Goal: Task Accomplishment & Management: Complete application form

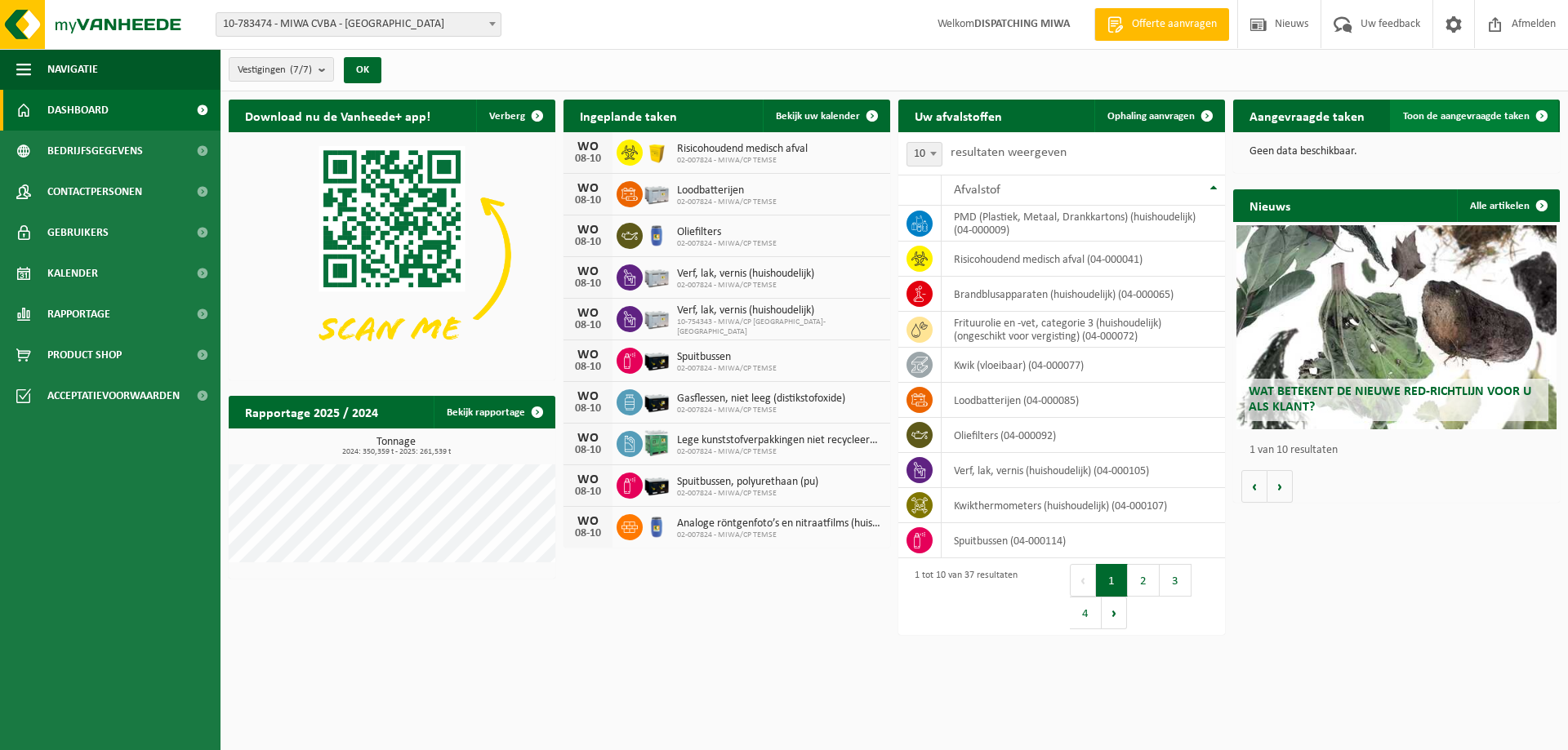
click at [1471, 112] on span "Toon de aangevraagde taken" at bounding box center [1466, 116] width 127 height 10
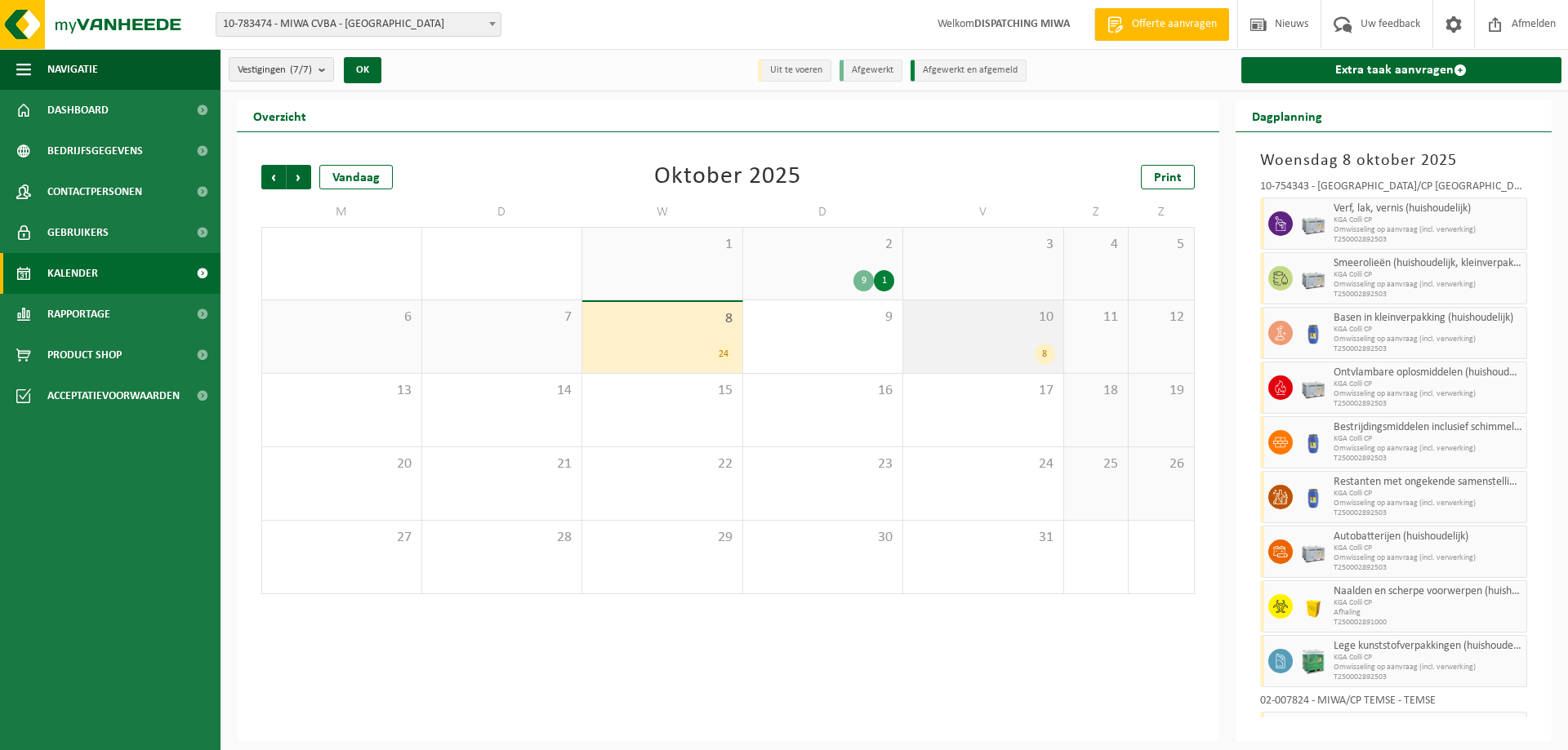
click at [1042, 352] on div "8" at bounding box center [1044, 354] width 20 height 21
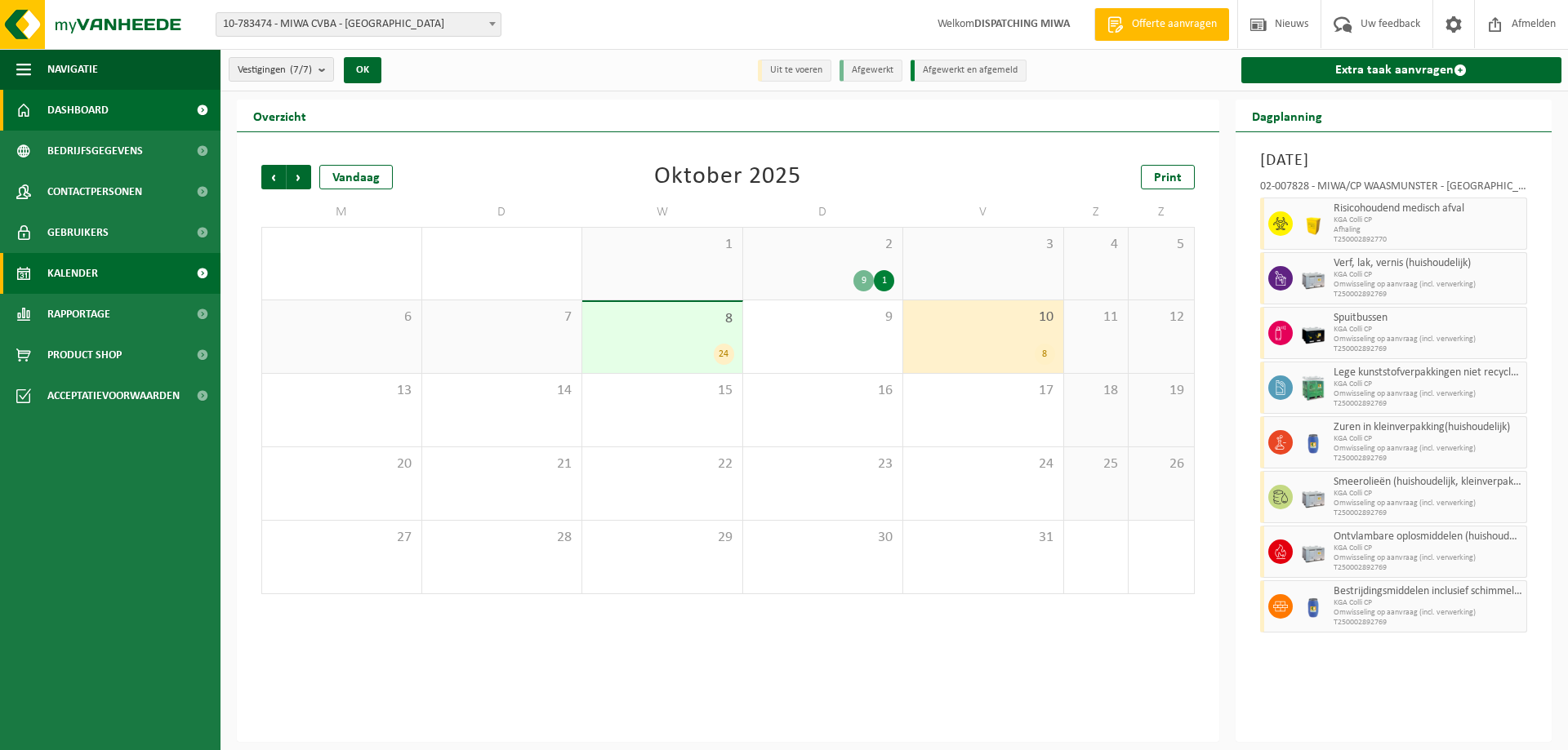
click at [77, 104] on span "Dashboard" at bounding box center [78, 110] width 61 height 41
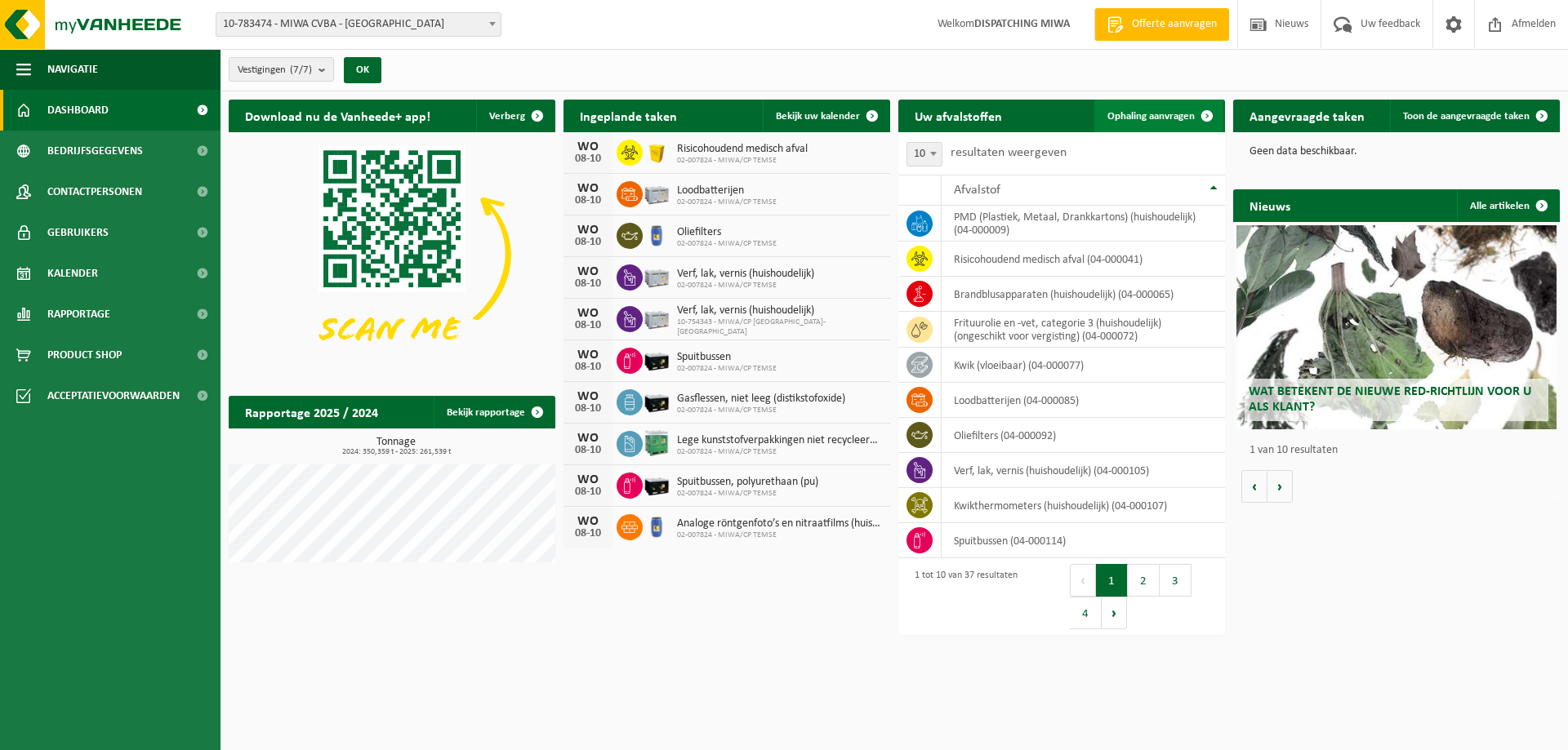
click at [1150, 115] on span "Ophaling aanvragen" at bounding box center [1151, 116] width 87 height 10
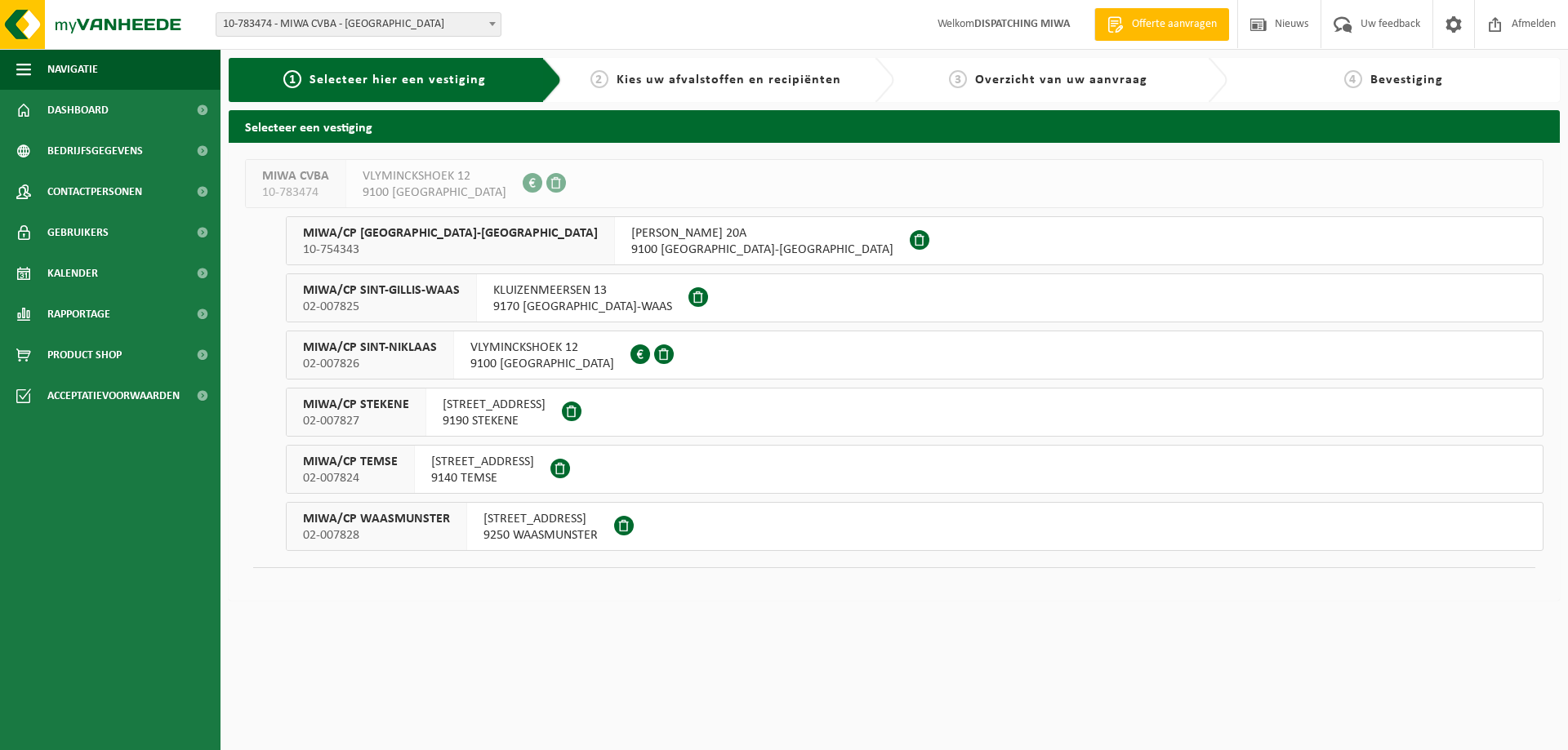
click at [389, 351] on span "MIWA/CP SINT-NIKLAAS" at bounding box center [369, 347] width 134 height 17
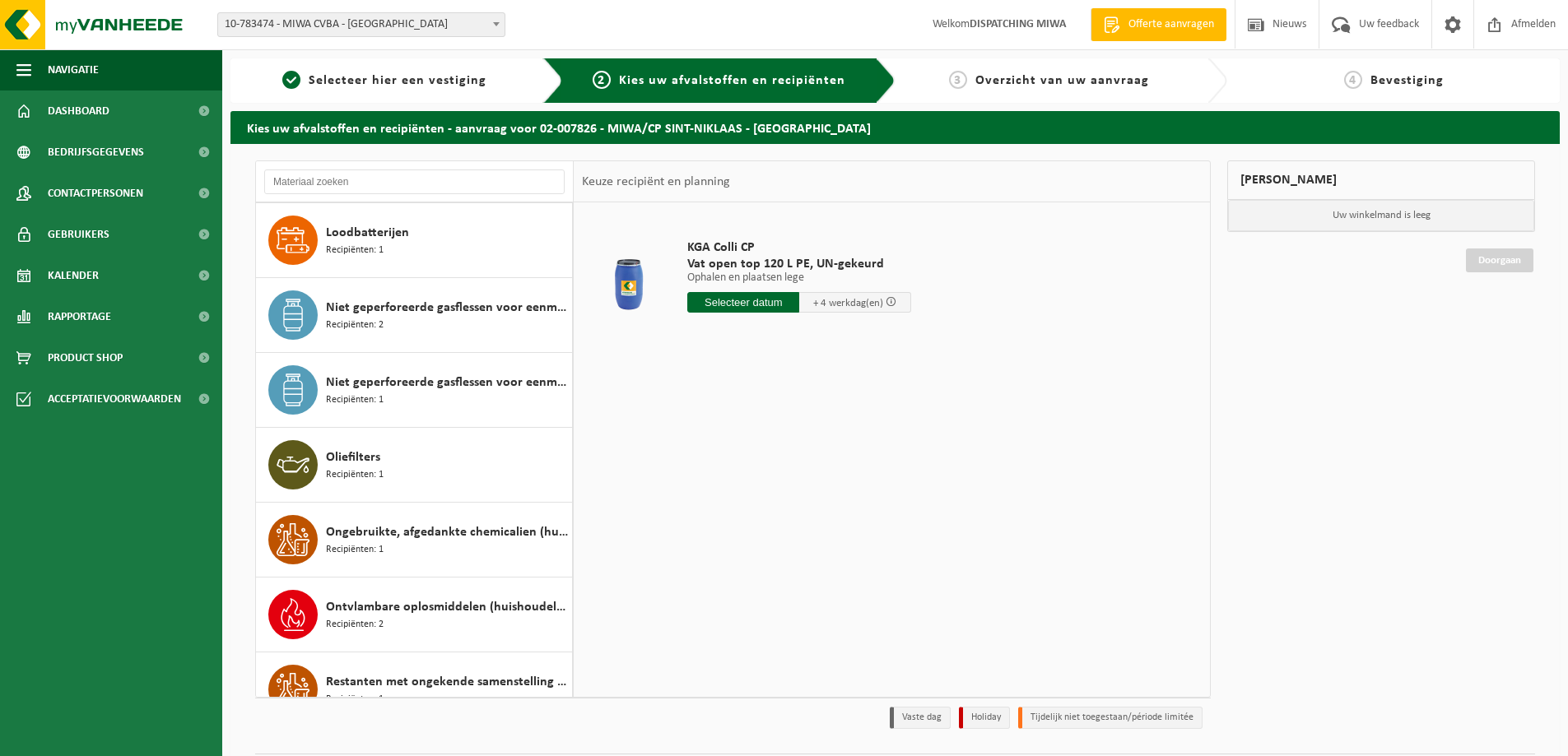
scroll to position [658, 0]
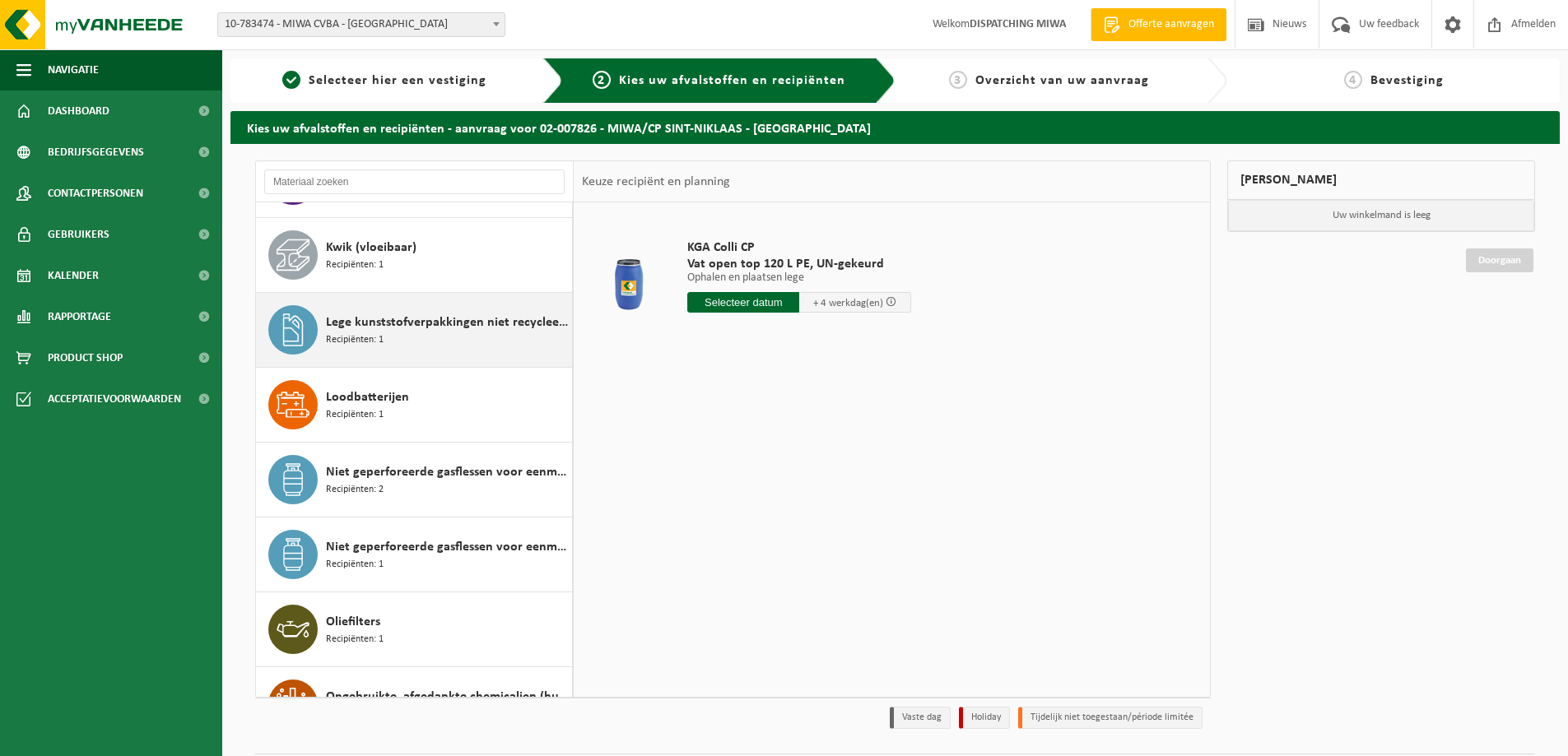
click at [376, 327] on span "Lege kunststofverpakkingen niet recycleerbaar" at bounding box center [447, 323] width 242 height 19
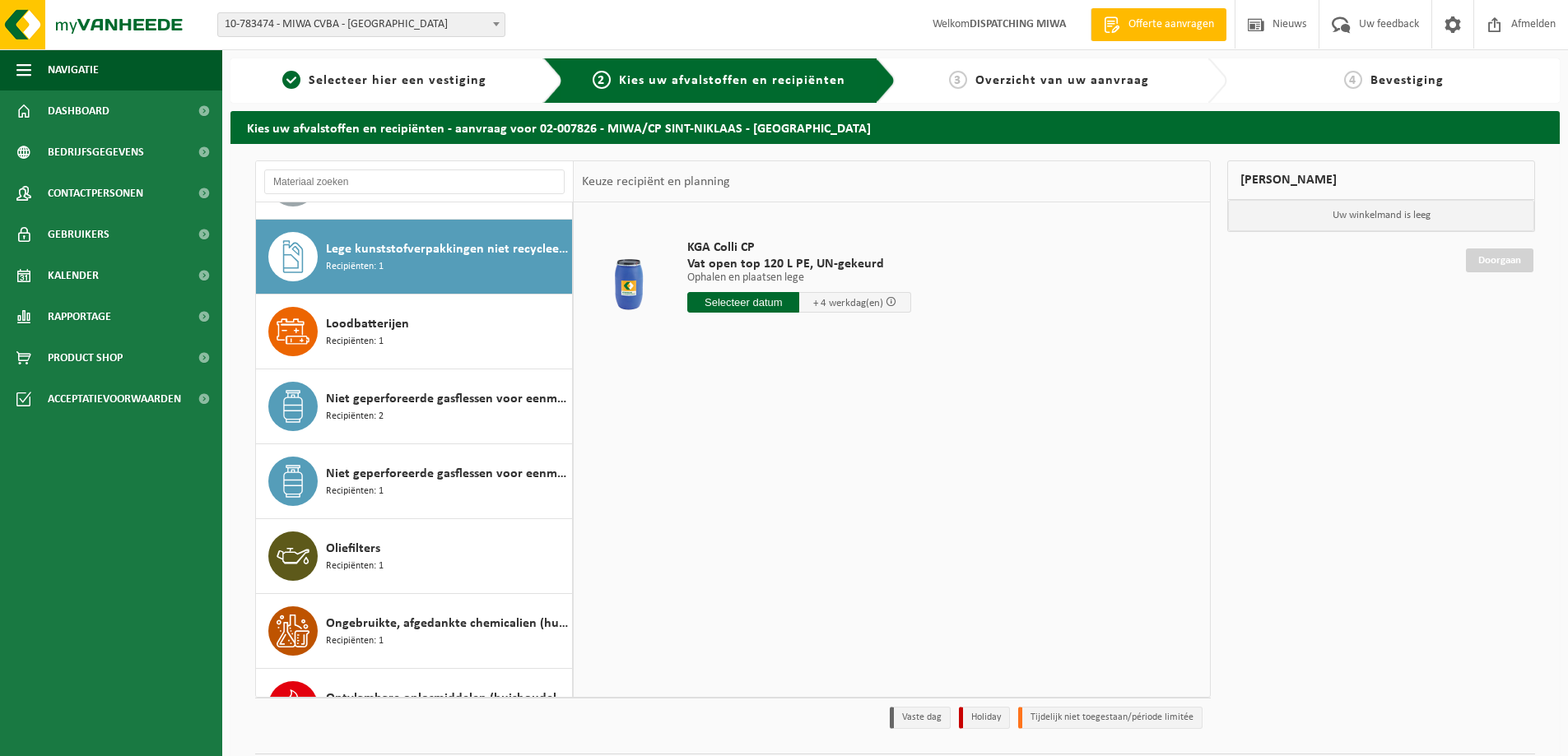
scroll to position [749, 0]
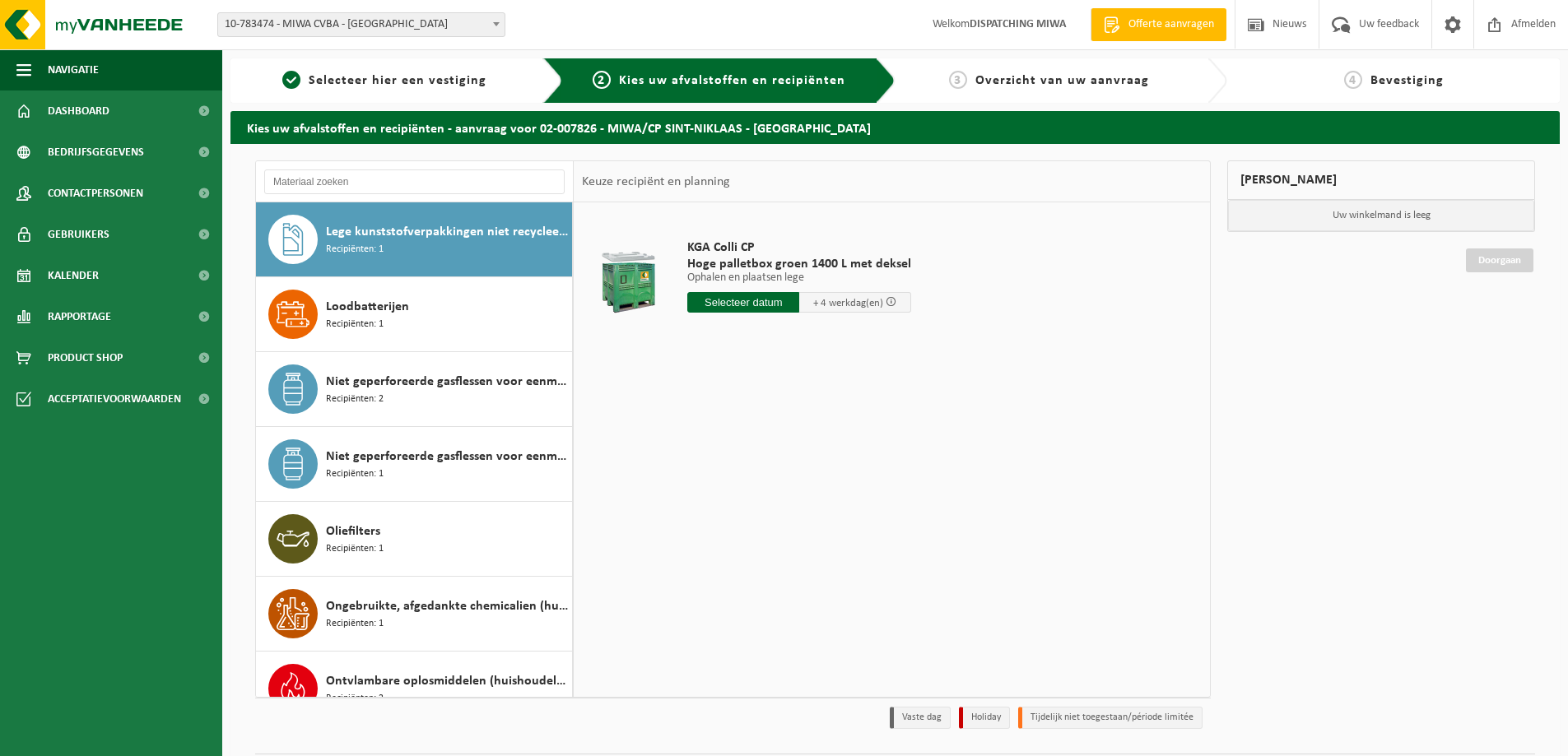
click at [753, 306] on input "text" at bounding box center [743, 302] width 112 height 20
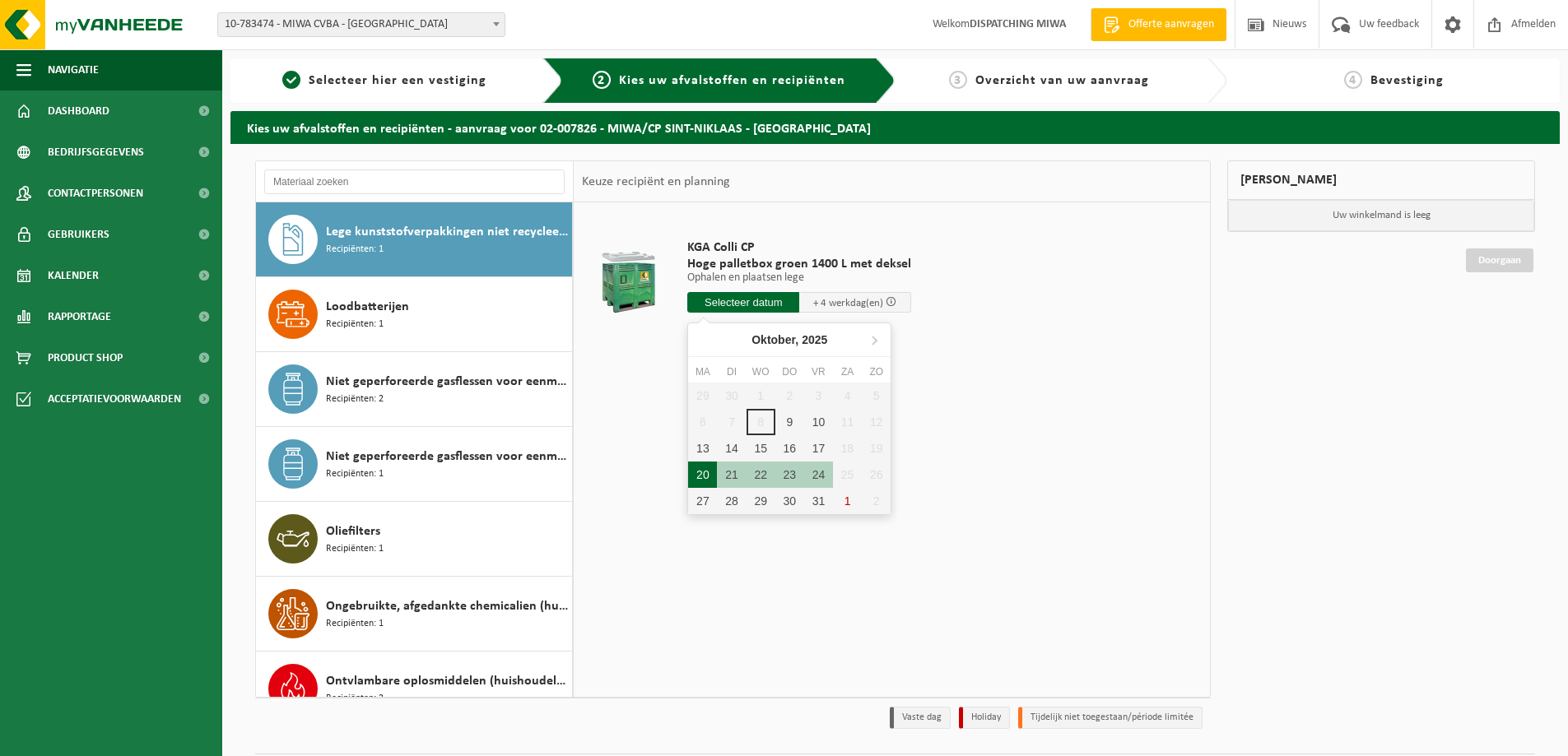
click at [704, 475] on div "20" at bounding box center [702, 475] width 29 height 26
type input "Van [DATE]"
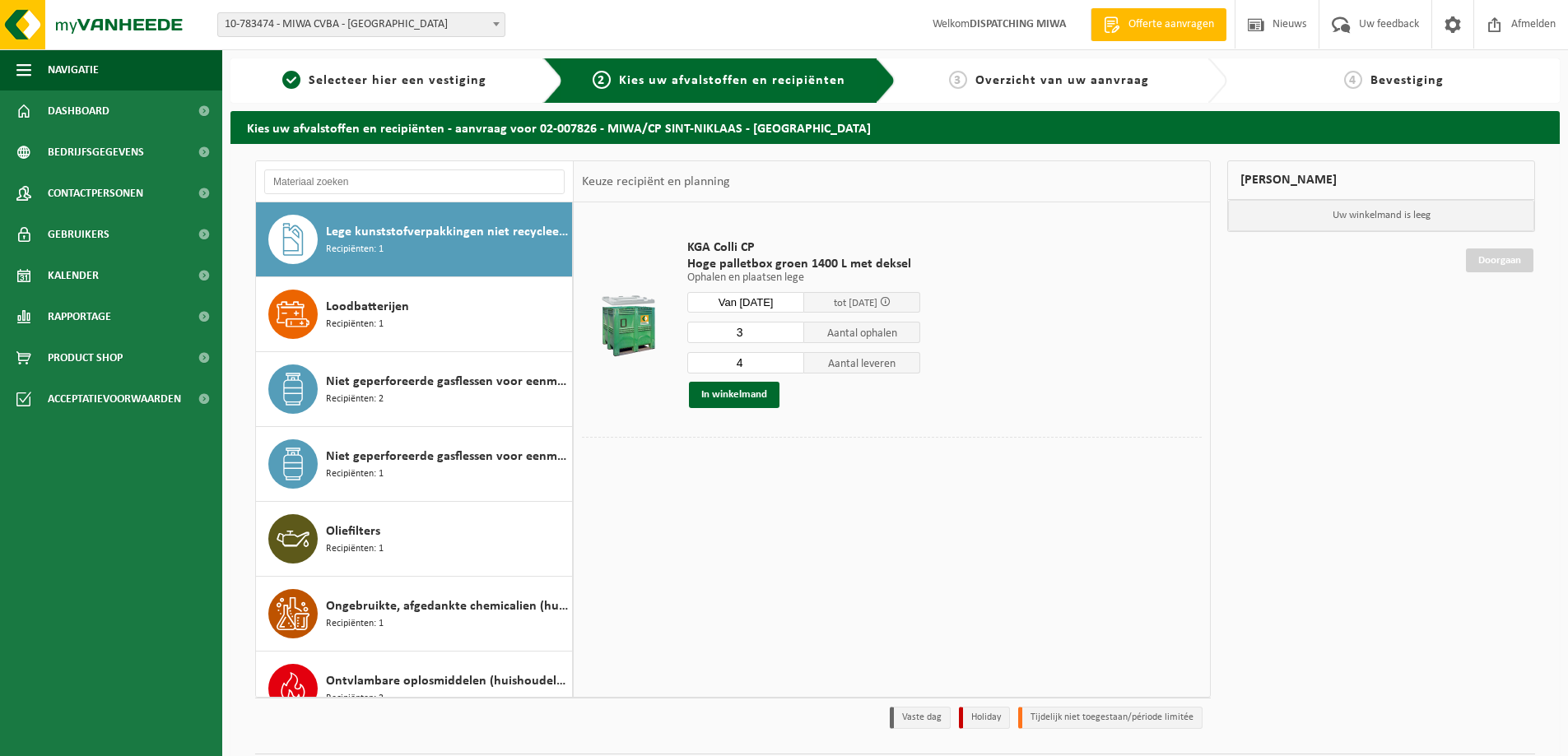
click at [791, 333] on input "3" at bounding box center [746, 332] width 117 height 21
click at [791, 333] on input "2" at bounding box center [746, 332] width 117 height 21
click at [791, 333] on input "1" at bounding box center [746, 332] width 117 height 21
click at [791, 333] on input "0" at bounding box center [746, 332] width 117 height 21
type input "1"
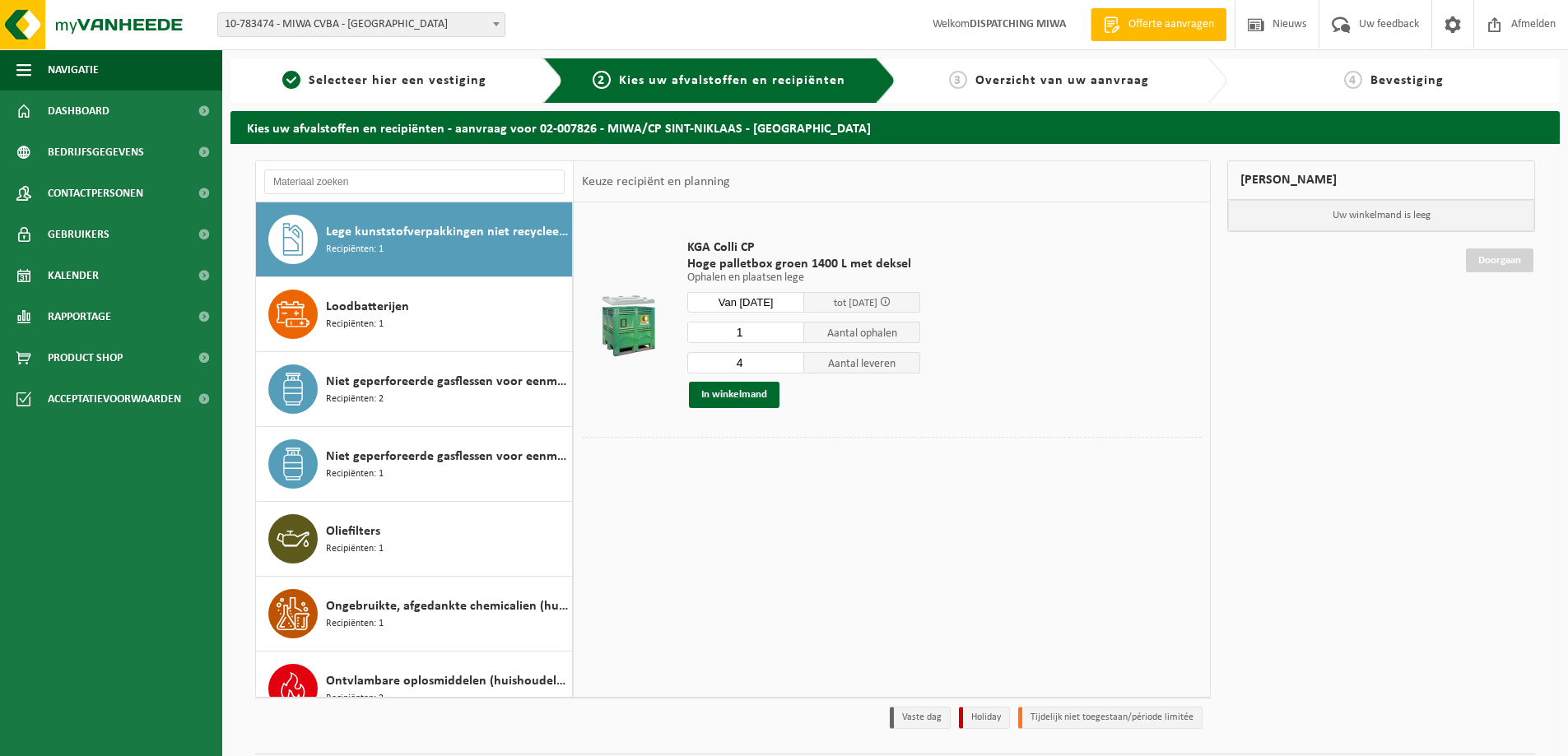
click at [791, 327] on input "1" at bounding box center [746, 332] width 117 height 21
click at [791, 366] on input "3" at bounding box center [746, 363] width 117 height 21
click at [791, 366] on input "2" at bounding box center [746, 363] width 117 height 21
type input "1"
click at [791, 366] on input "1" at bounding box center [746, 363] width 117 height 21
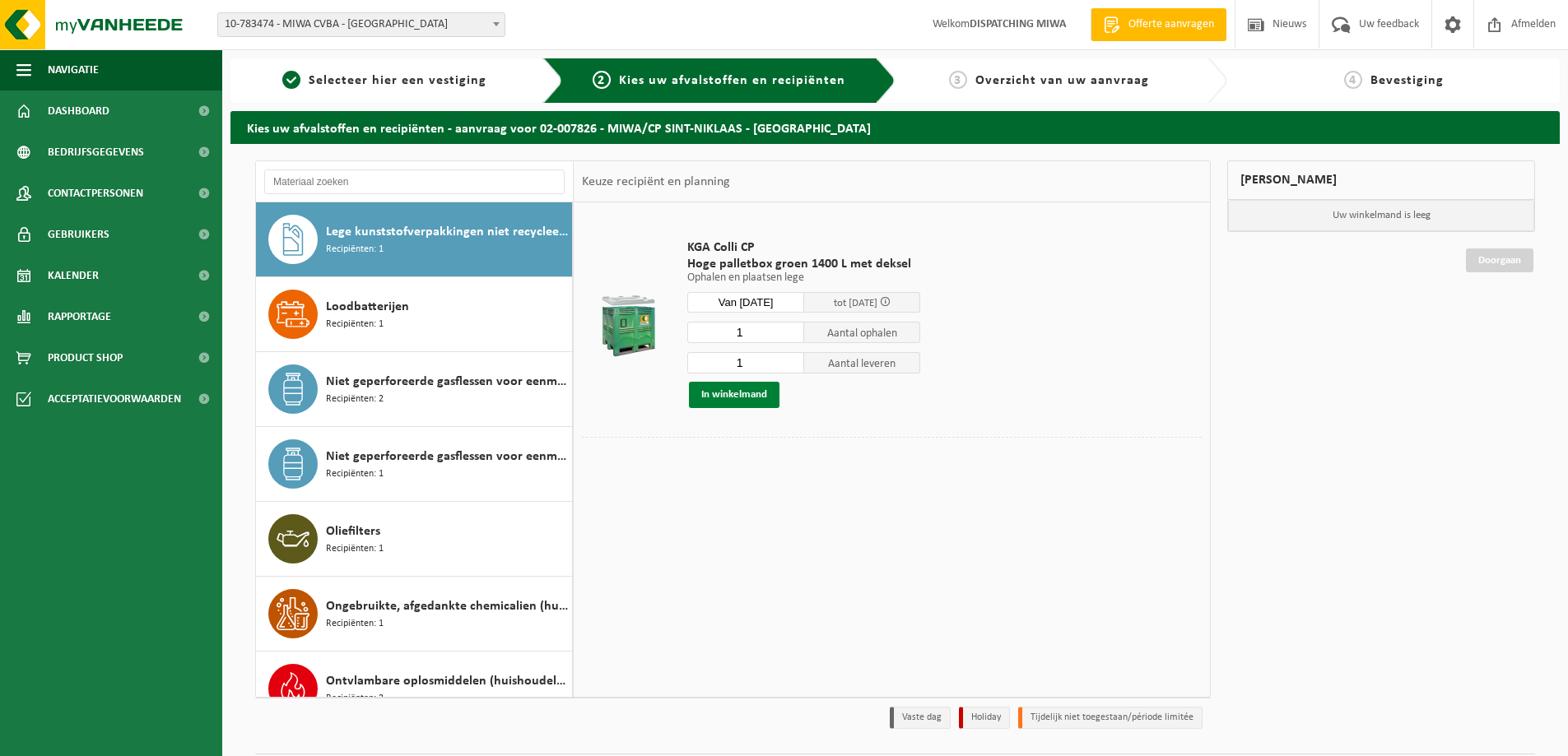
click at [714, 394] on button "In winkelmand" at bounding box center [733, 395] width 91 height 26
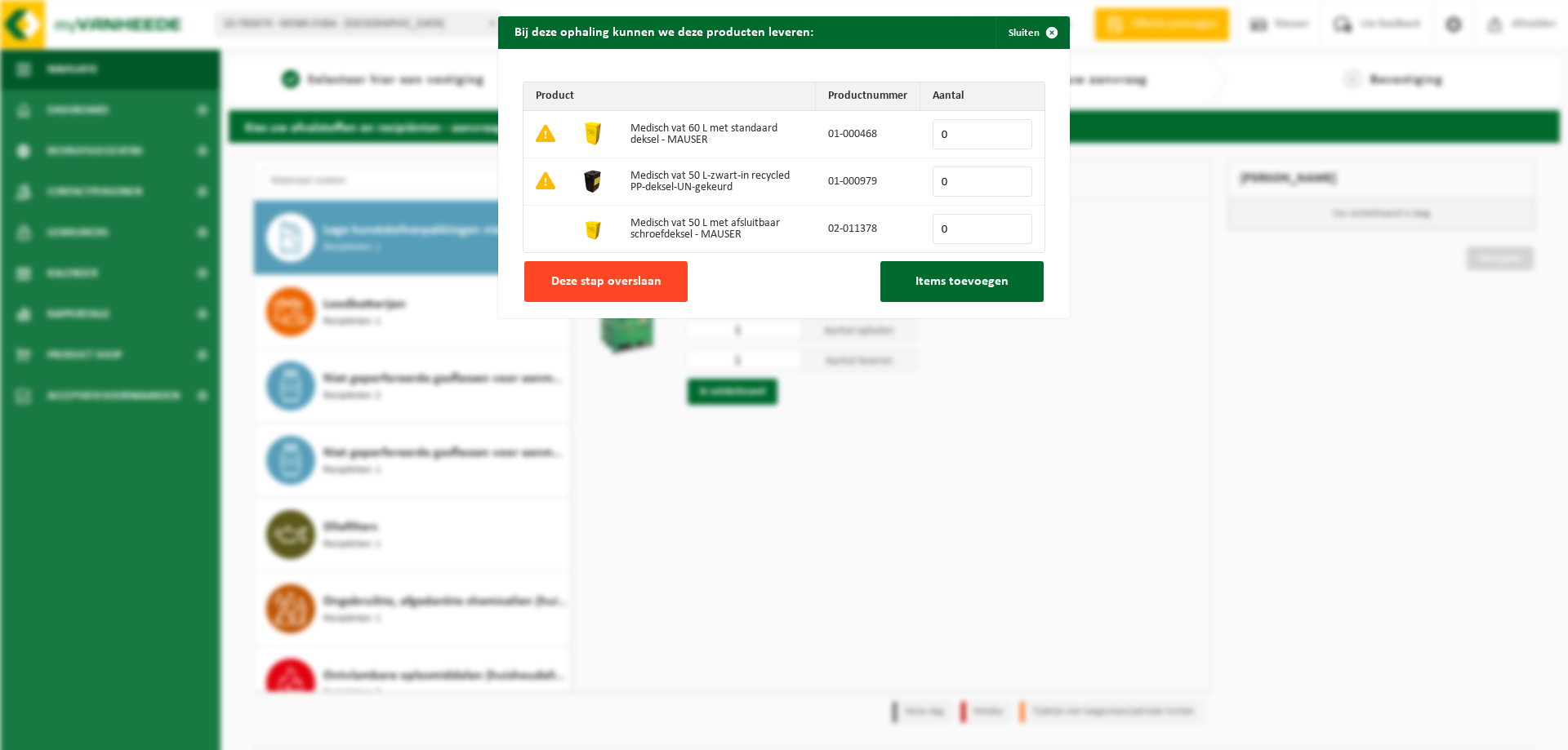
click at [637, 279] on span "Deze stap overslaan" at bounding box center [606, 281] width 110 height 13
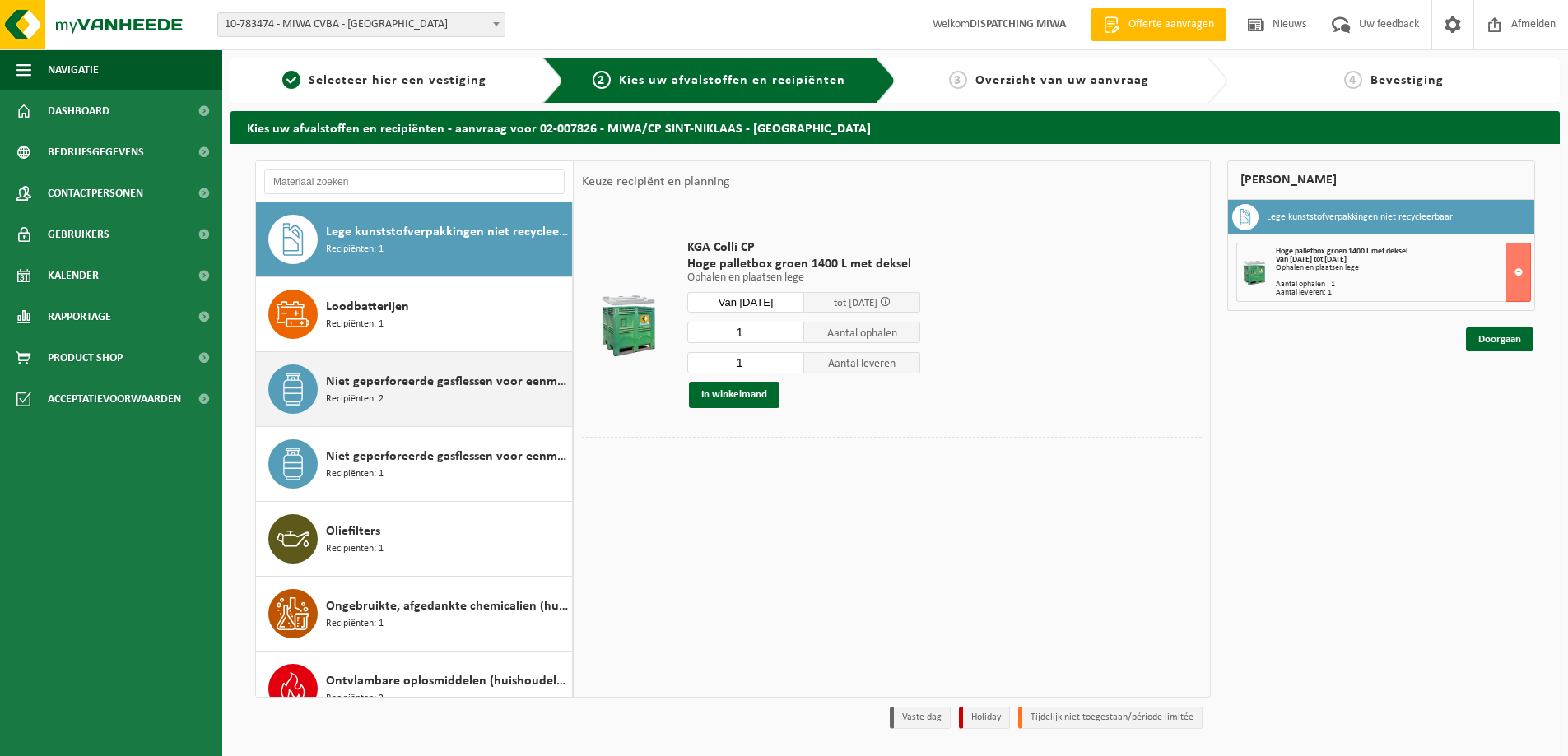
click at [502, 378] on span "Niet geperforeerde gasflessen voor eenmalig gebruik (huishoudelijk)" at bounding box center [447, 382] width 242 height 19
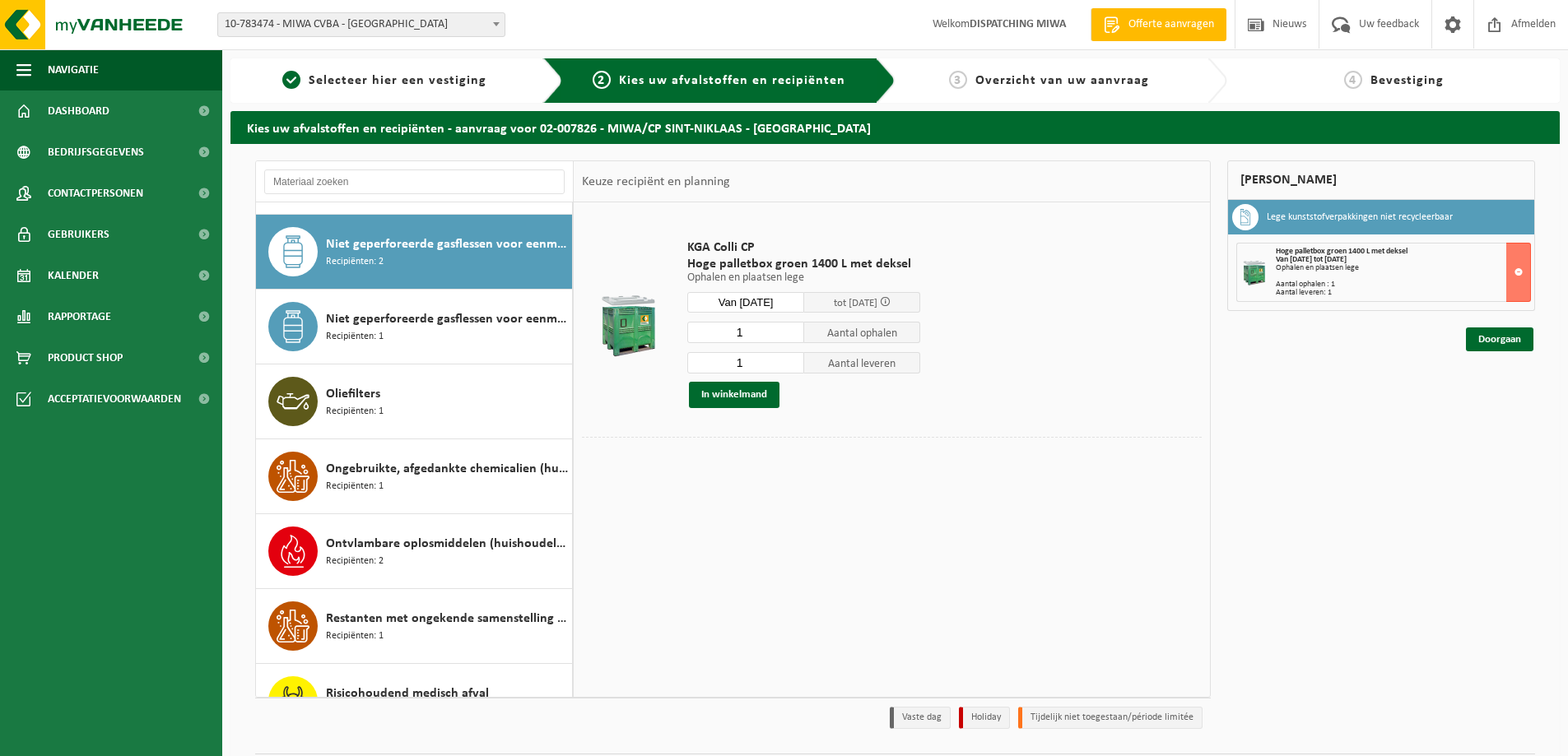
scroll to position [898, 0]
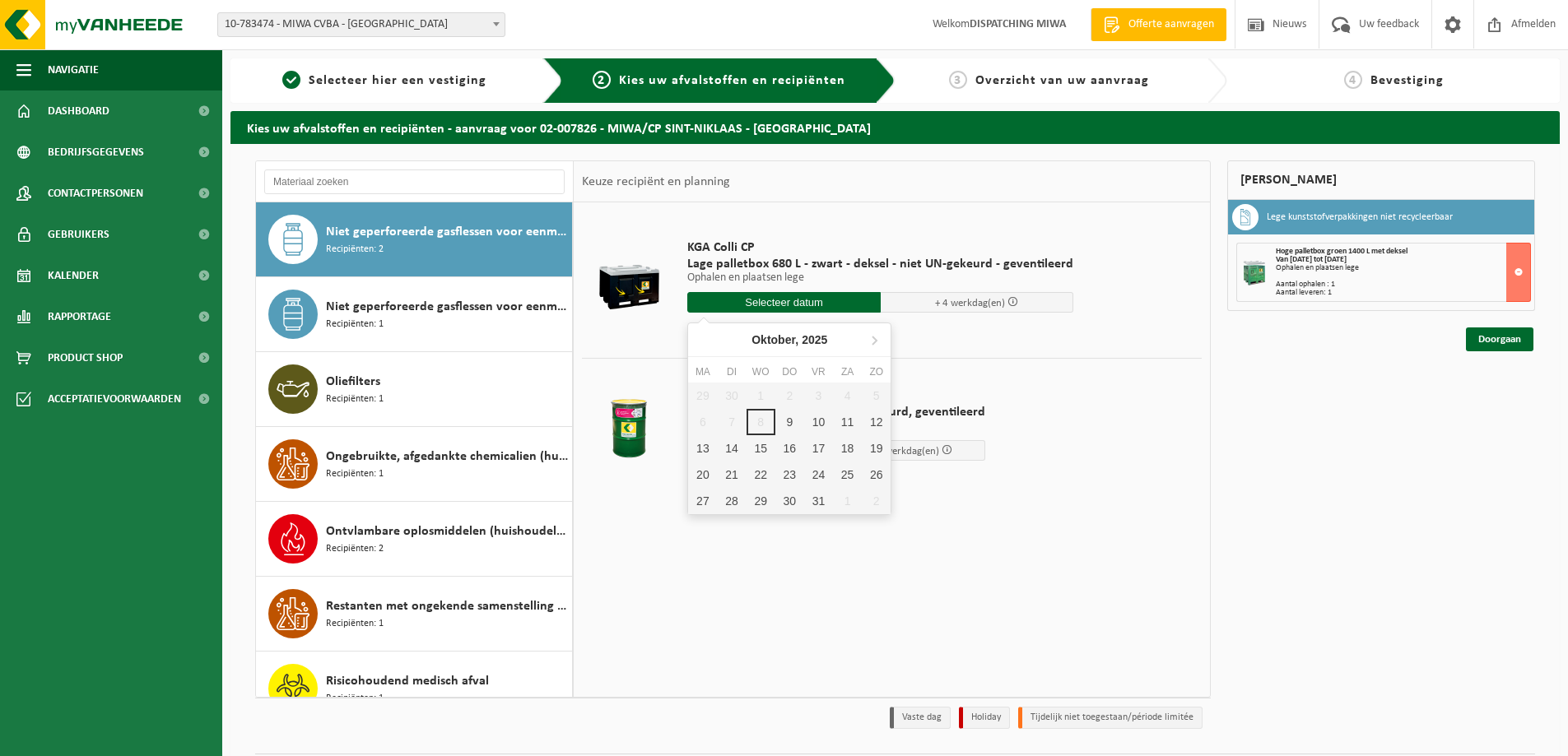
click at [748, 304] on input "text" at bounding box center [784, 302] width 193 height 20
click at [706, 469] on div "20" at bounding box center [702, 475] width 29 height 26
type input "Van [DATE]"
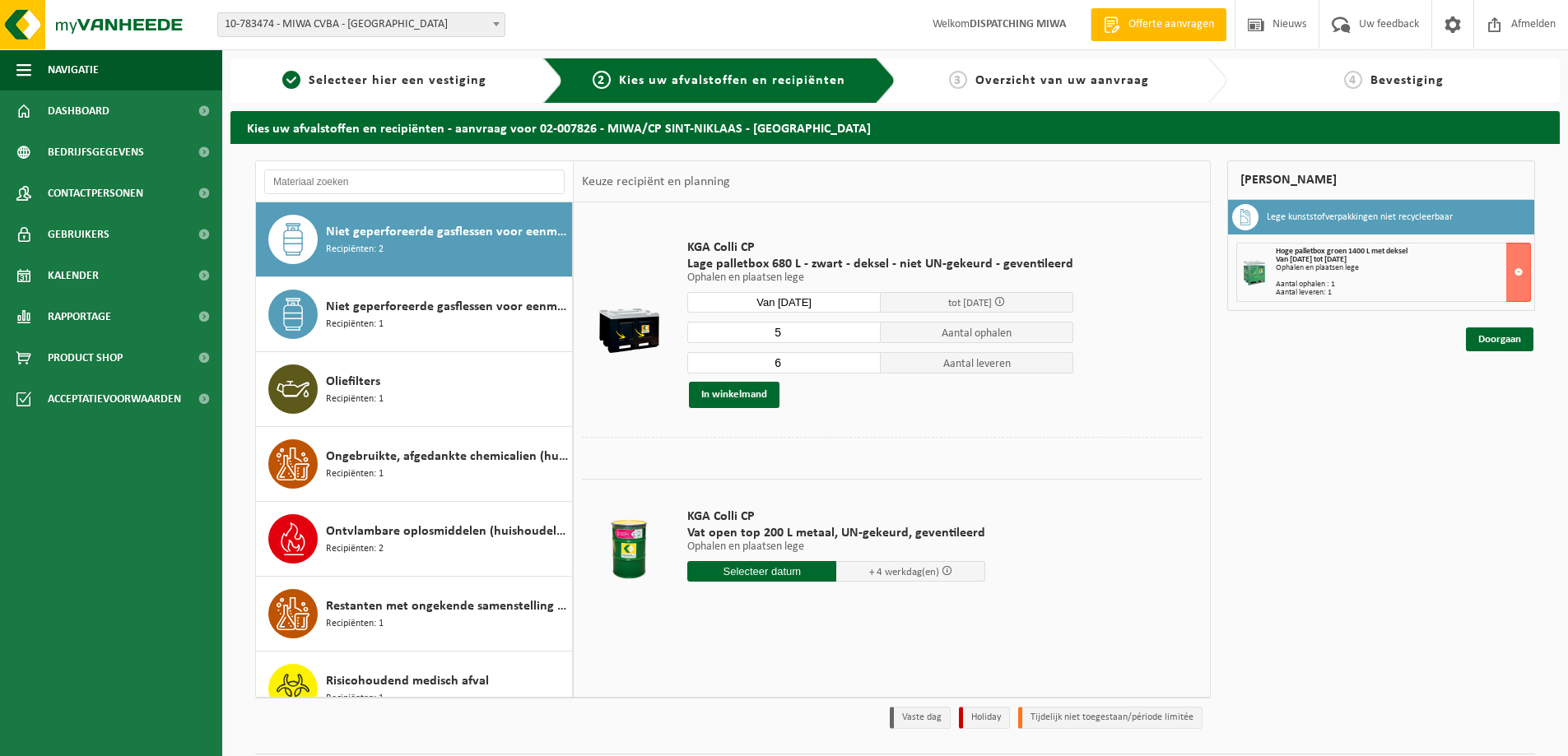
click at [864, 336] on input "5" at bounding box center [784, 332] width 193 height 21
click at [864, 336] on input "4" at bounding box center [784, 332] width 193 height 21
click at [864, 336] on input "3" at bounding box center [784, 332] width 193 height 21
click at [864, 336] on input "2" at bounding box center [784, 332] width 193 height 21
type input "1"
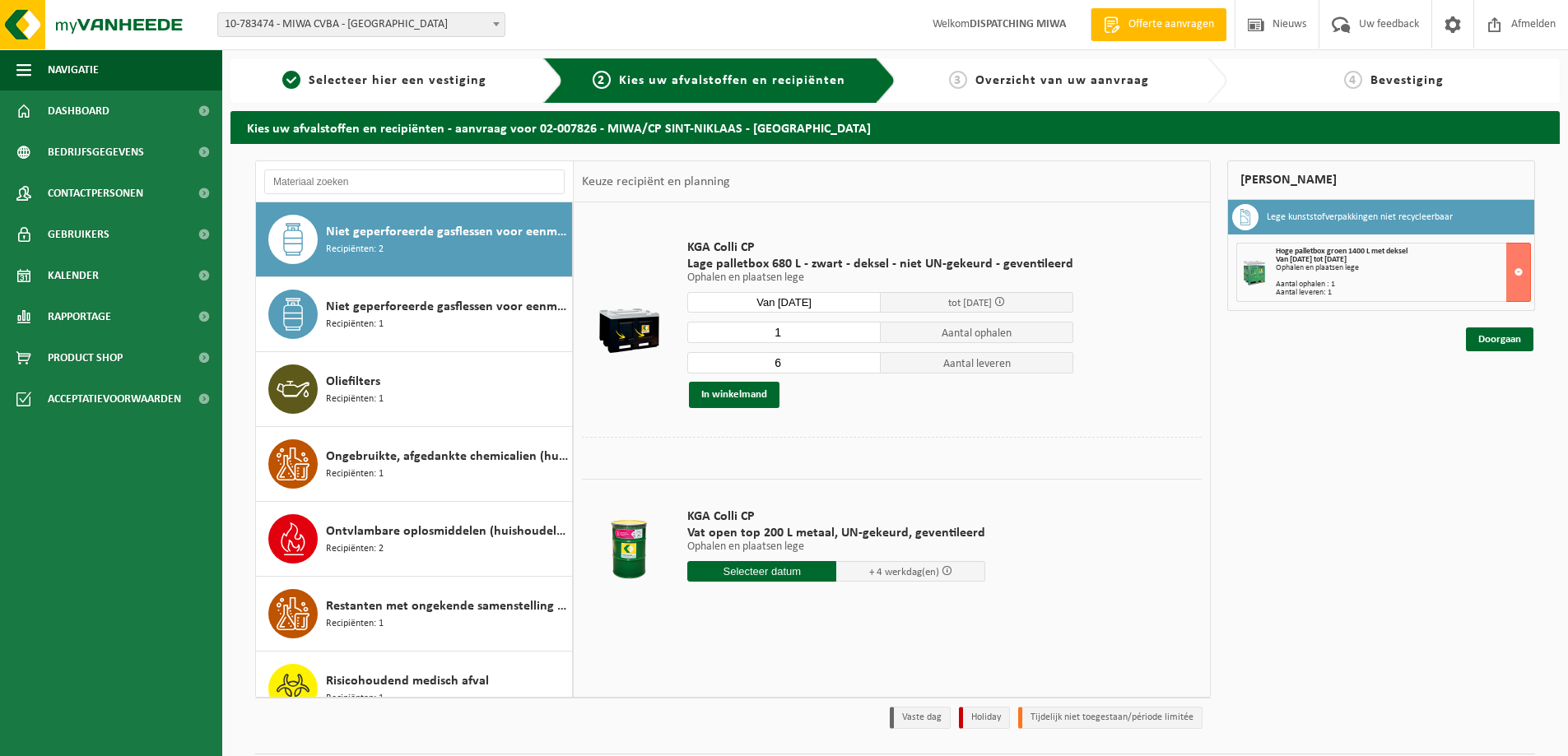
click at [864, 336] on input "1" at bounding box center [784, 332] width 193 height 21
click at [861, 366] on input "5" at bounding box center [784, 363] width 193 height 21
click at [861, 366] on input "4" at bounding box center [784, 363] width 193 height 21
click at [861, 366] on input "3" at bounding box center [784, 363] width 193 height 21
click at [861, 366] on input "2" at bounding box center [784, 363] width 193 height 21
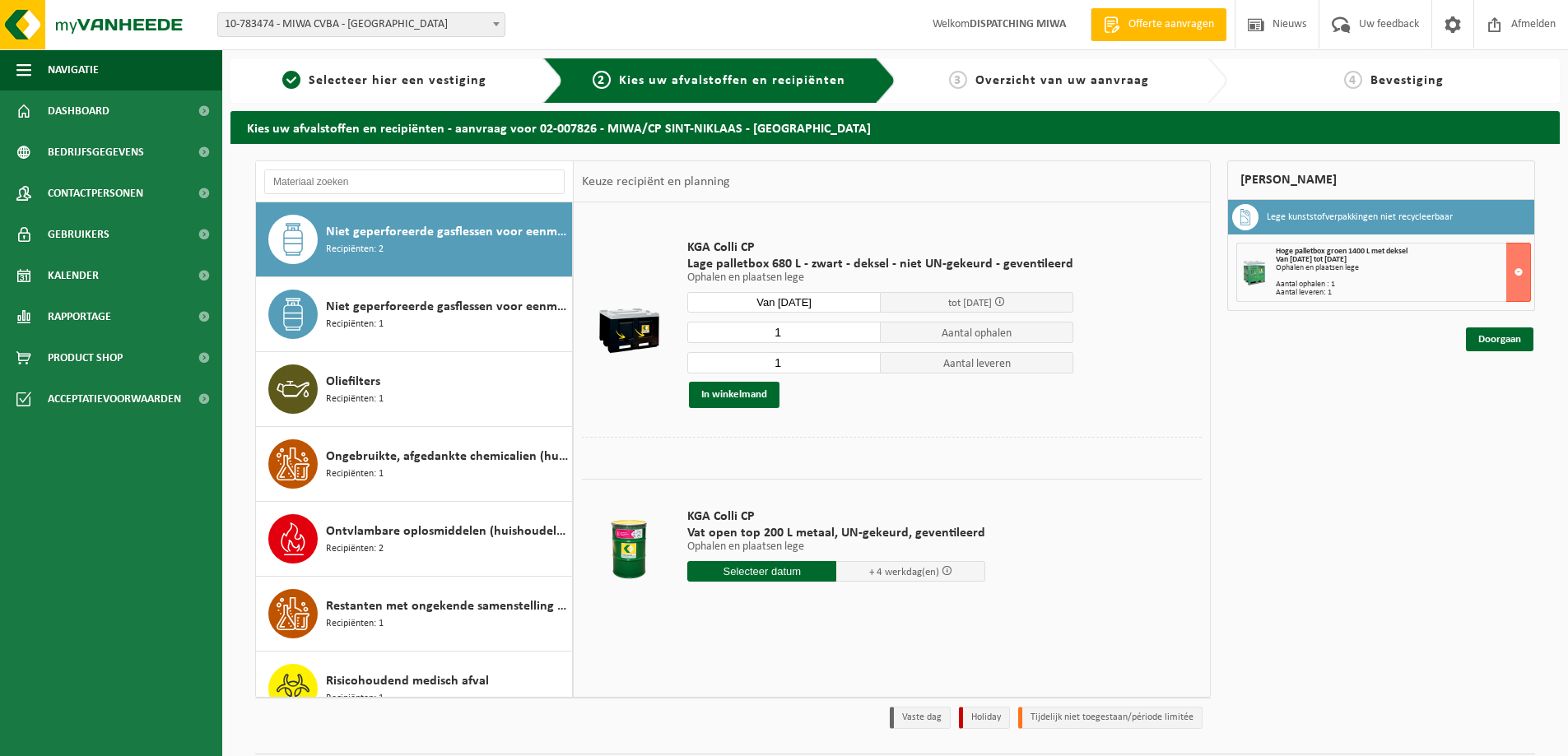
type input "1"
click at [861, 366] on input "1" at bounding box center [784, 363] width 193 height 21
click at [726, 391] on button "In winkelmand" at bounding box center [733, 395] width 91 height 26
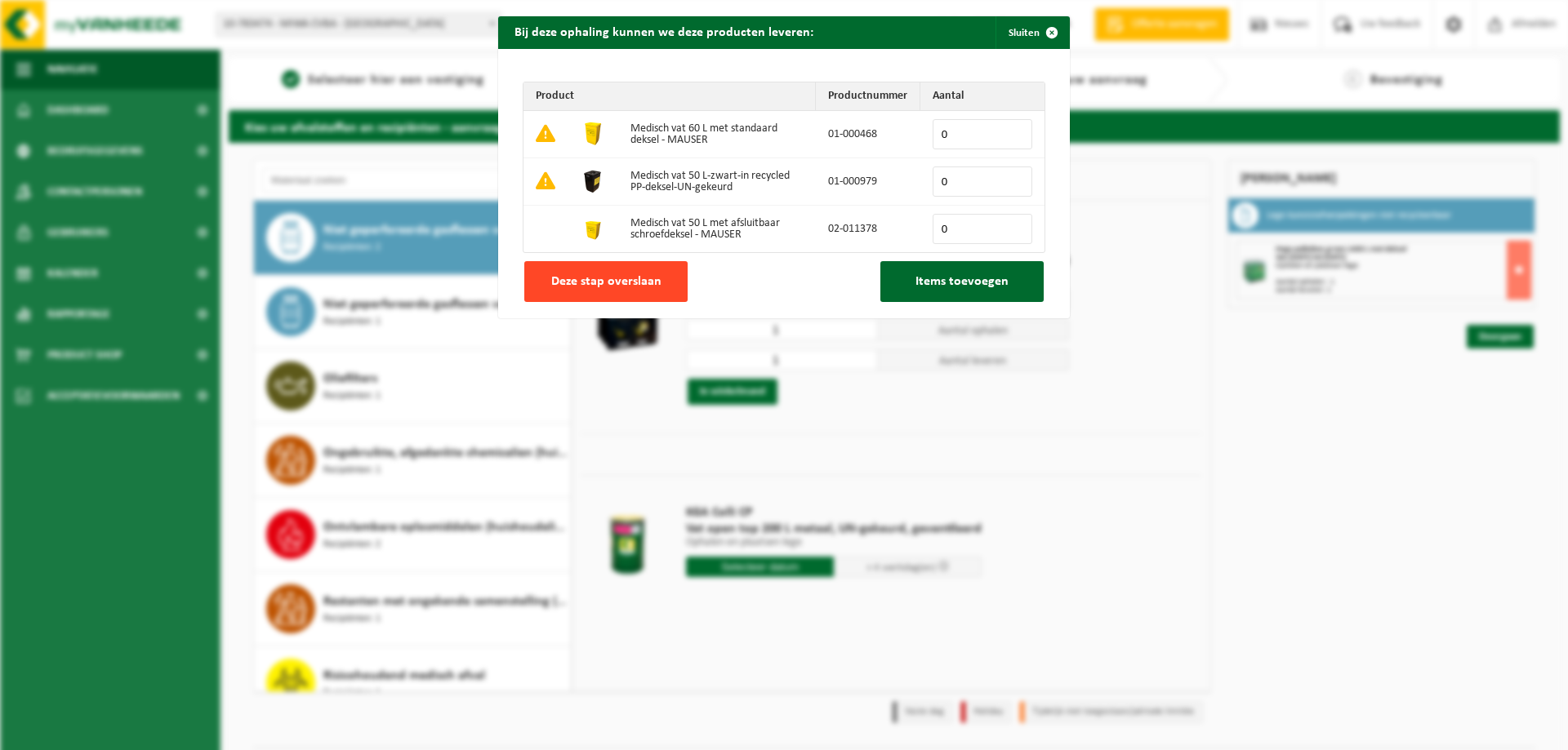
click at [621, 287] on span "Deze stap overslaan" at bounding box center [606, 281] width 110 height 13
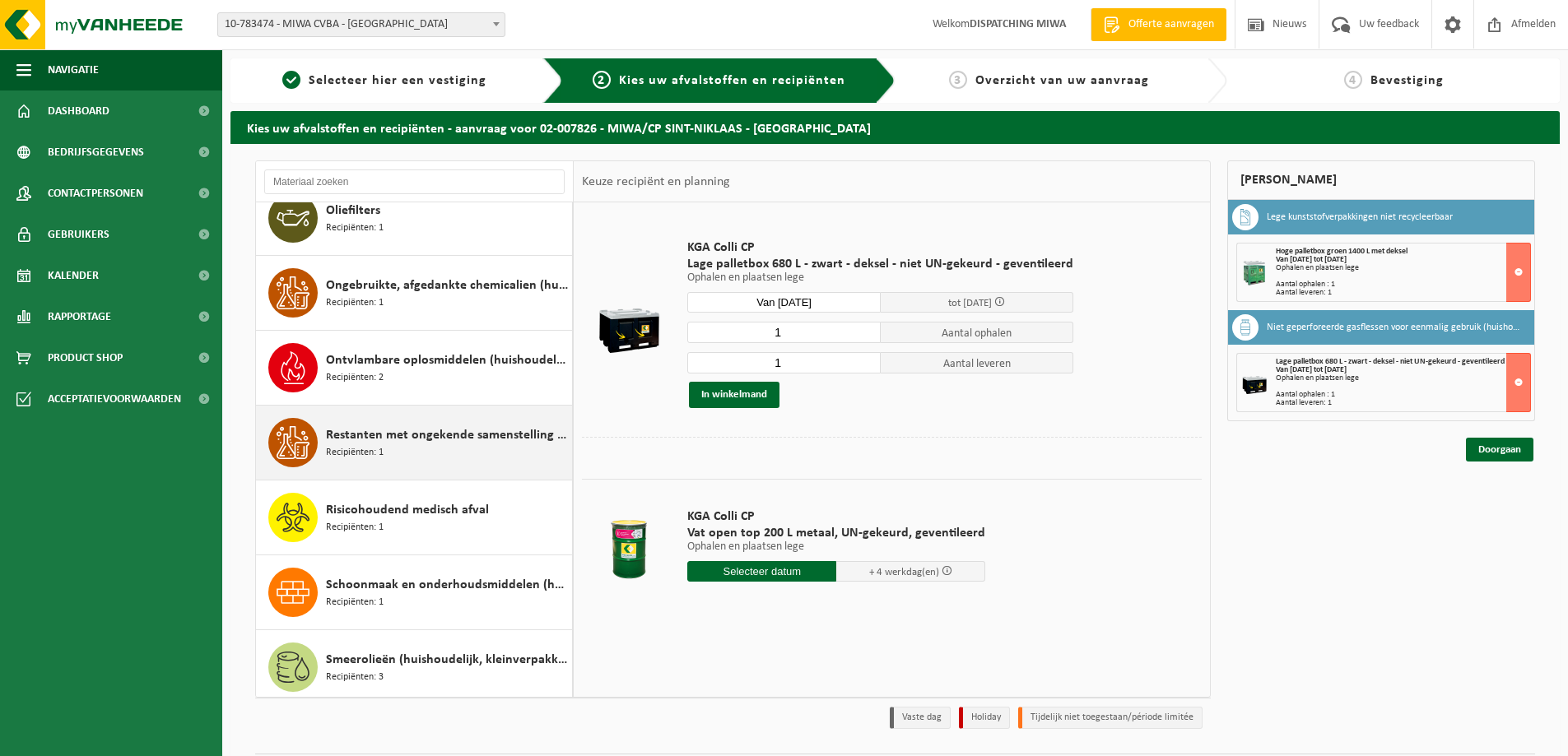
scroll to position [1152, 0]
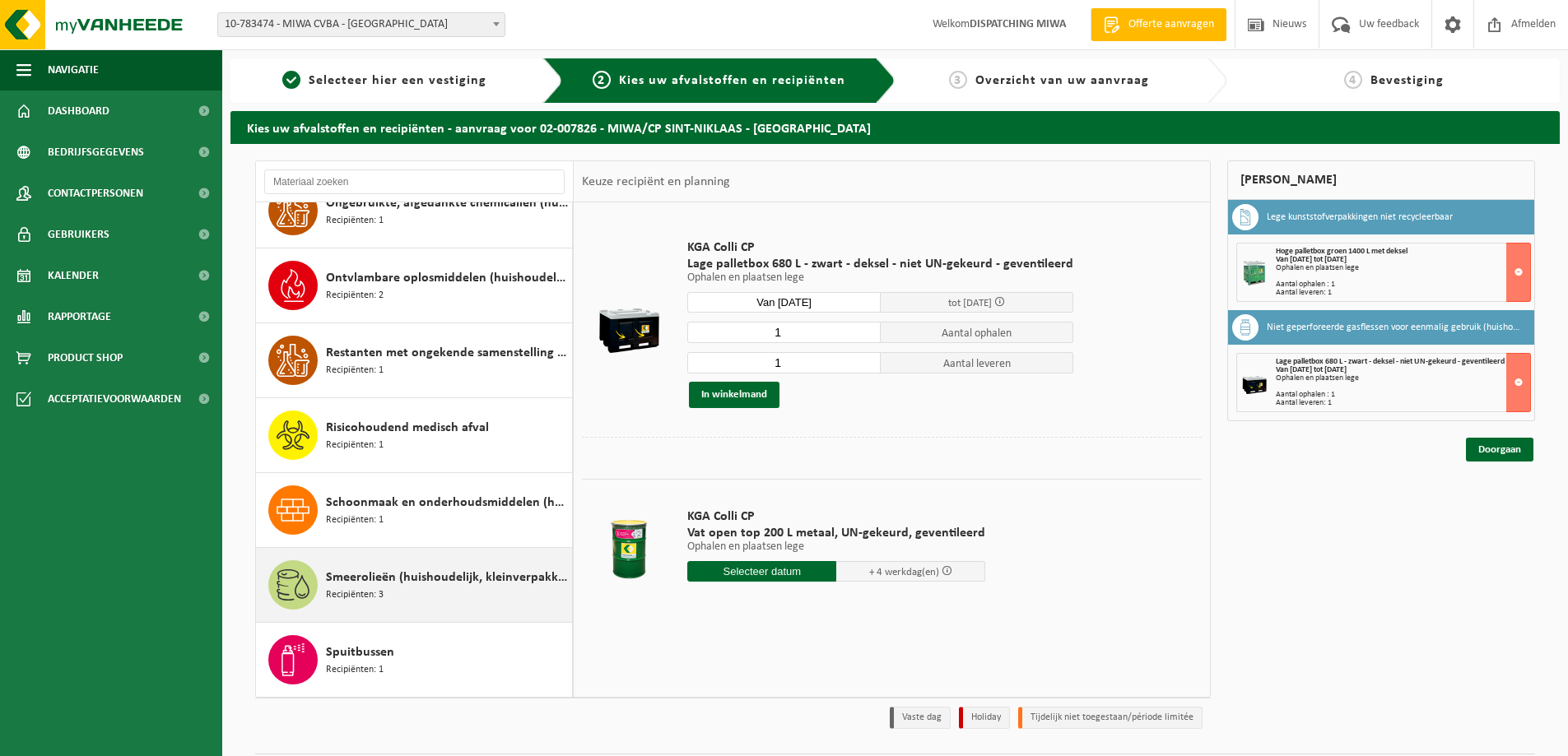
click at [368, 578] on span "Smeerolieën (huishoudelijk, kleinverpakking)" at bounding box center [447, 578] width 242 height 19
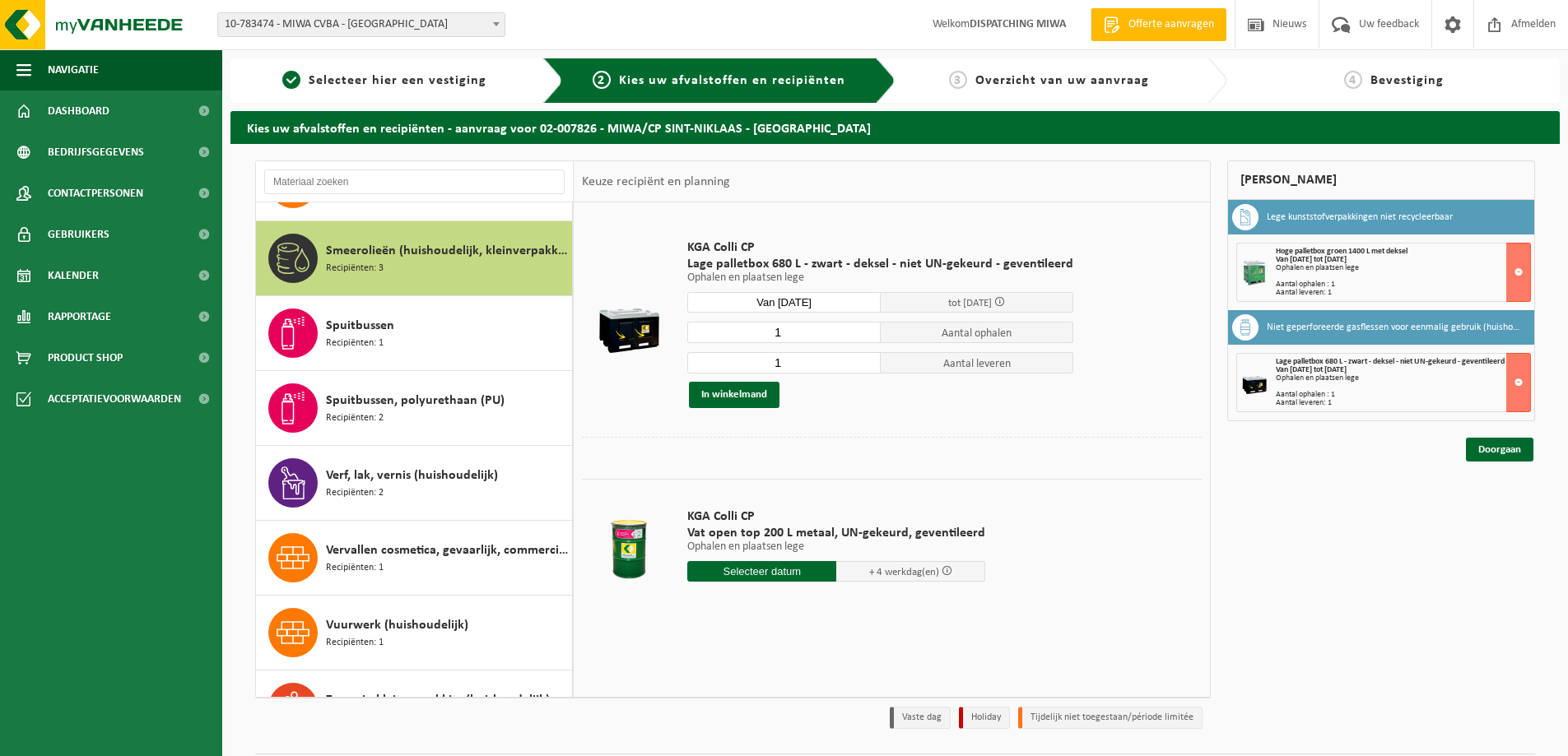
scroll to position [1497, 0]
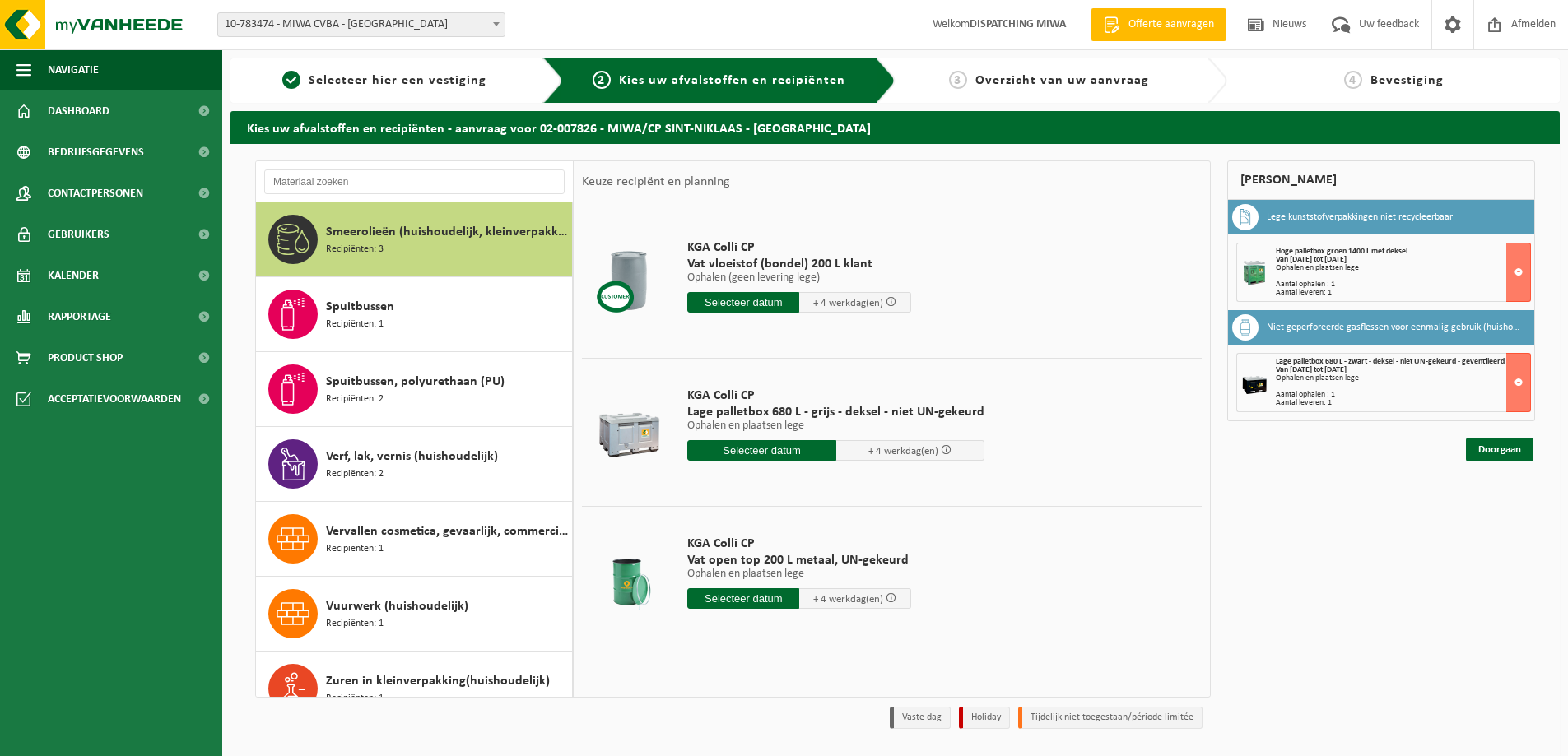
click at [729, 449] on input "text" at bounding box center [762, 450] width 149 height 20
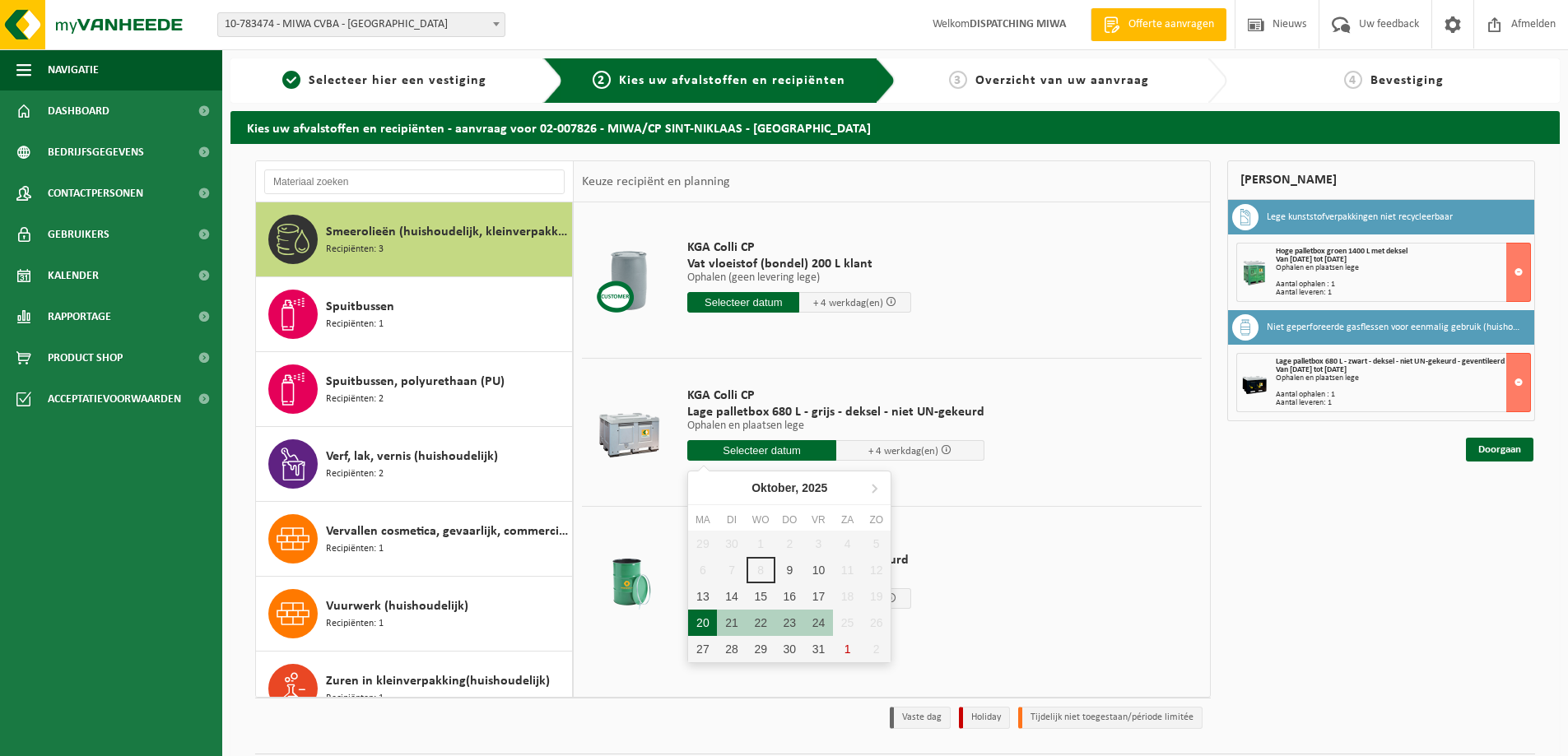
click at [711, 622] on div "20" at bounding box center [702, 623] width 29 height 26
type input "Van [DATE]"
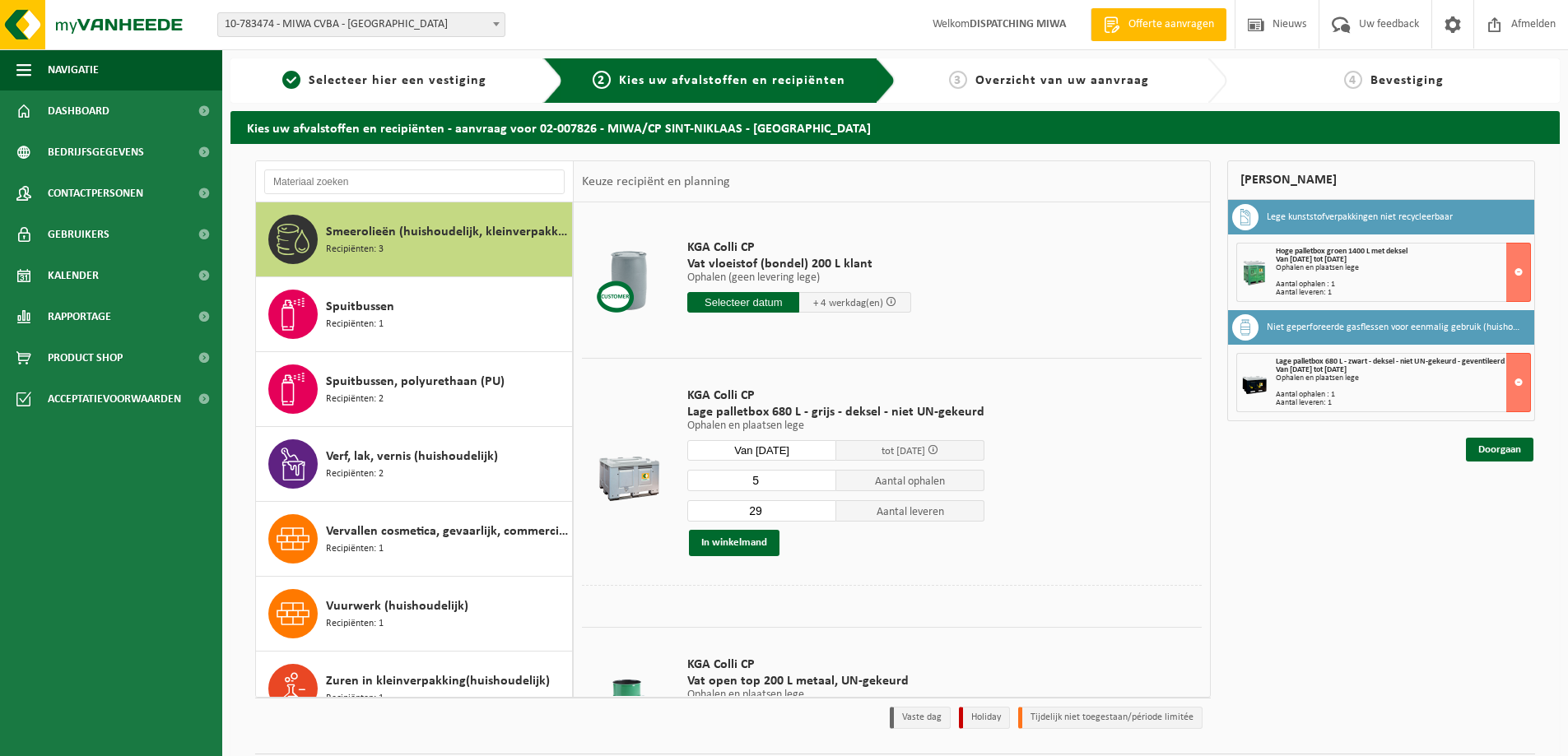
click at [819, 484] on input "5" at bounding box center [762, 480] width 149 height 21
type input "4"
click at [819, 484] on input "4" at bounding box center [762, 480] width 149 height 21
click at [820, 512] on input "13" at bounding box center [762, 511] width 149 height 21
click at [820, 512] on input "1" at bounding box center [762, 511] width 149 height 21
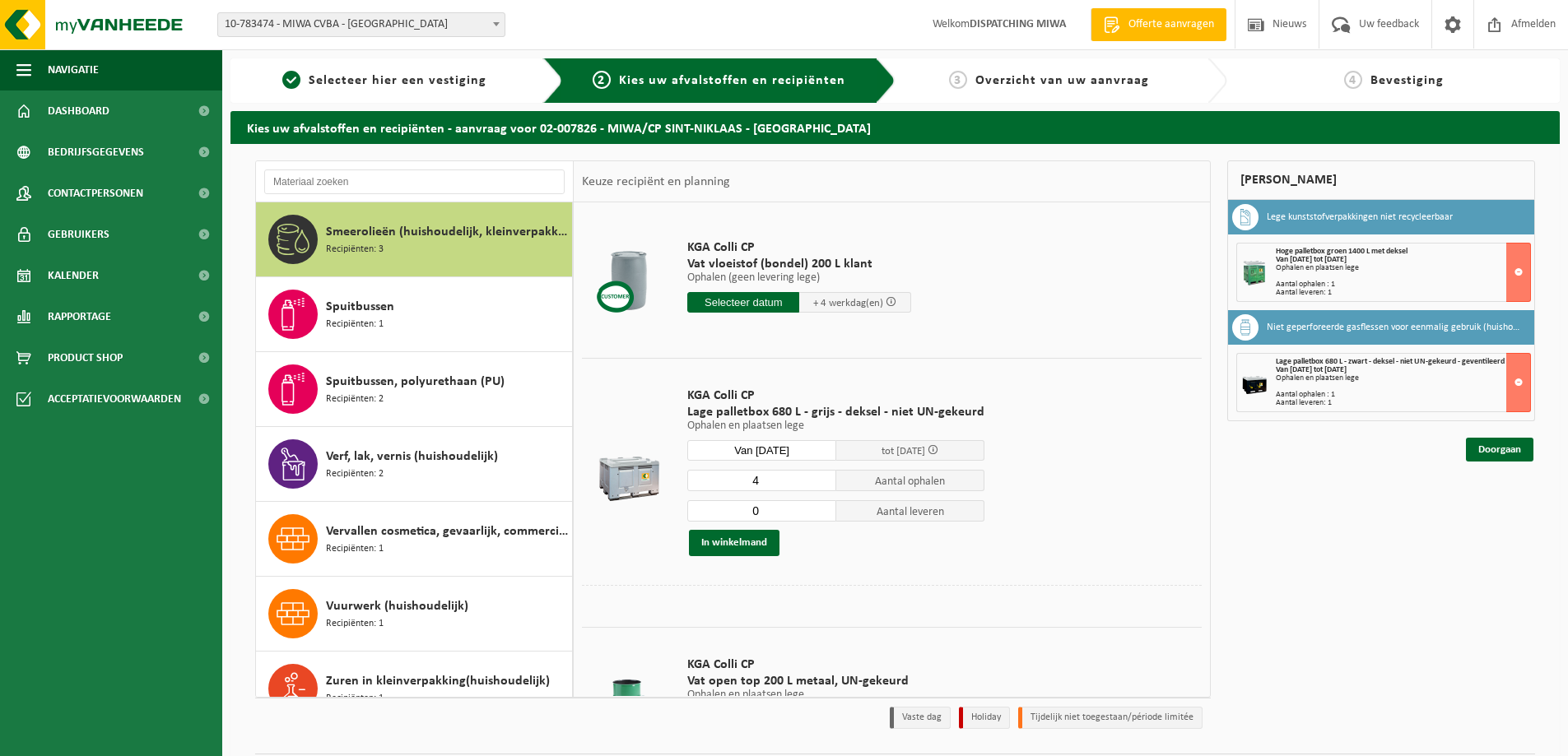
click at [820, 512] on input "0" at bounding box center [762, 511] width 149 height 21
click at [820, 506] on input "1" at bounding box center [762, 511] width 149 height 21
click at [820, 506] on input "2" at bounding box center [762, 511] width 149 height 21
click at [820, 506] on input "3" at bounding box center [762, 511] width 149 height 21
type input "4"
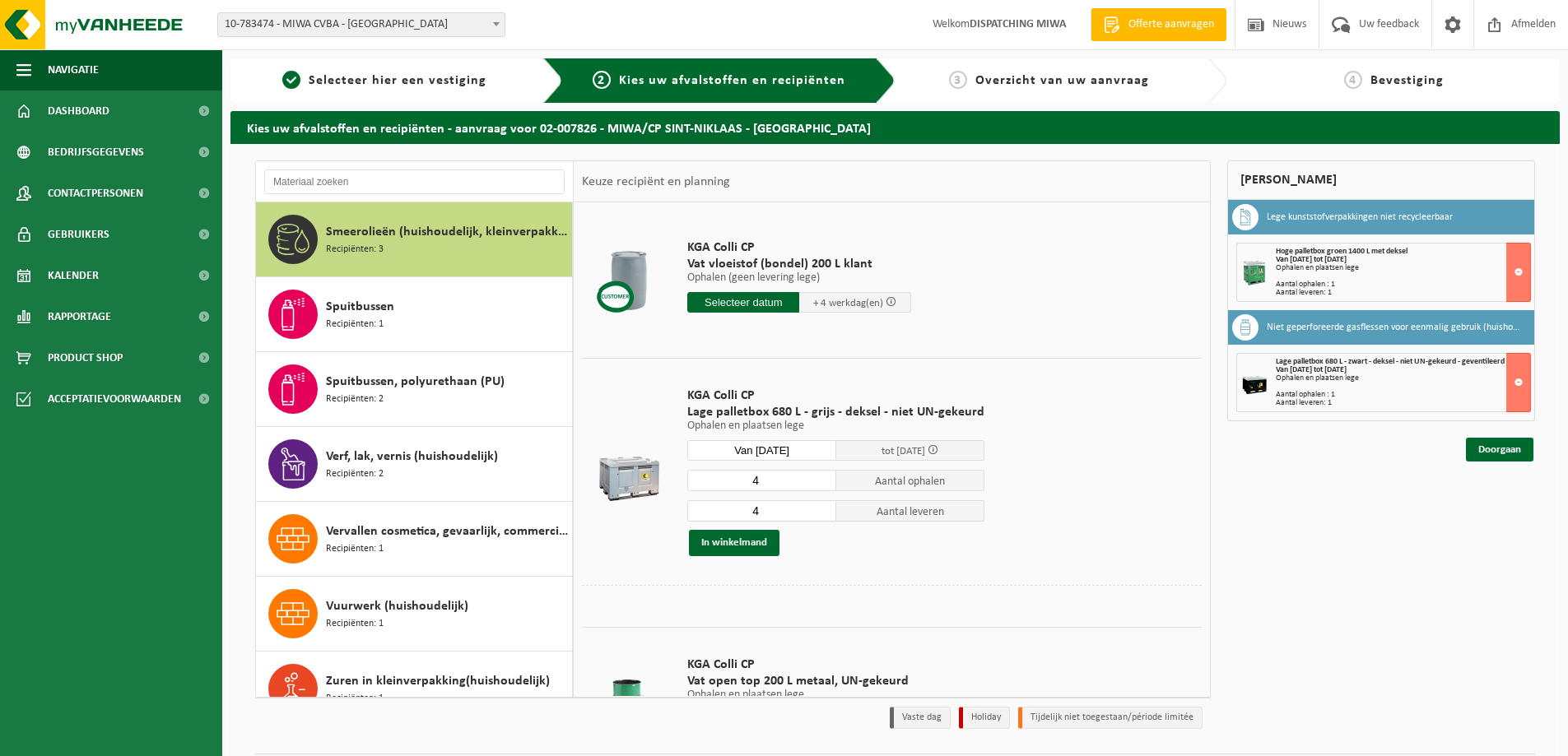
click at [820, 506] on input "4" at bounding box center [762, 511] width 149 height 21
click at [743, 542] on button "In winkelmand" at bounding box center [733, 543] width 91 height 26
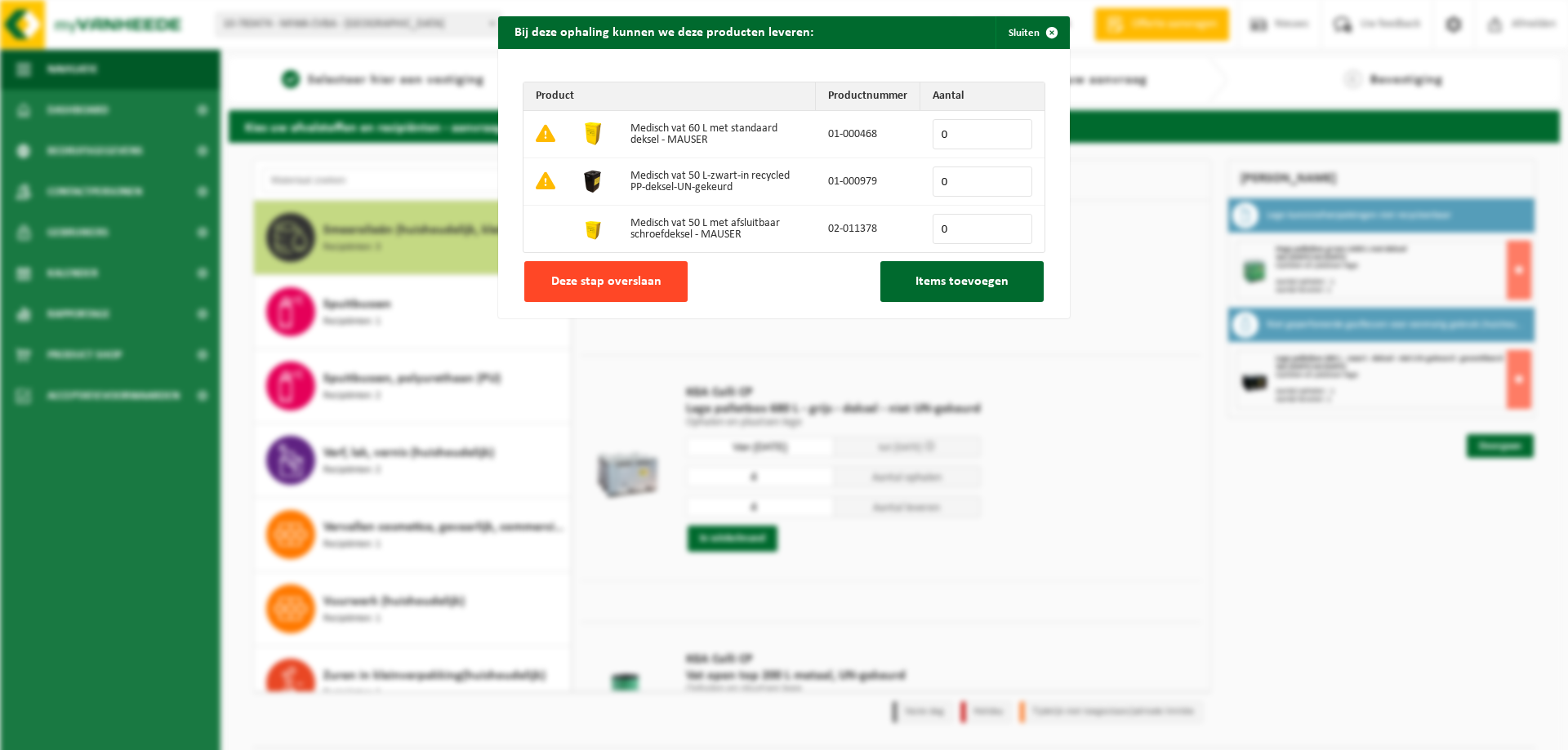
click at [622, 282] on span "Deze stap overslaan" at bounding box center [606, 281] width 110 height 13
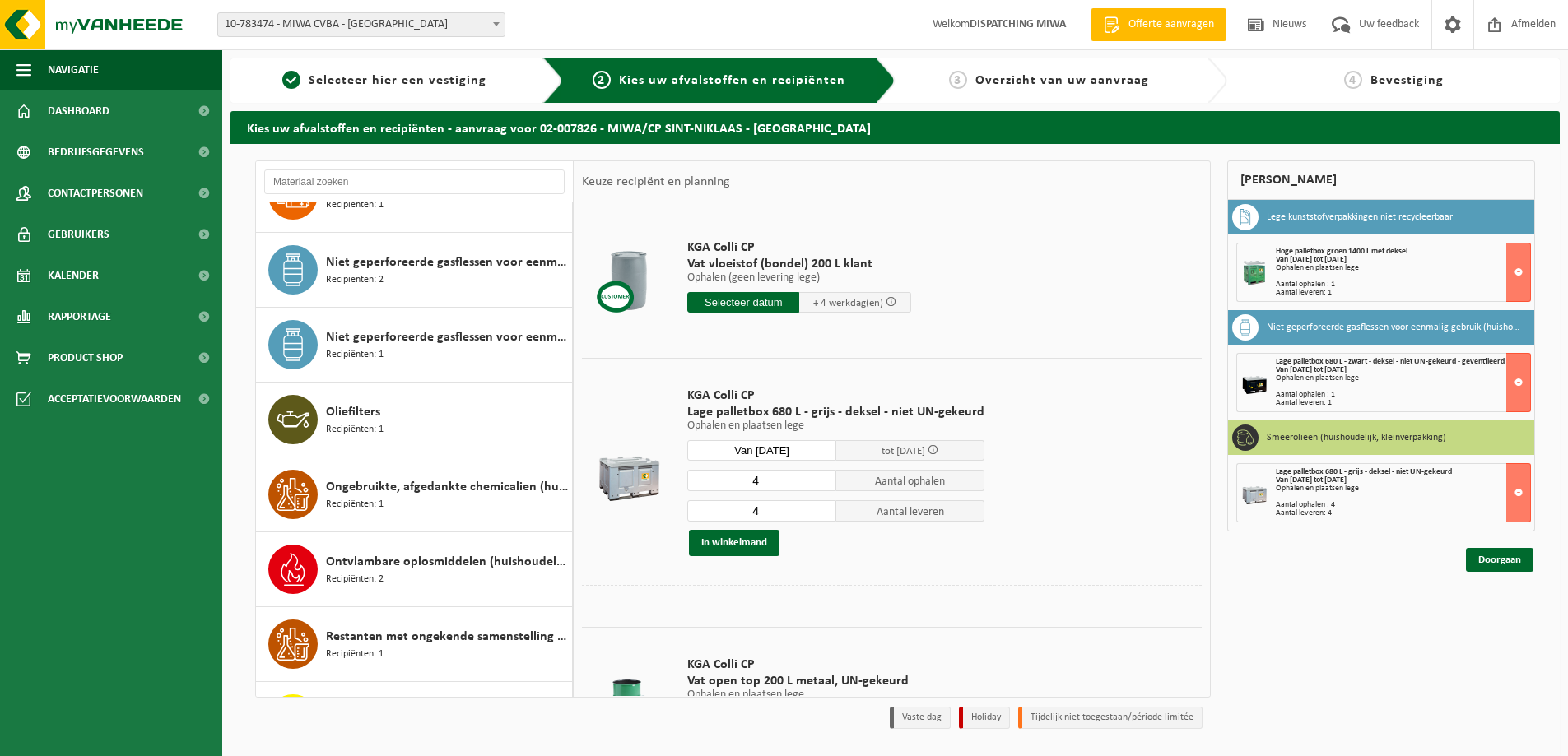
scroll to position [950, 0]
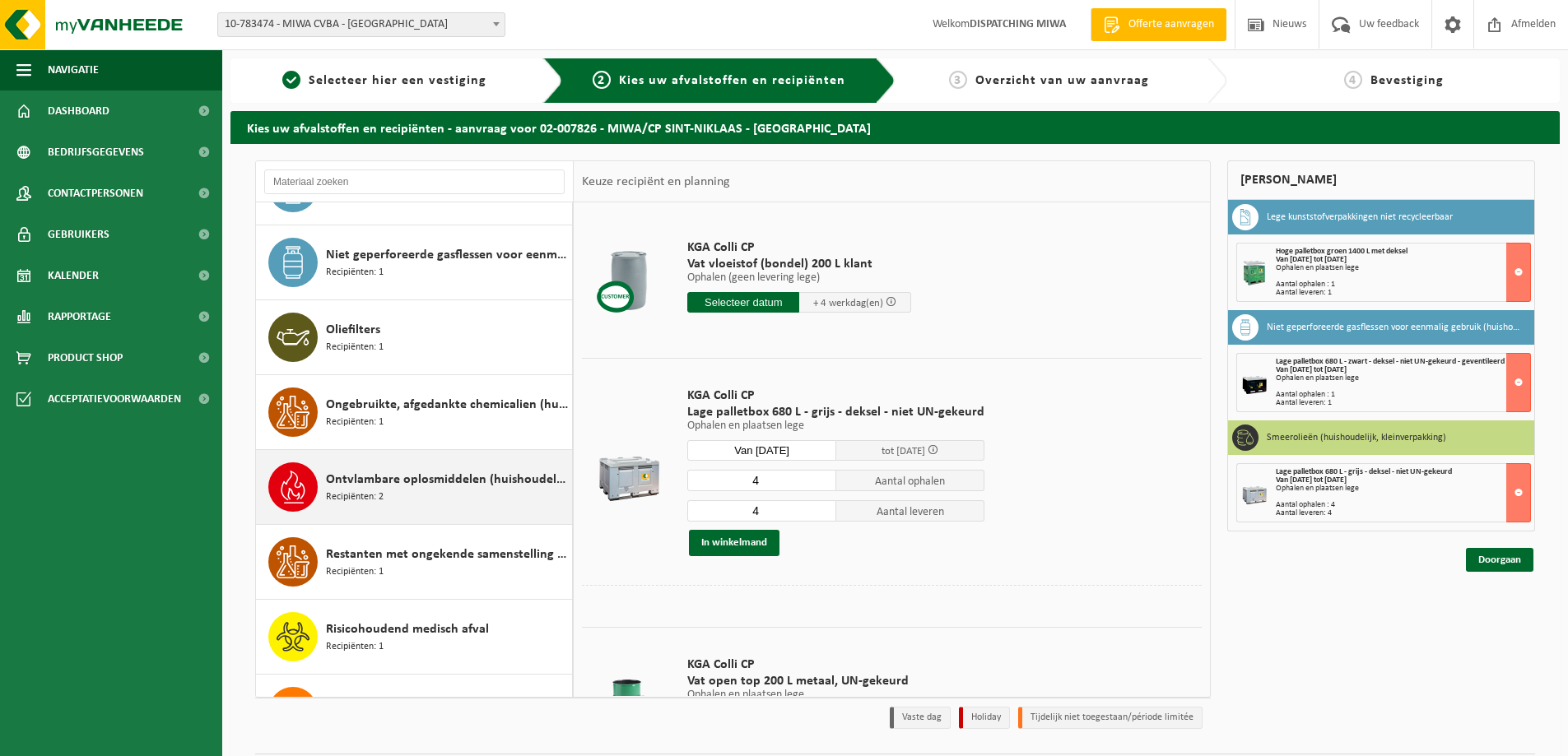
click at [399, 479] on span "Ontvlambare oplosmiddelen (huishoudelijk)" at bounding box center [447, 479] width 242 height 19
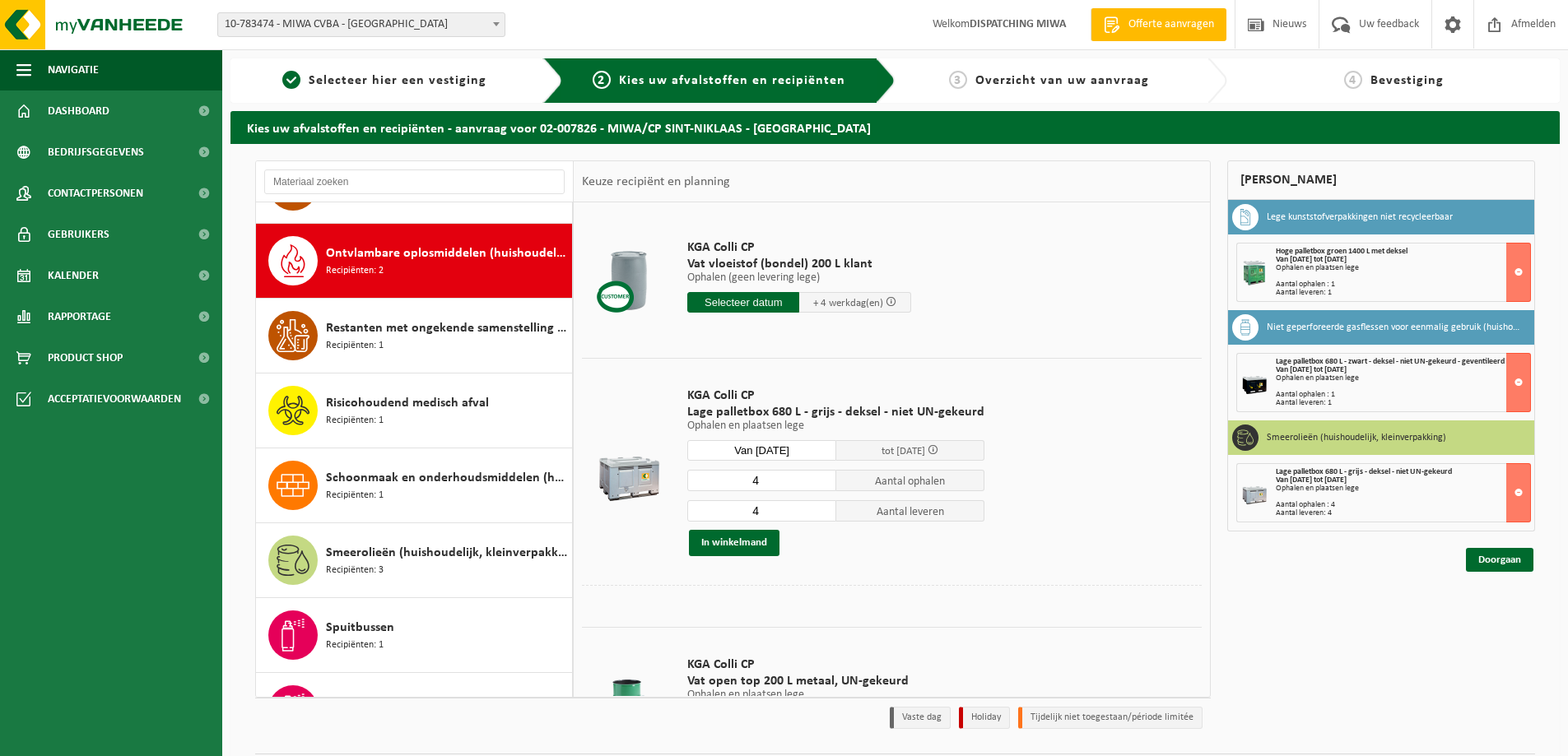
scroll to position [1198, 0]
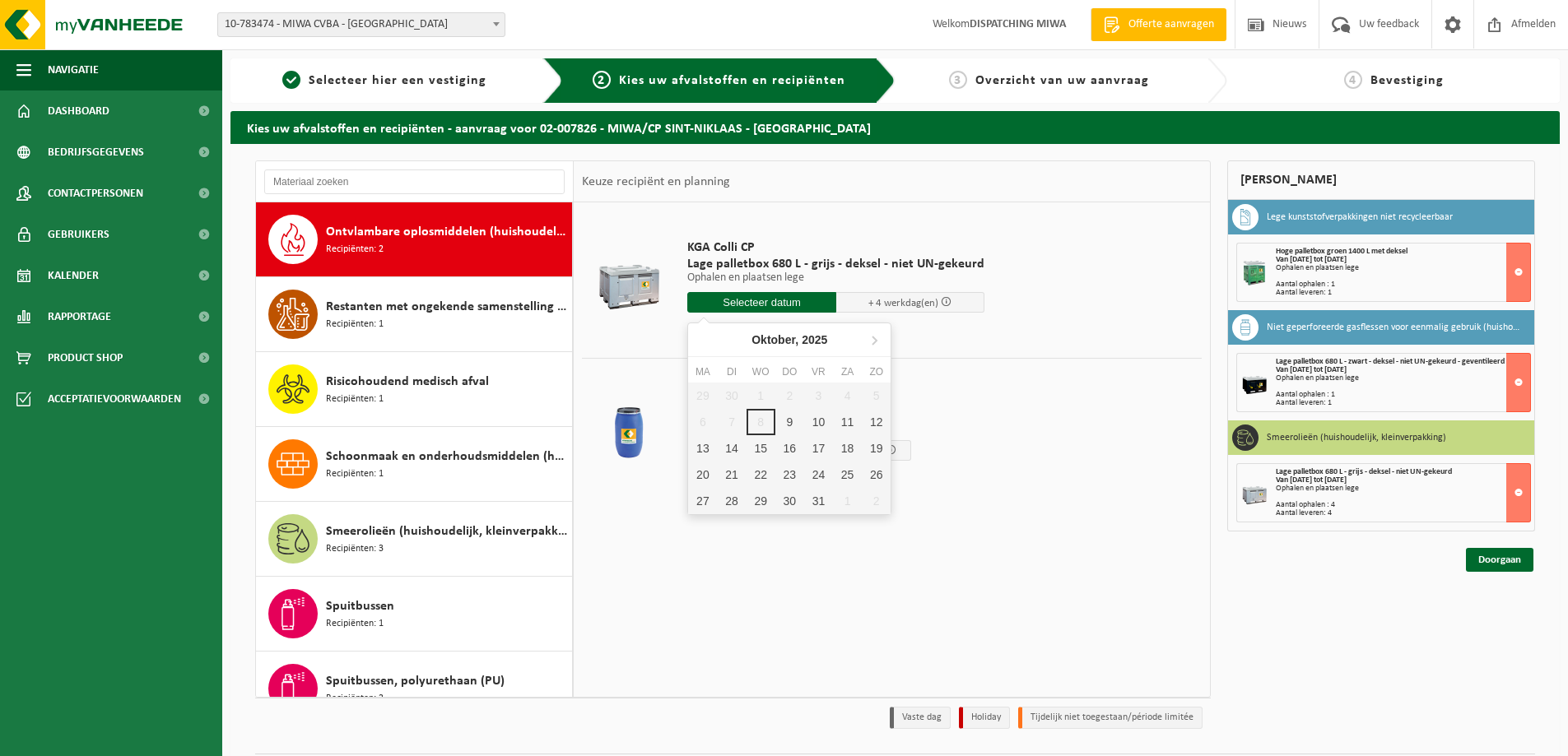
click at [742, 306] on input "text" at bounding box center [762, 302] width 149 height 20
click at [699, 472] on div "20" at bounding box center [702, 475] width 29 height 26
type input "Van [DATE]"
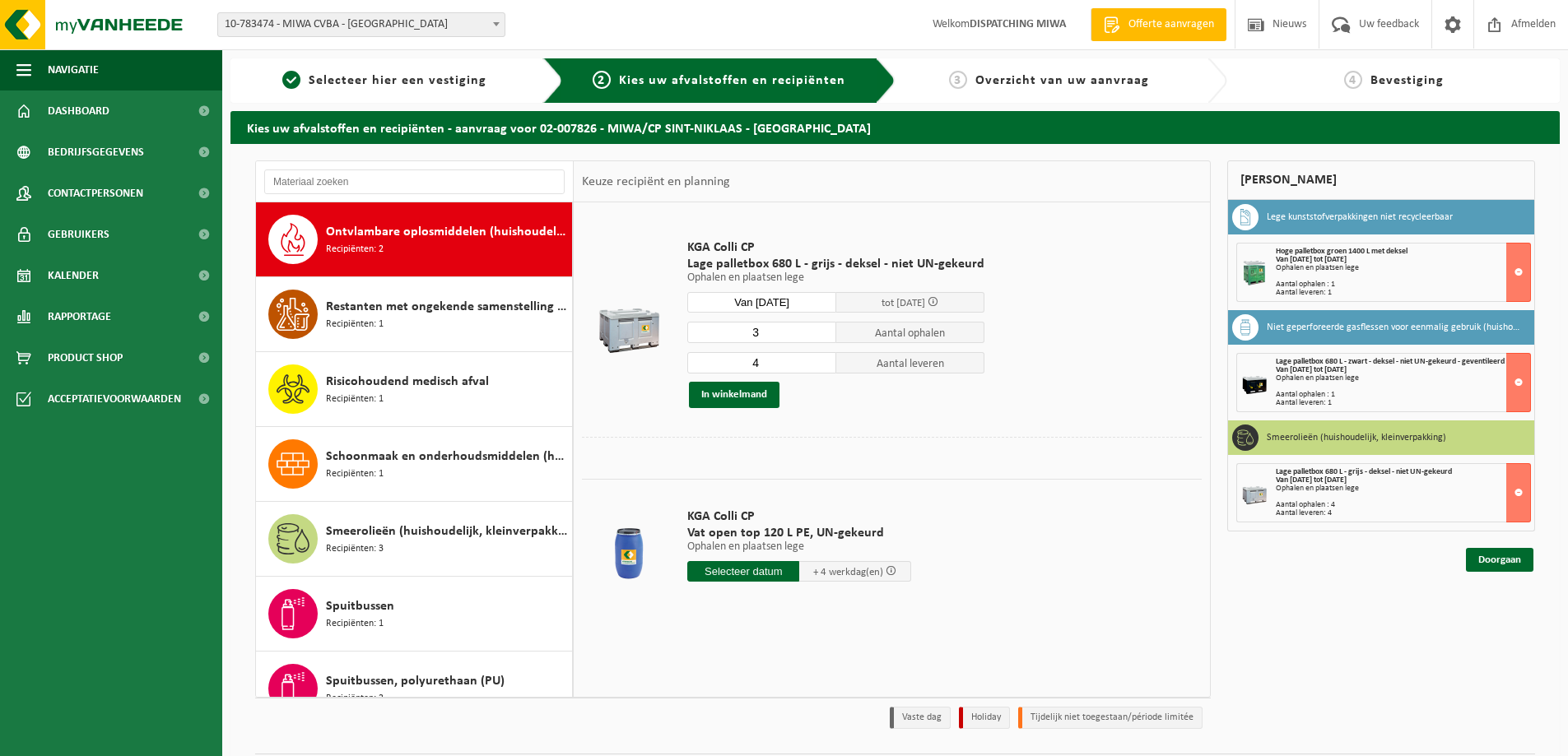
click at [821, 335] on input "3" at bounding box center [762, 332] width 149 height 21
type input "2"
click at [821, 335] on input "2" at bounding box center [762, 332] width 149 height 21
click at [816, 366] on input "3" at bounding box center [762, 363] width 149 height 21
type input "2"
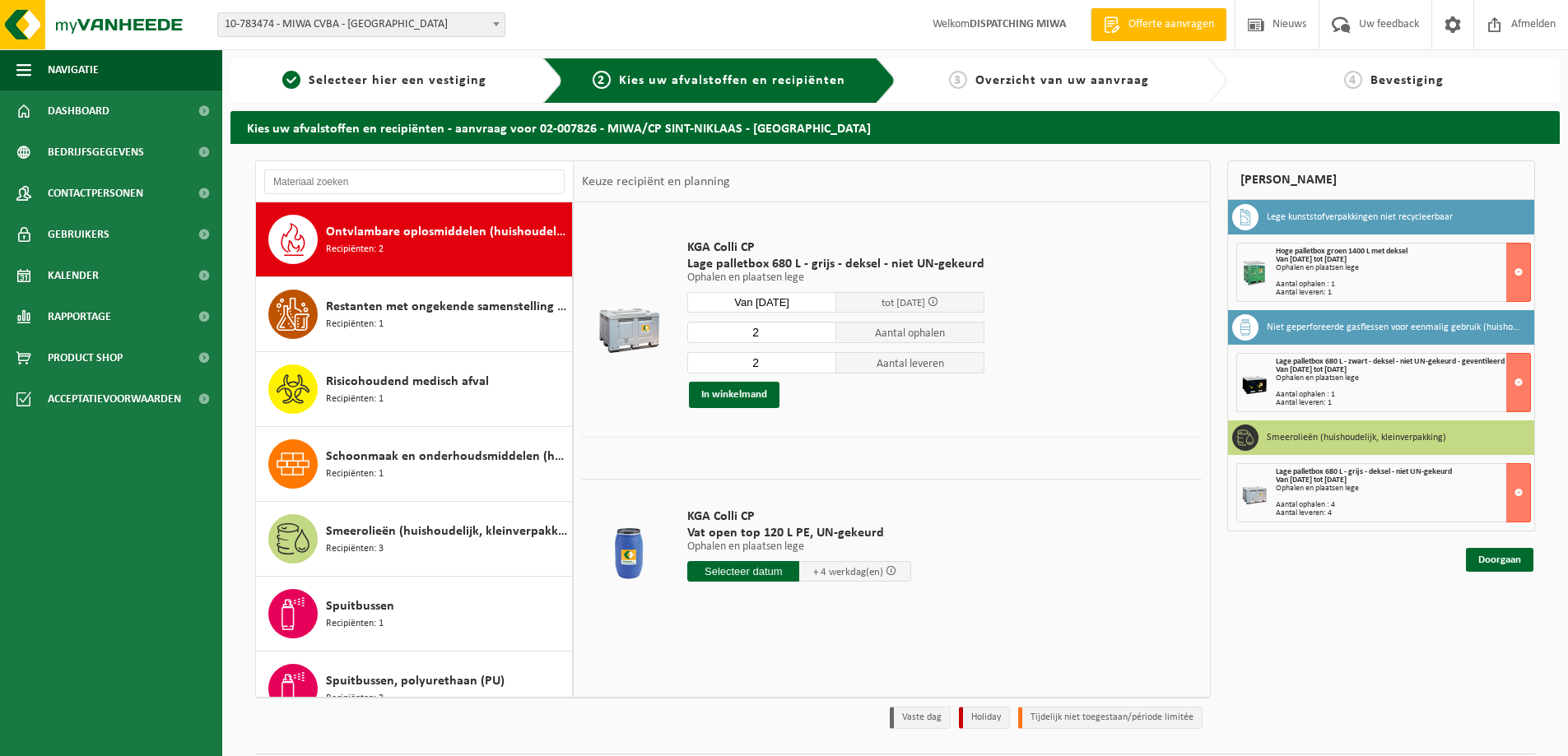
click at [816, 366] on input "2" at bounding box center [762, 363] width 149 height 21
click at [748, 392] on button "In winkelmand" at bounding box center [733, 395] width 91 height 26
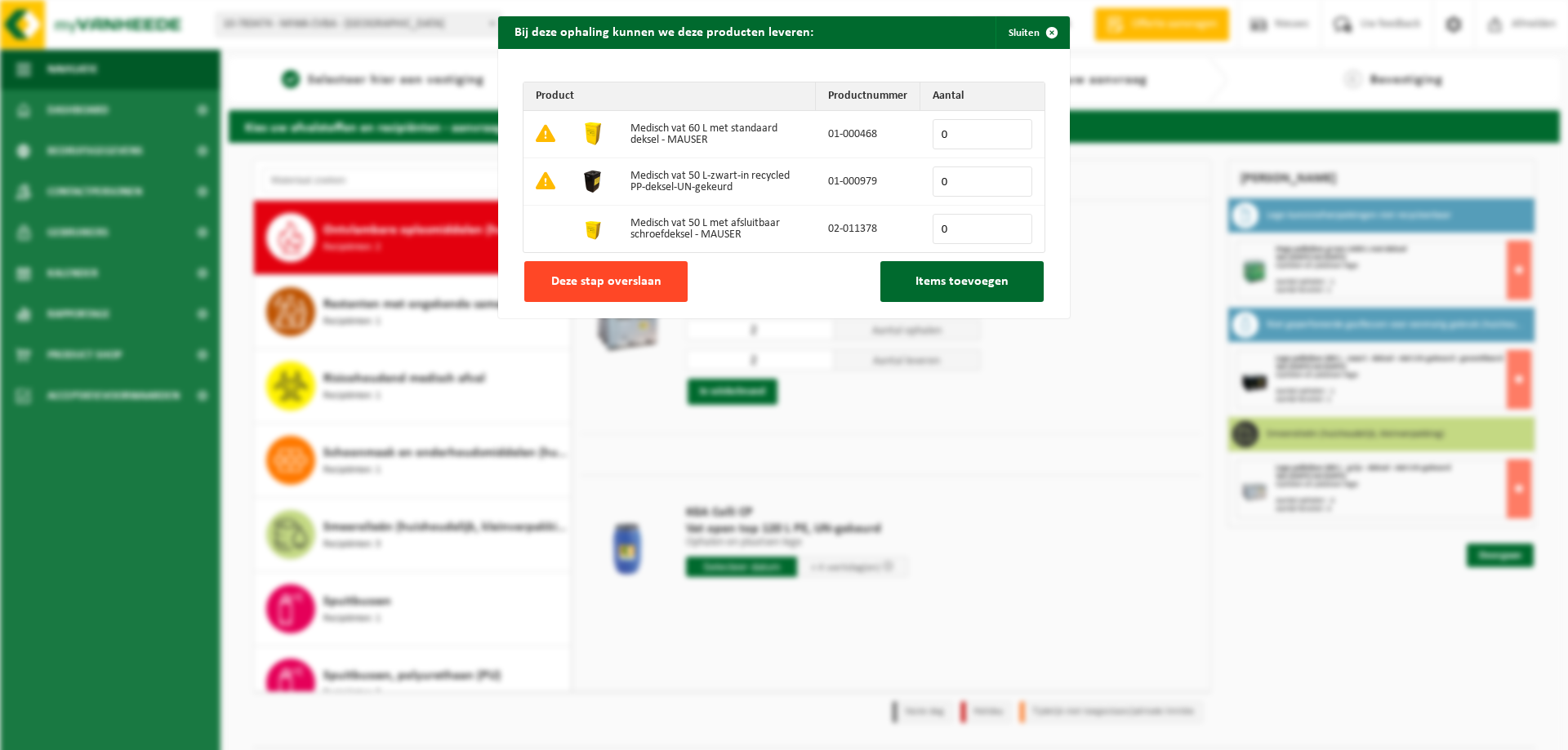
click at [619, 278] on span "Deze stap overslaan" at bounding box center [606, 281] width 110 height 13
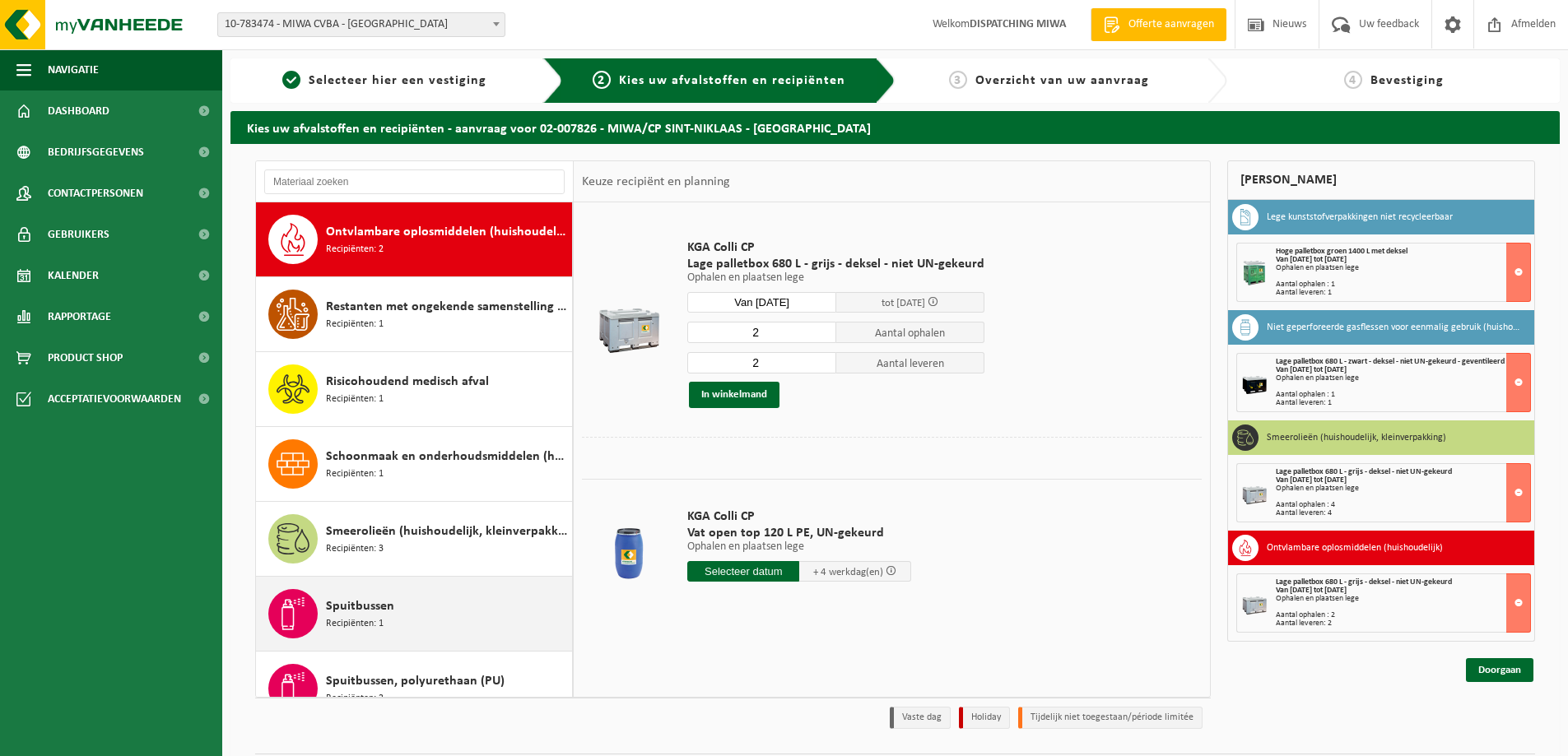
click at [370, 599] on span "Spuitbussen" at bounding box center [361, 607] width 69 height 19
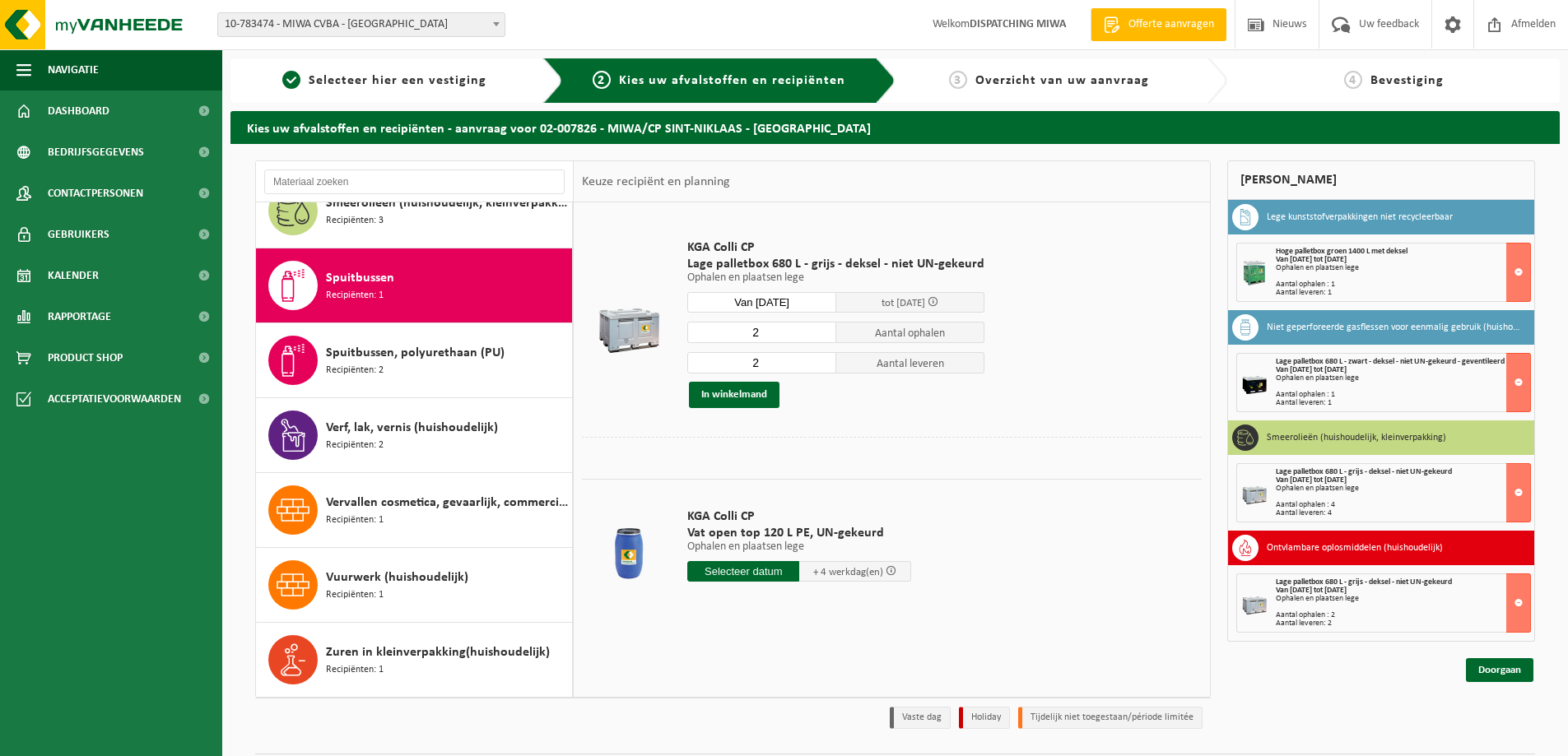
scroll to position [1526, 0]
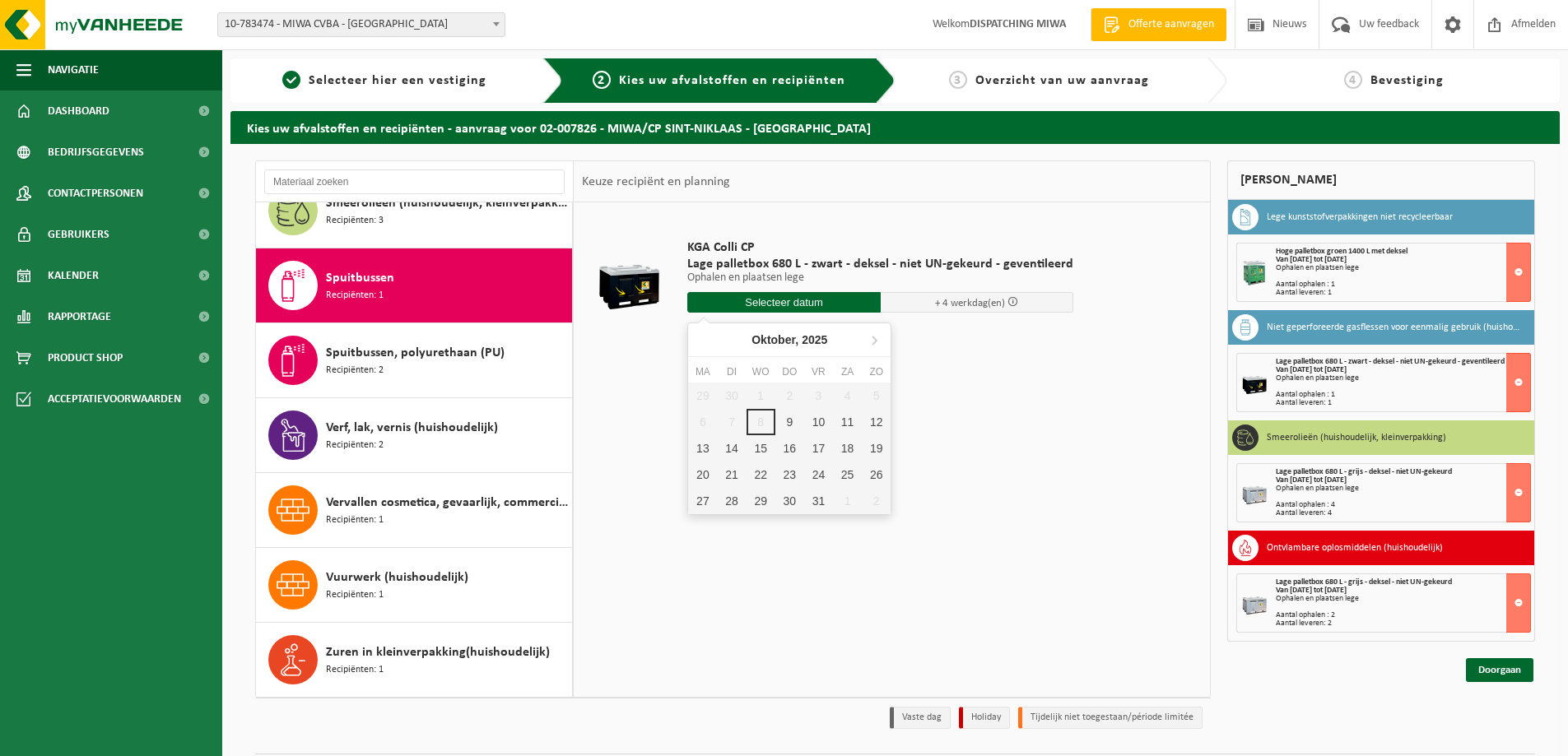
click at [748, 304] on input "text" at bounding box center [784, 302] width 193 height 20
click at [708, 470] on div "20" at bounding box center [702, 475] width 29 height 26
type input "Van [DATE]"
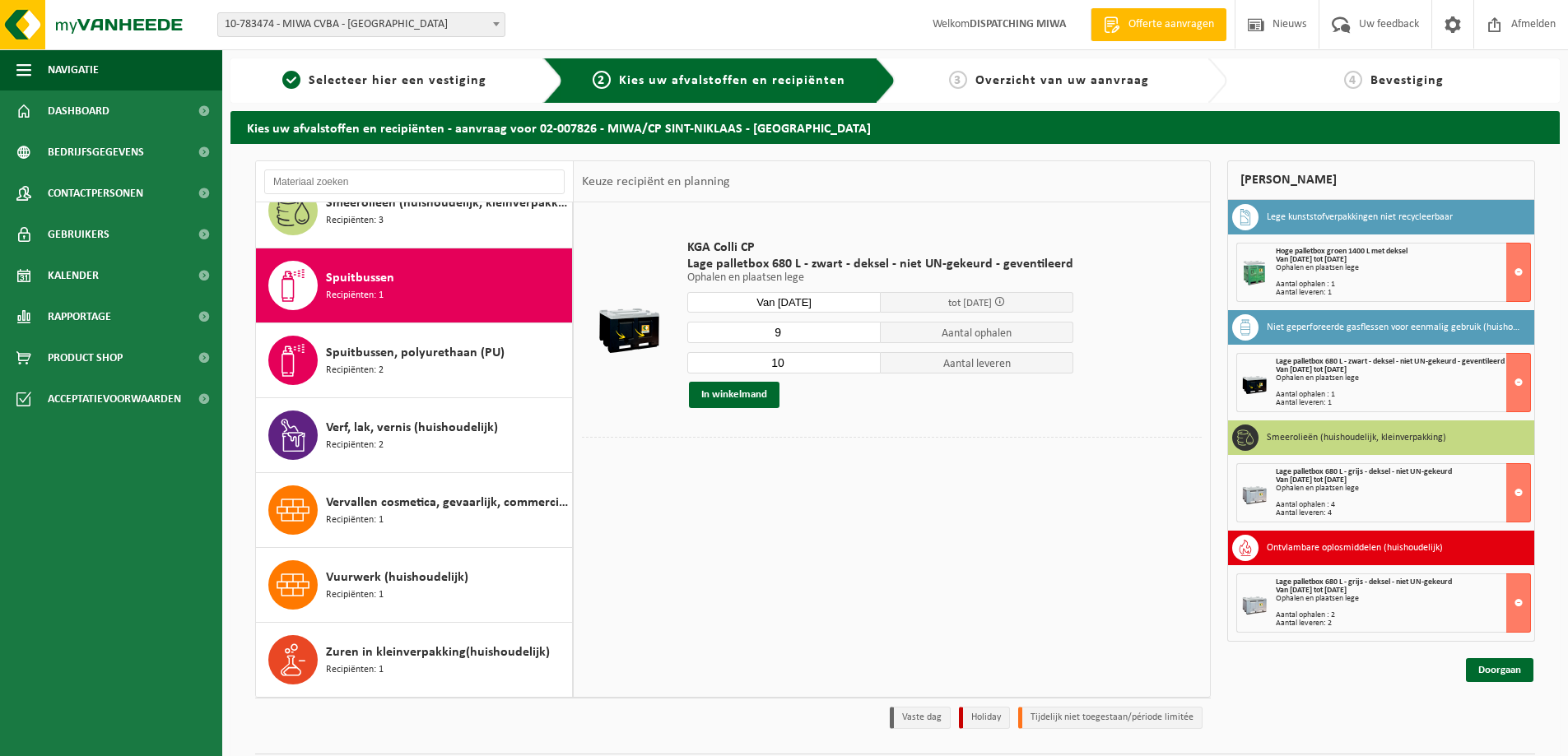
click at [864, 334] on input "9" at bounding box center [784, 332] width 193 height 21
click at [864, 334] on input "8" at bounding box center [784, 332] width 193 height 21
click at [864, 334] on input "7" at bounding box center [784, 332] width 193 height 21
click at [864, 334] on input "6" at bounding box center [784, 332] width 193 height 21
click at [864, 334] on input "5" at bounding box center [784, 332] width 193 height 21
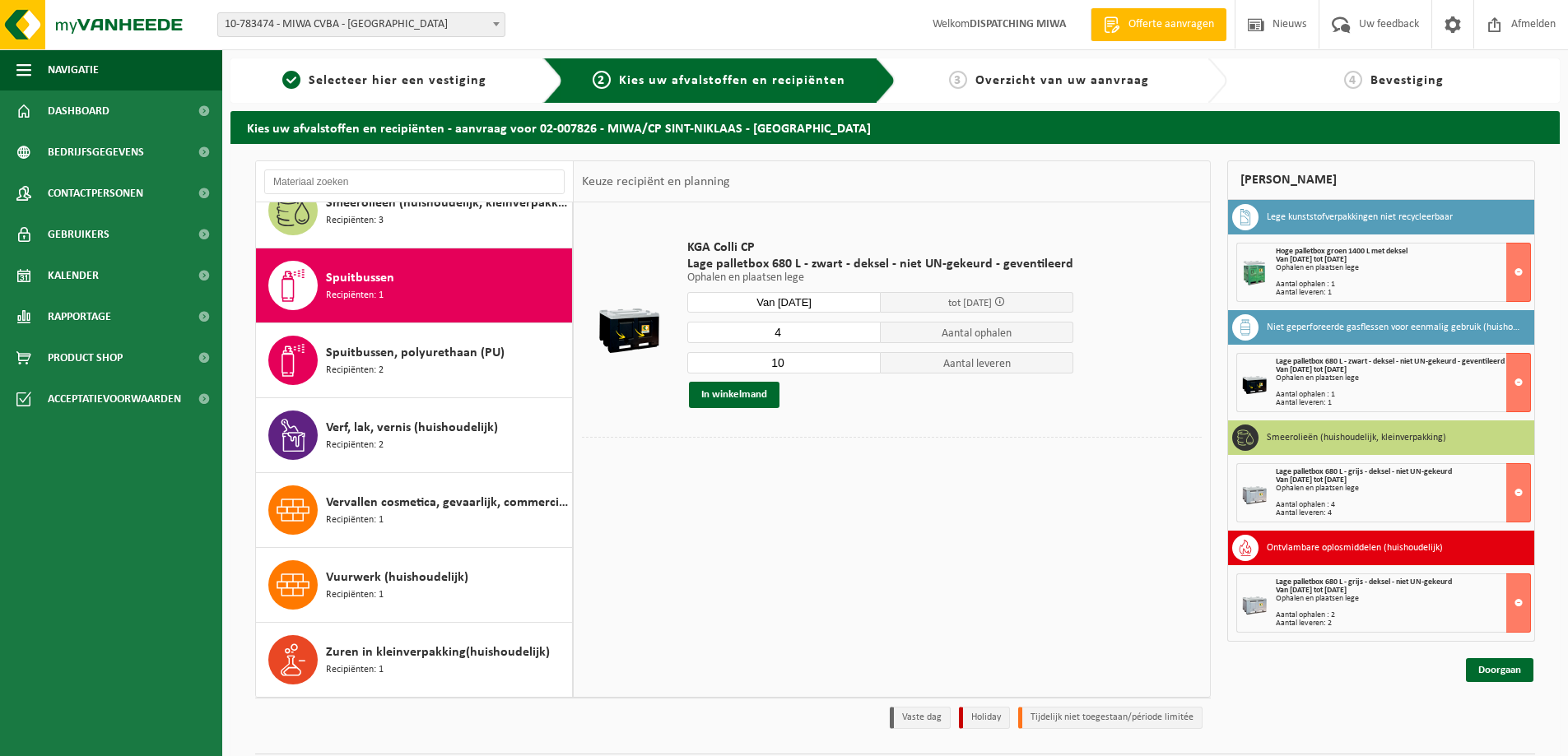
click at [864, 334] on input "4" at bounding box center [784, 332] width 193 height 21
click at [864, 334] on input "3" at bounding box center [784, 332] width 193 height 21
click at [864, 334] on input "2" at bounding box center [784, 332] width 193 height 21
type input "1"
click at [864, 334] on input "1" at bounding box center [784, 332] width 193 height 21
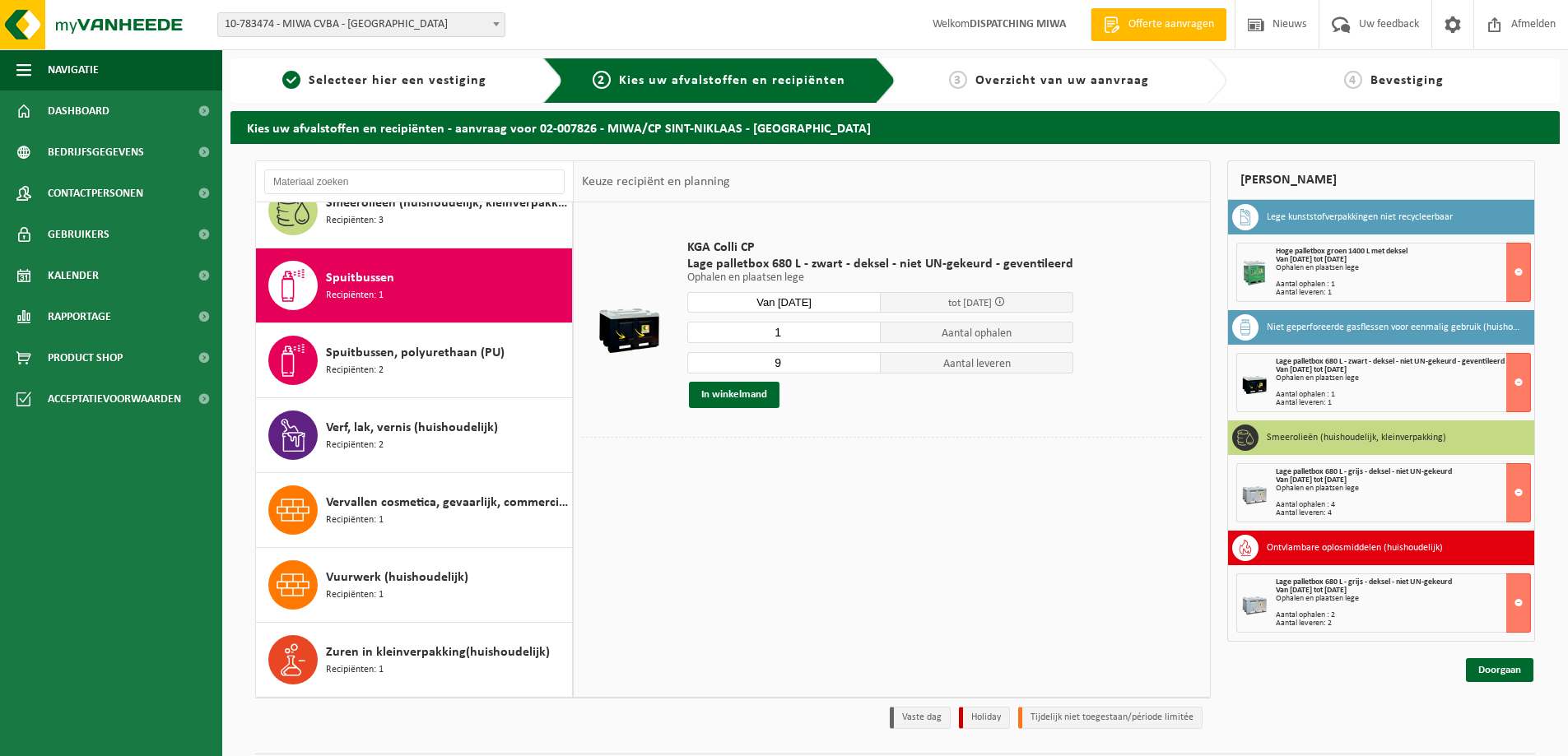
click at [861, 366] on input "9" at bounding box center [784, 363] width 193 height 21
click at [861, 366] on input "8" at bounding box center [784, 363] width 193 height 21
click at [861, 366] on input "7" at bounding box center [784, 363] width 193 height 21
click at [861, 366] on input "6" at bounding box center [784, 363] width 193 height 21
click at [861, 366] on input "5" at bounding box center [784, 363] width 193 height 21
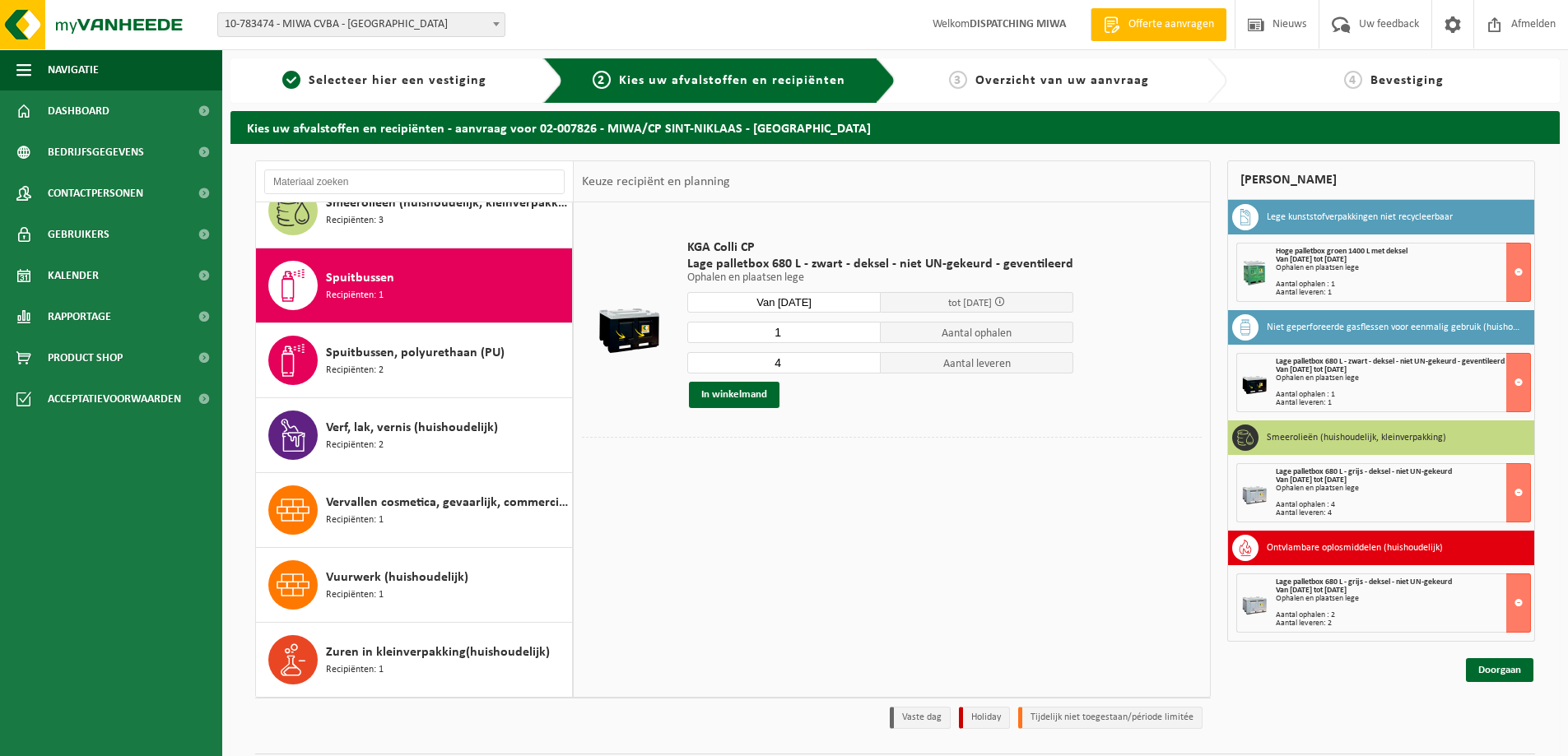
click at [861, 366] on input "4" at bounding box center [784, 363] width 193 height 21
click at [861, 366] on input "3" at bounding box center [784, 363] width 193 height 21
click at [861, 366] on input "2" at bounding box center [784, 363] width 193 height 21
type input "1"
click at [861, 366] on input "1" at bounding box center [784, 363] width 193 height 21
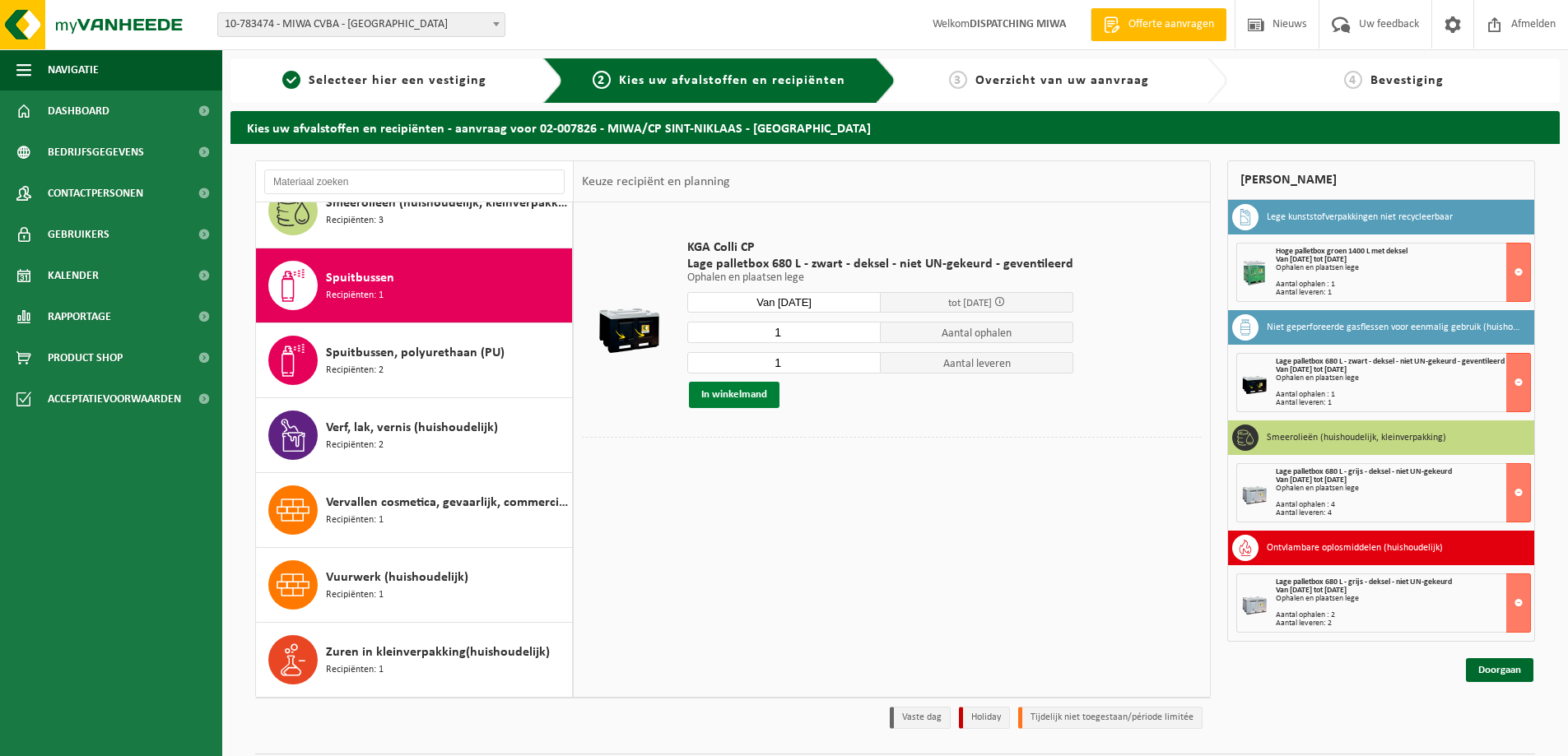
click at [730, 395] on button "In winkelmand" at bounding box center [733, 395] width 91 height 26
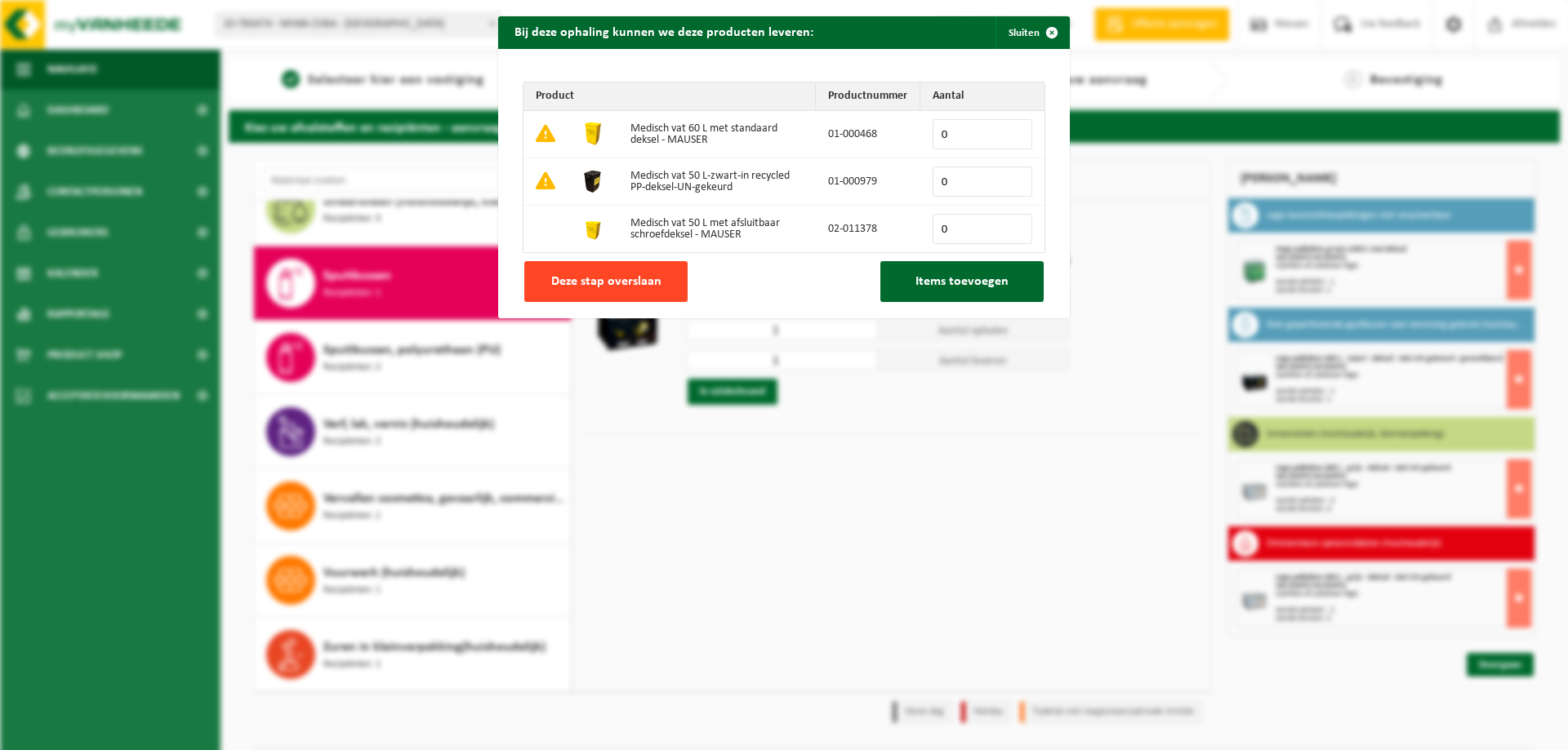
click at [621, 273] on button "Deze stap overslaan" at bounding box center [606, 282] width 163 height 41
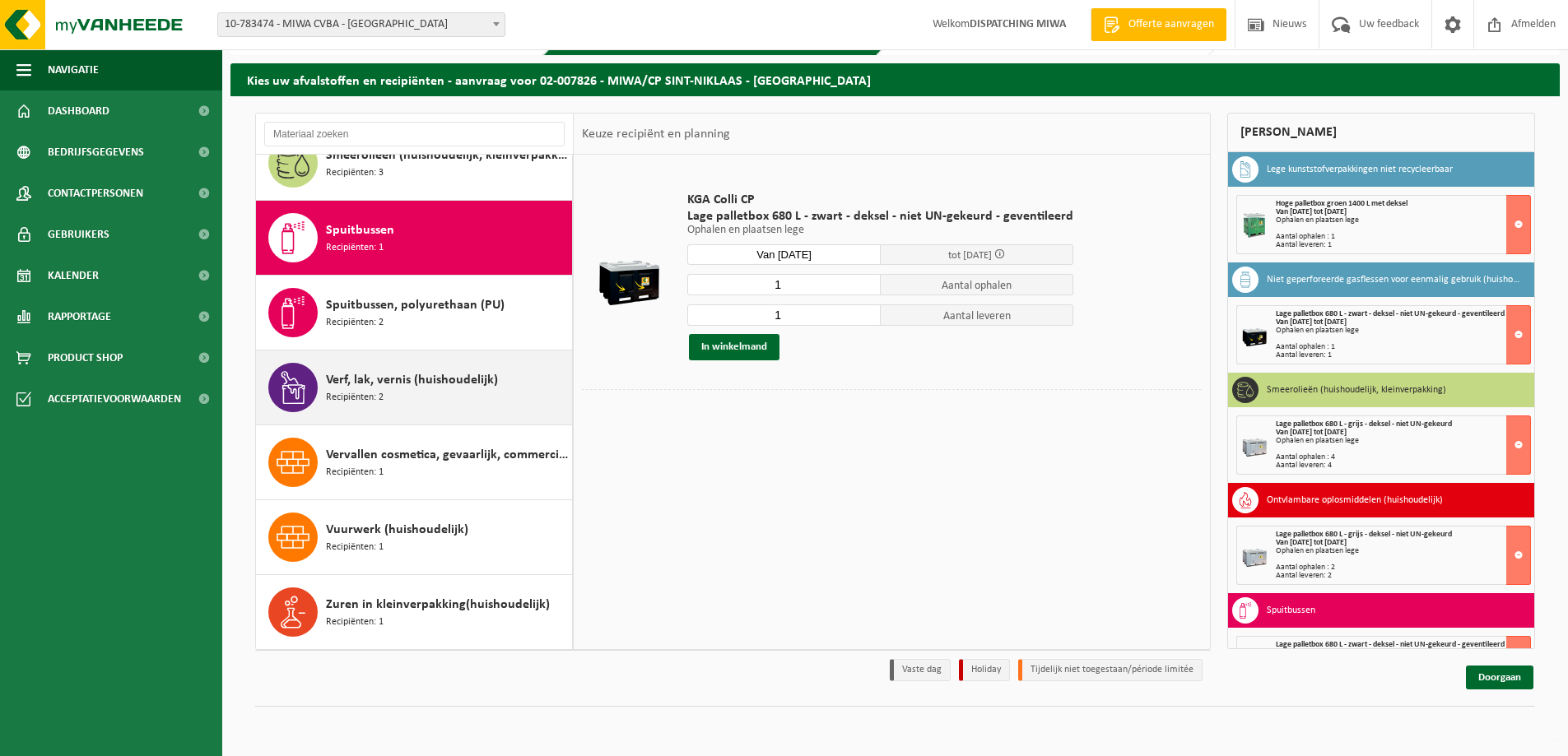
scroll to position [0, 0]
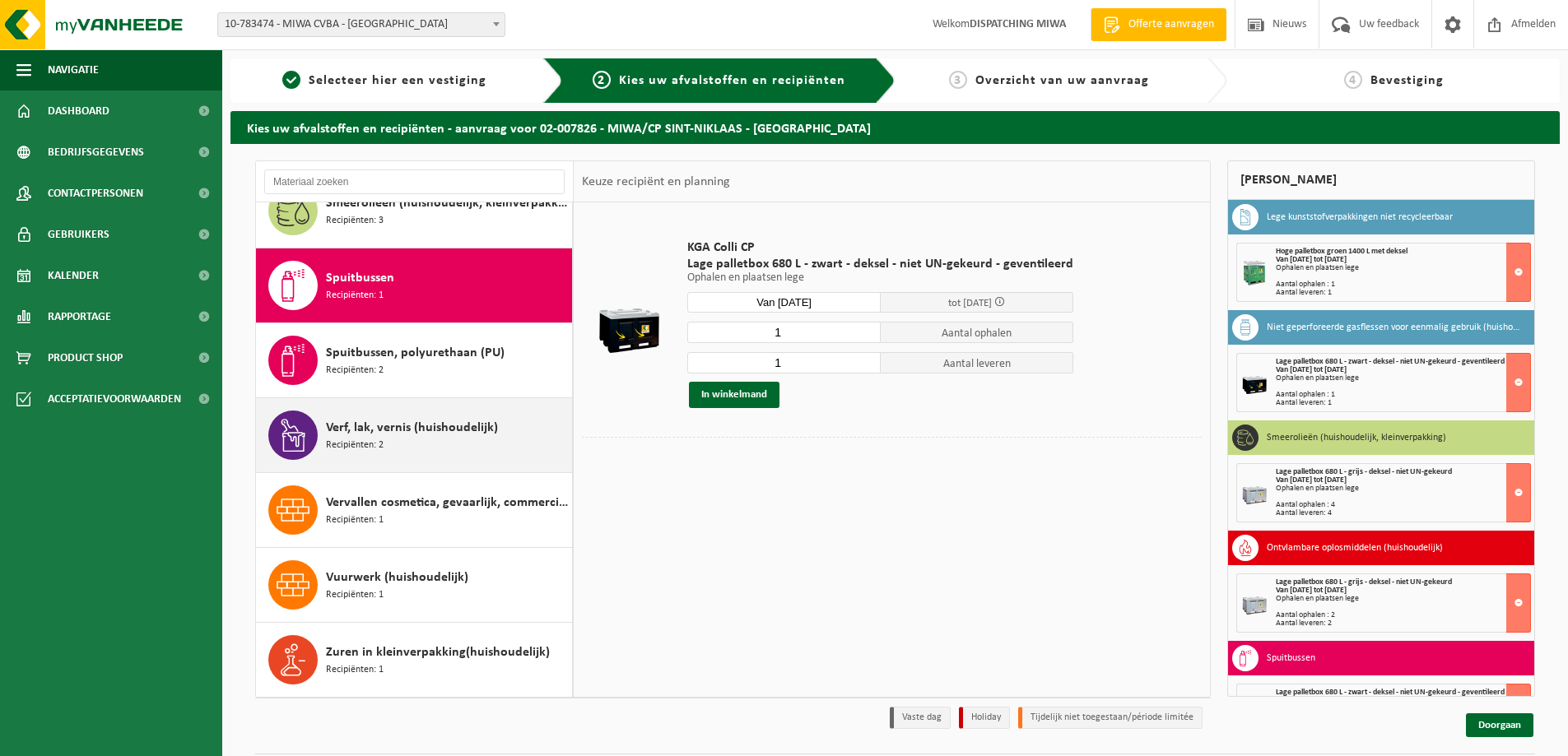
click at [383, 434] on span "Verf, lak, vernis (huishoudelijk)" at bounding box center [412, 427] width 172 height 19
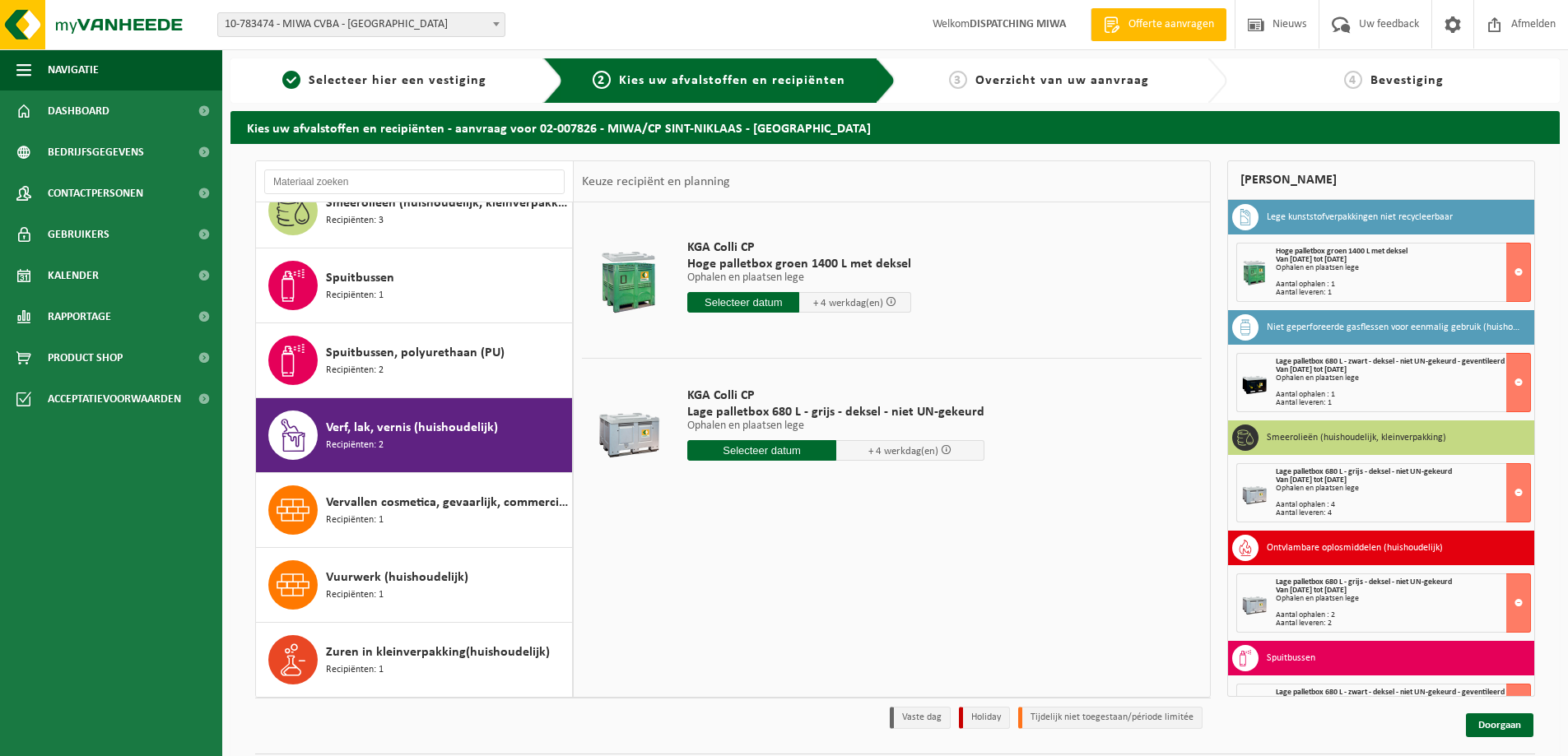
click at [766, 454] on input "text" at bounding box center [762, 450] width 149 height 20
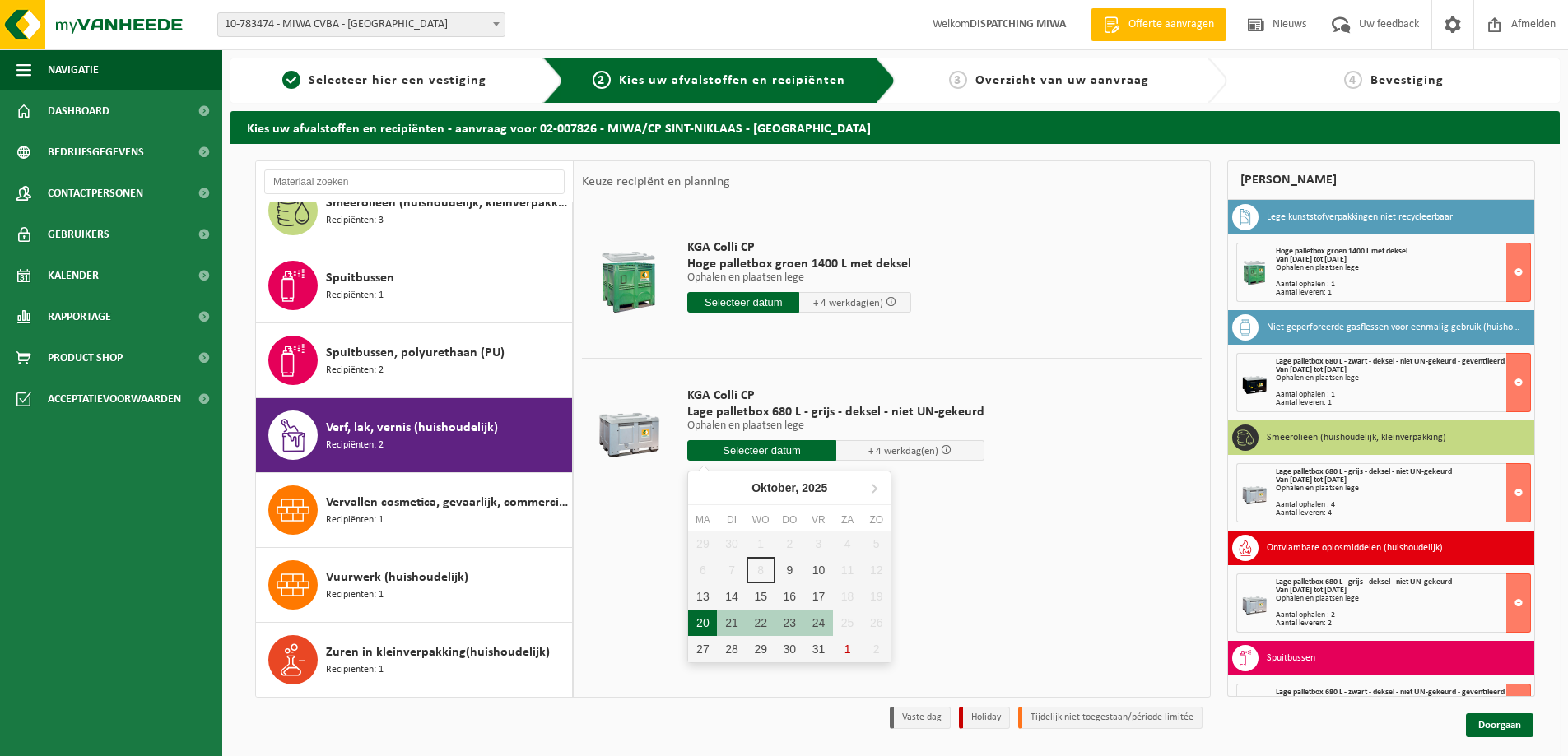
click at [708, 620] on div "20" at bounding box center [702, 623] width 29 height 26
type input "Van [DATE]"
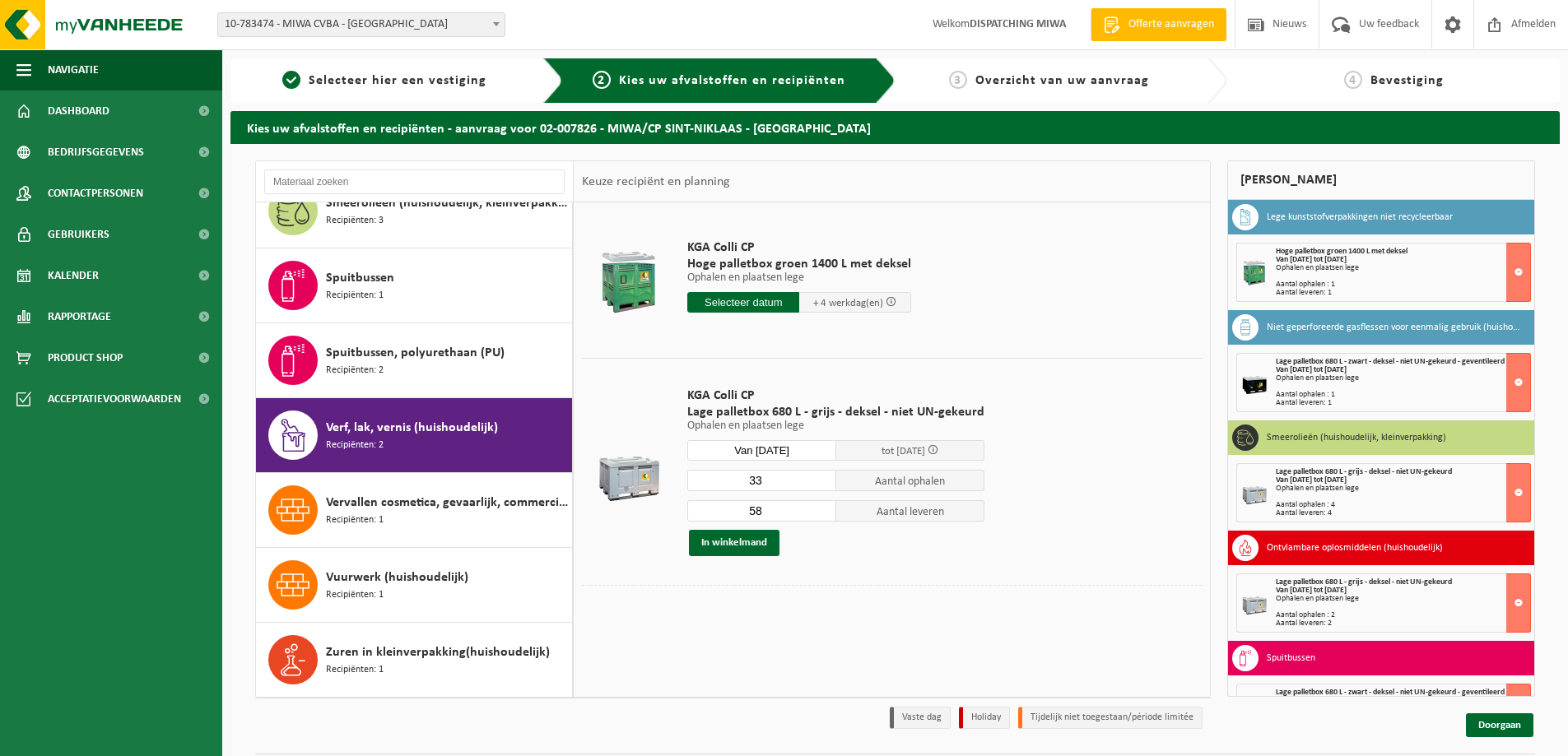
click at [820, 482] on input "33" at bounding box center [762, 480] width 149 height 21
click at [820, 482] on input "21" at bounding box center [762, 480] width 149 height 21
click at [820, 482] on input "20" at bounding box center [762, 480] width 149 height 21
click at [820, 475] on input "21" at bounding box center [762, 480] width 149 height 21
click at [820, 475] on input "22" at bounding box center [762, 480] width 149 height 21
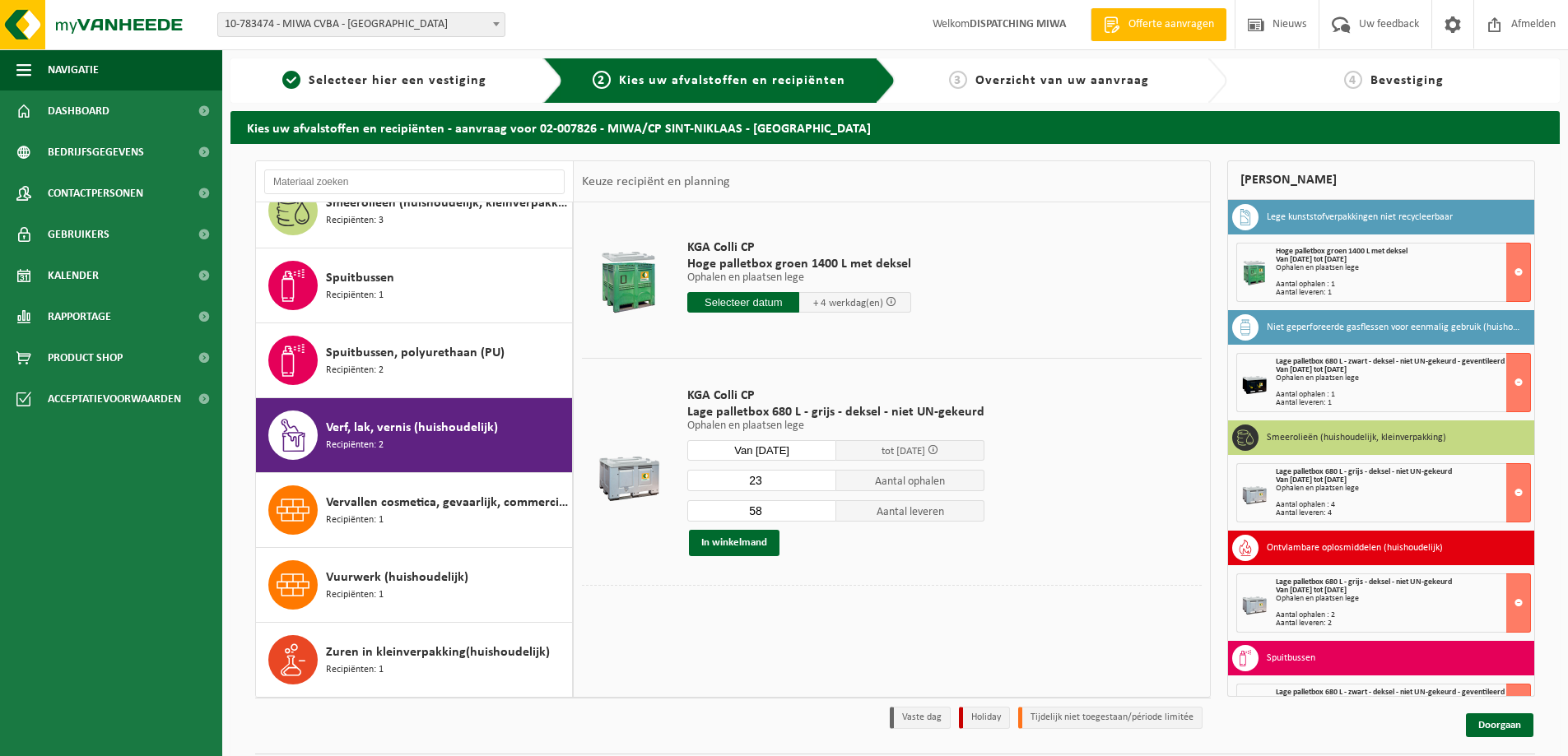
click at [820, 475] on input "23" at bounding box center [762, 480] width 149 height 21
click at [820, 475] on input "24" at bounding box center [762, 480] width 149 height 21
click at [818, 482] on input "23" at bounding box center [762, 480] width 149 height 21
type input "24"
click at [817, 478] on input "24" at bounding box center [762, 480] width 149 height 21
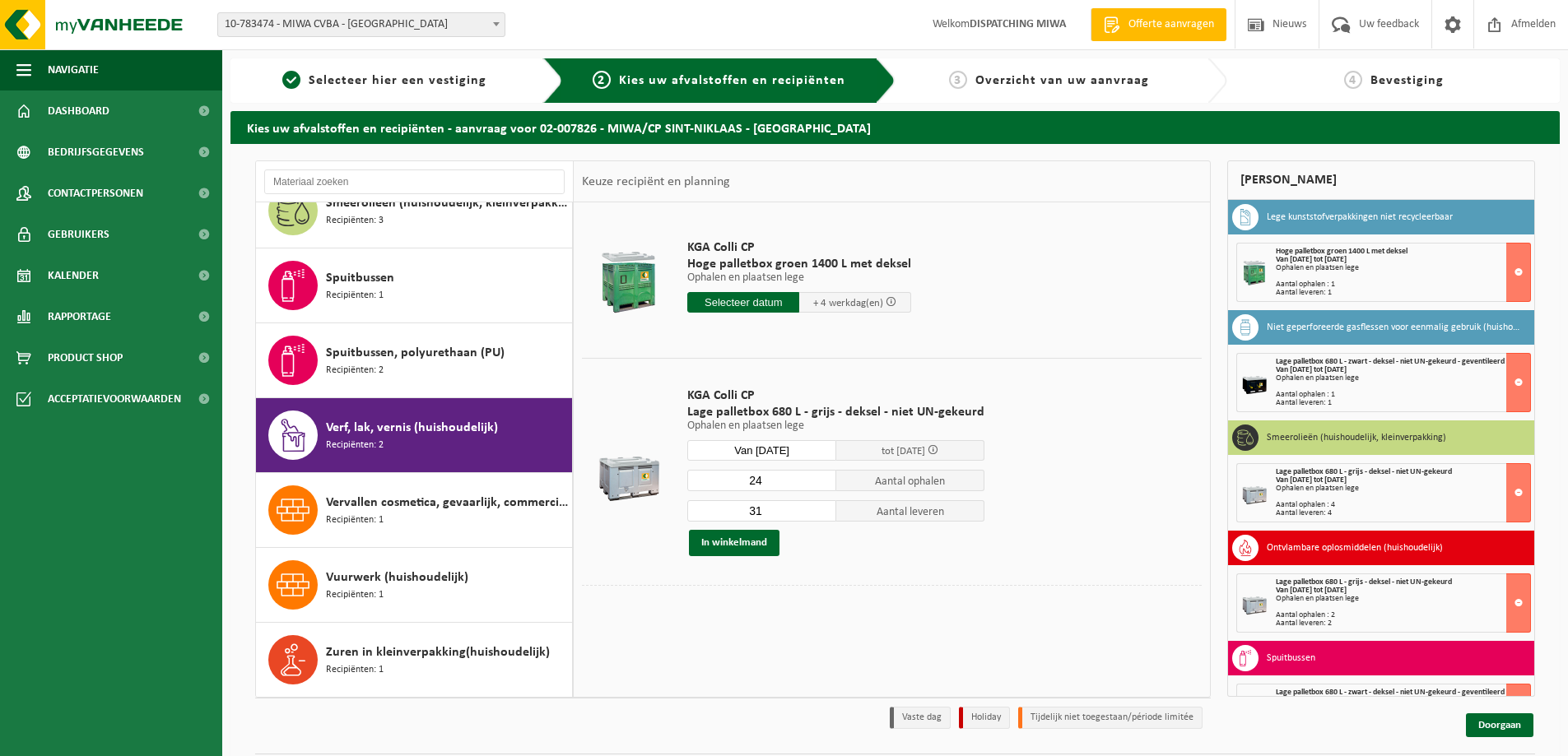
click at [821, 511] on input "31" at bounding box center [762, 511] width 149 height 21
click at [821, 511] on input "30" at bounding box center [762, 511] width 149 height 21
click at [821, 511] on input "29" at bounding box center [762, 511] width 149 height 21
click at [821, 511] on input "28" at bounding box center [762, 511] width 149 height 21
click at [821, 511] on input "27" at bounding box center [762, 511] width 149 height 21
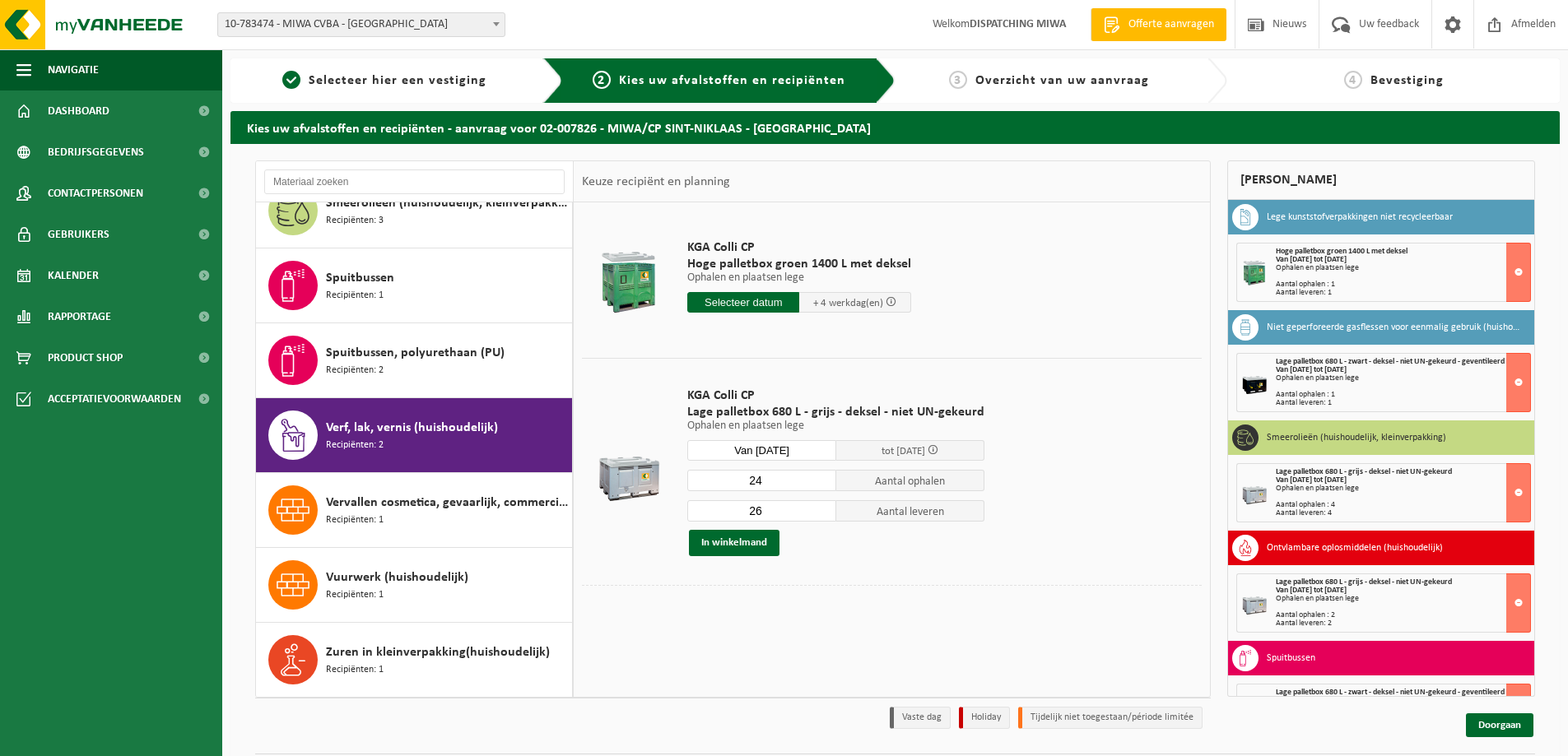
click at [821, 511] on input "26" at bounding box center [762, 511] width 149 height 21
click at [821, 511] on input "25" at bounding box center [762, 511] width 149 height 21
type input "24"
click at [821, 511] on input "24" at bounding box center [762, 511] width 149 height 21
click at [767, 541] on button "In winkelmand" at bounding box center [733, 543] width 91 height 26
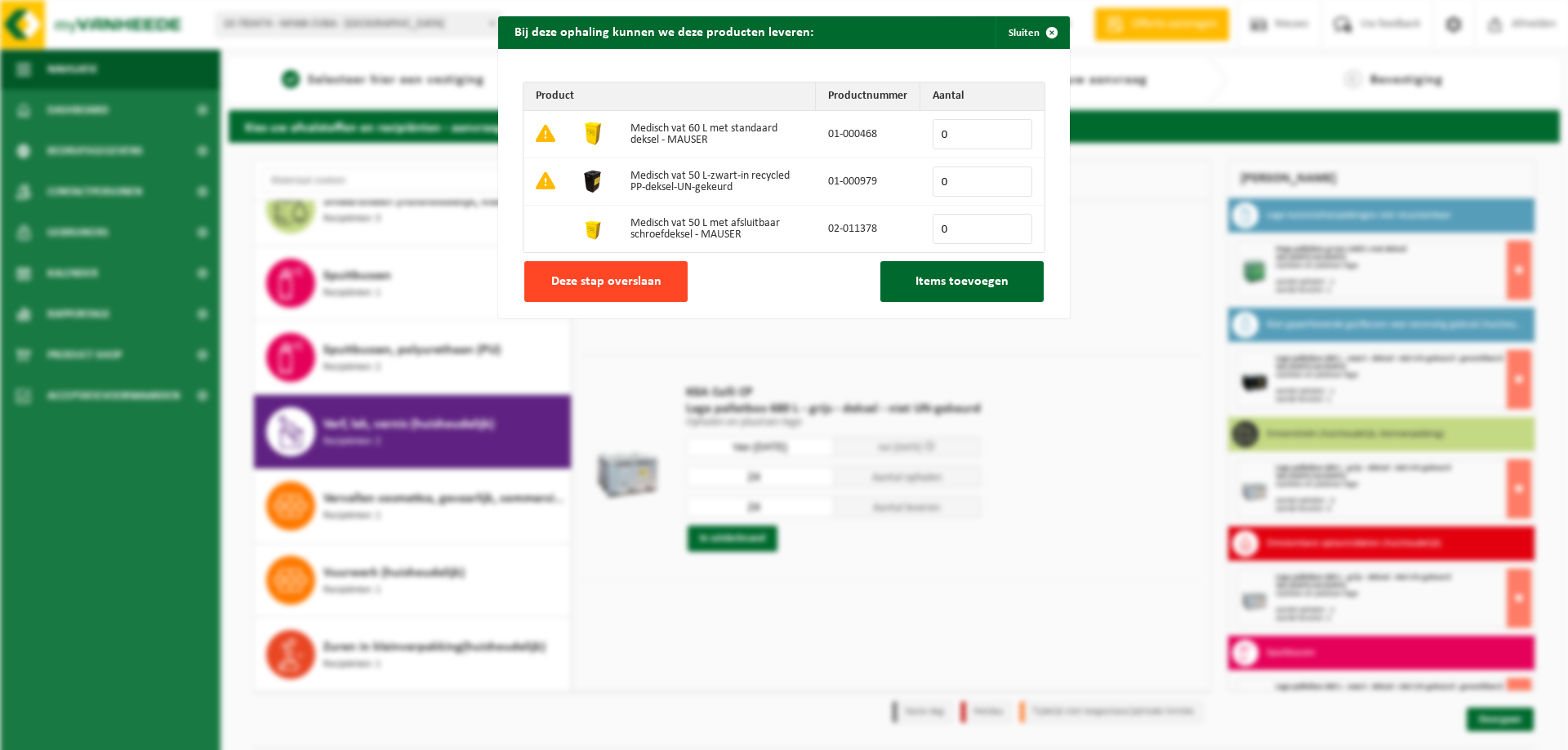
click at [580, 282] on span "Deze stap overslaan" at bounding box center [606, 281] width 110 height 13
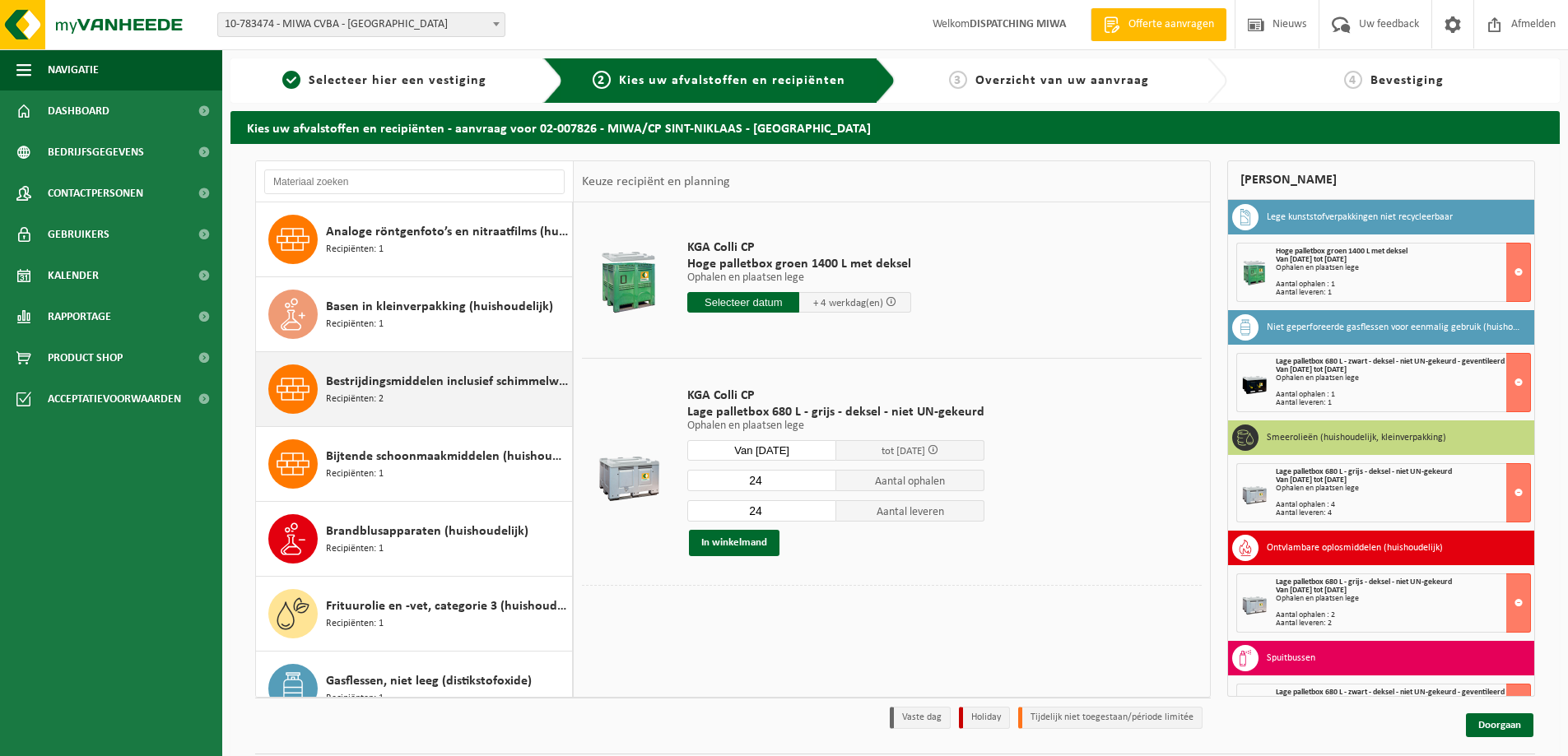
click at [369, 375] on span "Bestrijdingsmiddelen inclusief schimmelwerende beschermingsmiddelen (huishoudel…" at bounding box center [447, 382] width 242 height 19
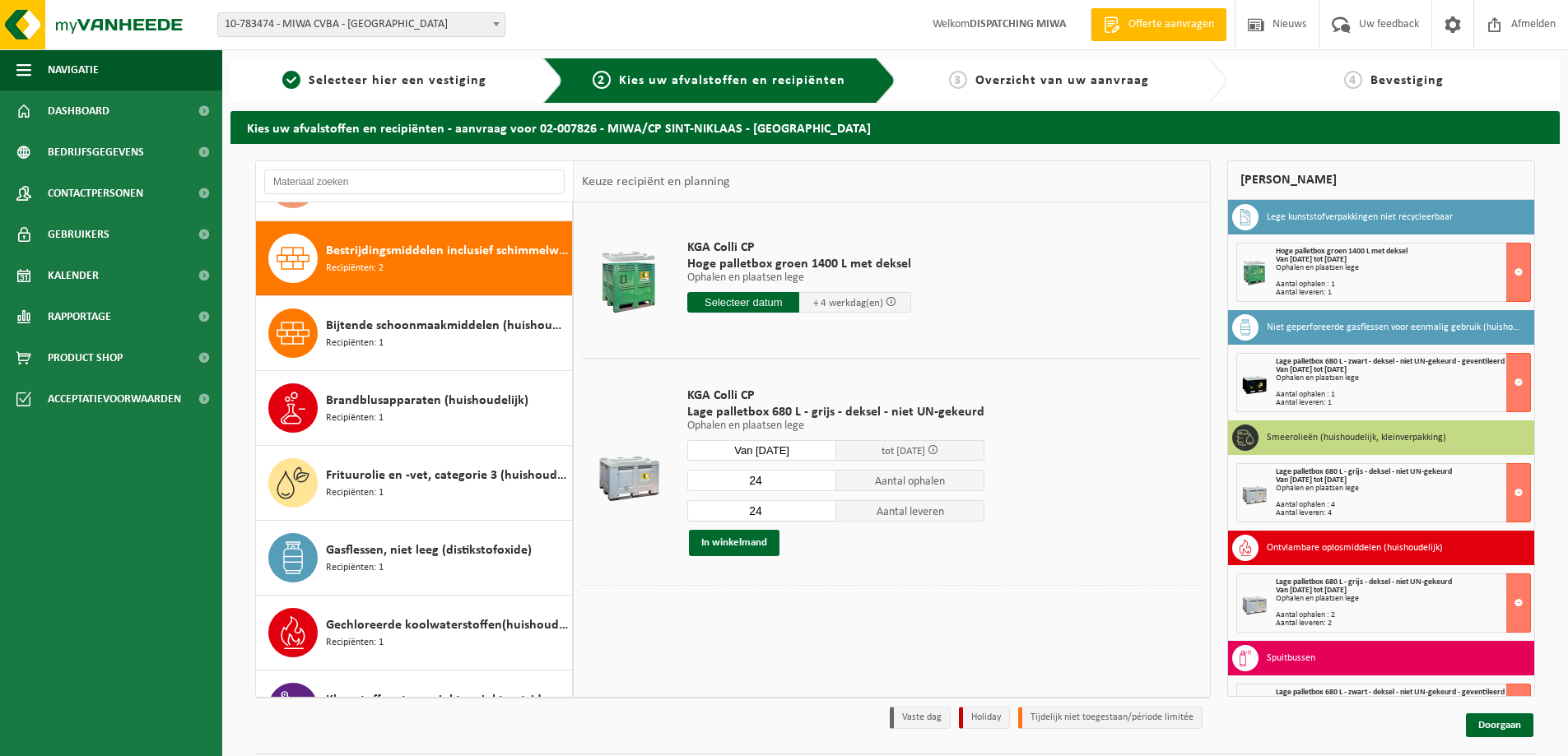
scroll to position [149, 0]
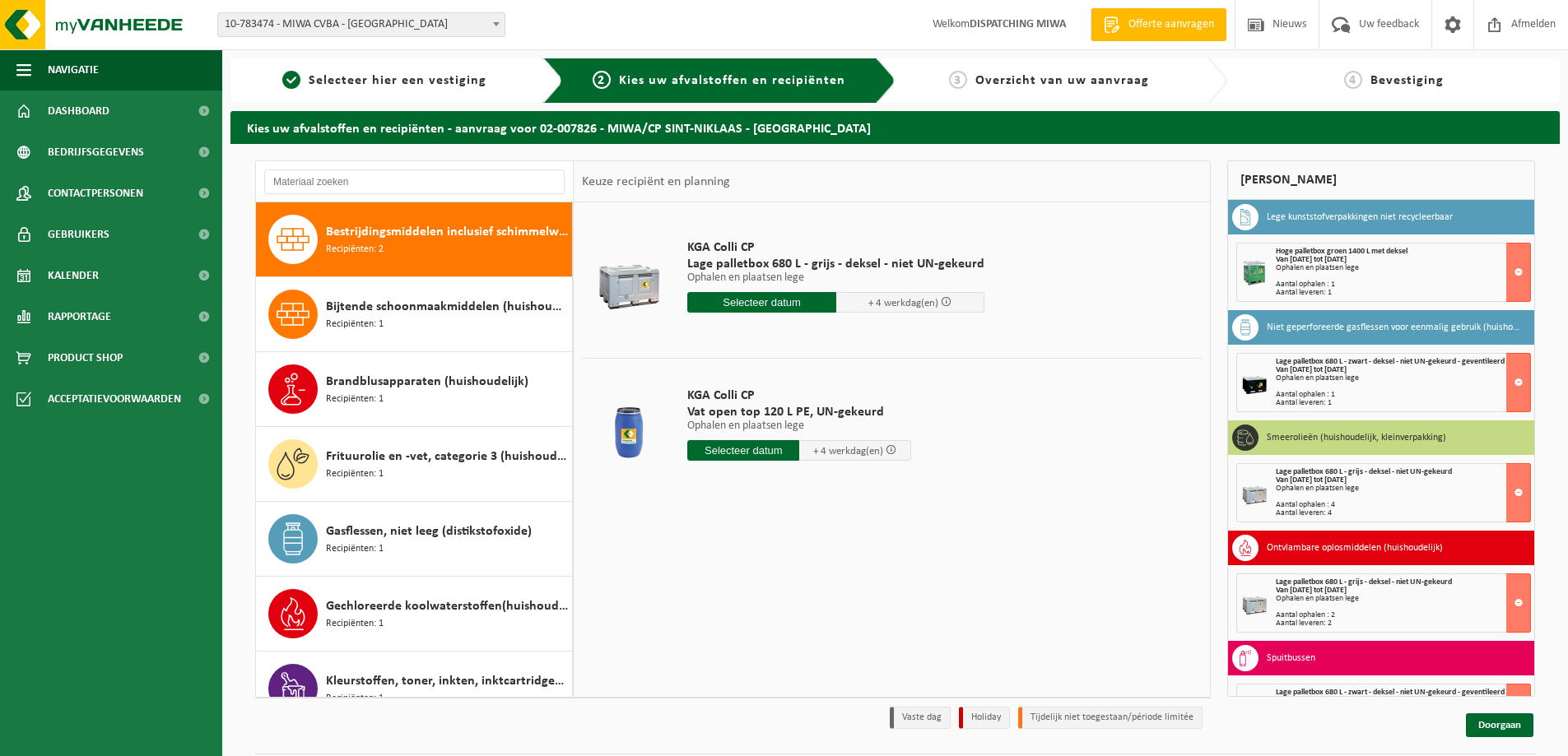
click at [717, 447] on input "text" at bounding box center [743, 450] width 112 height 20
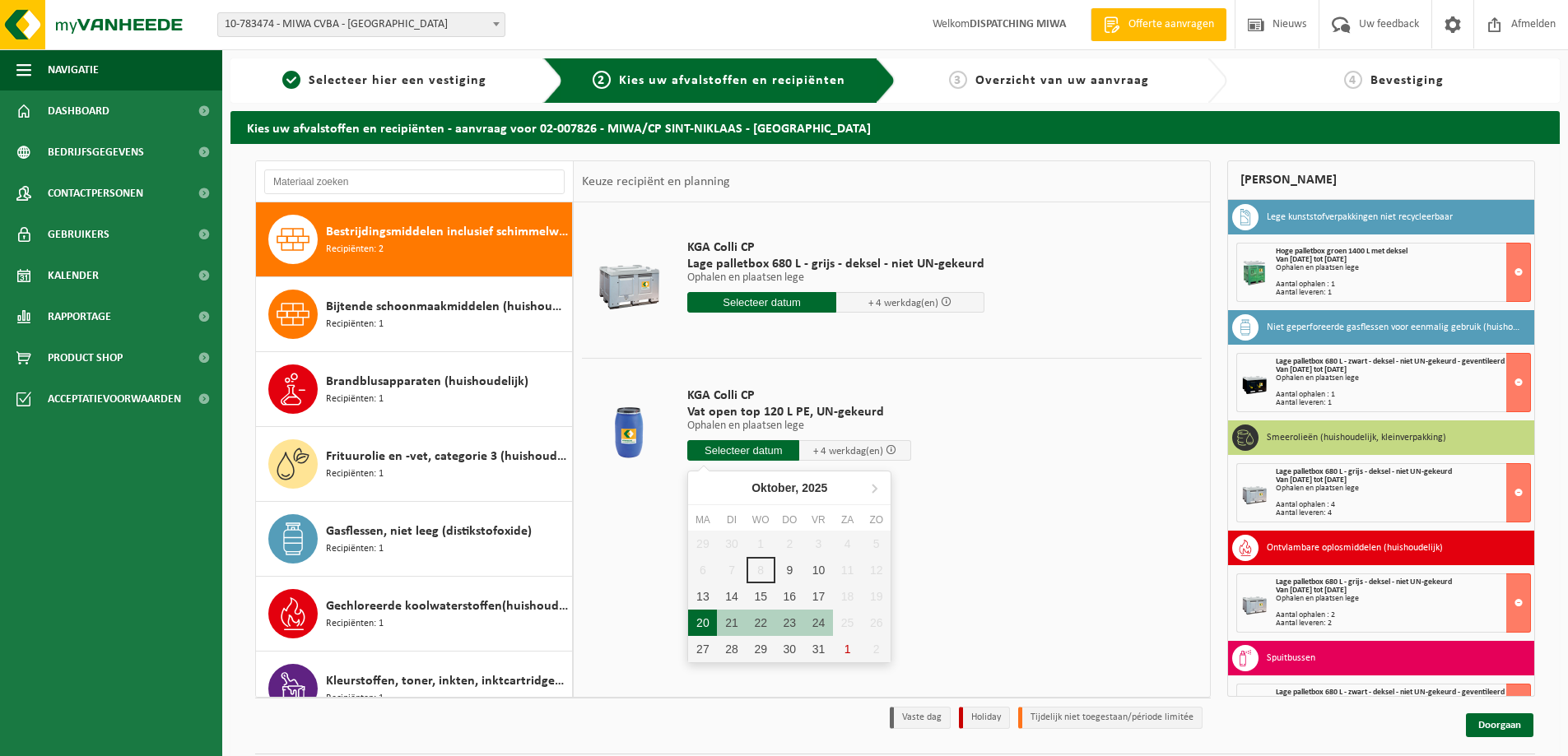
click at [701, 622] on div "20" at bounding box center [702, 623] width 29 height 26
type input "Van [DATE]"
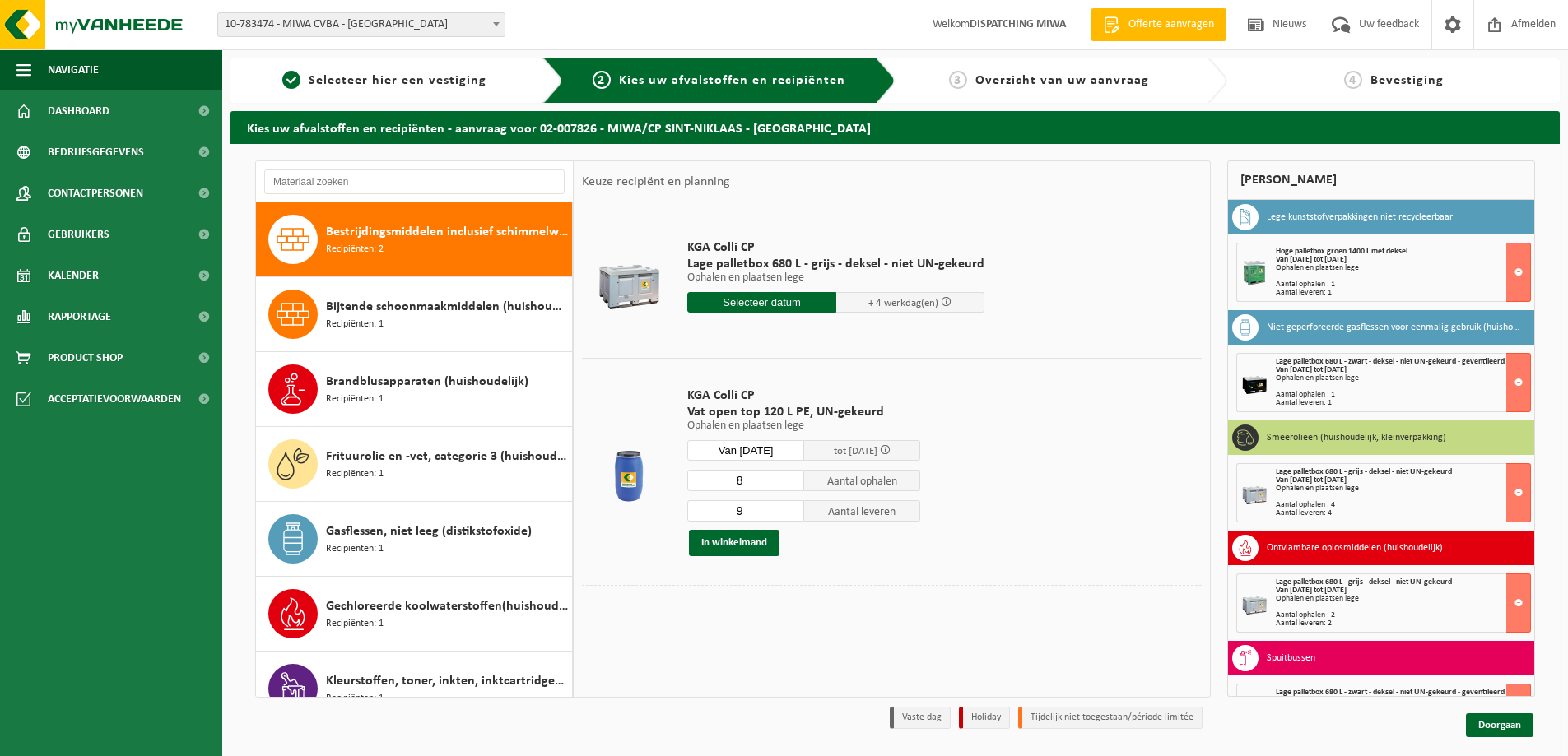
click at [791, 486] on input "8" at bounding box center [746, 480] width 117 height 21
click at [791, 486] on input "7" at bounding box center [746, 480] width 117 height 21
click at [791, 486] on input "6" at bounding box center [746, 480] width 117 height 21
click at [791, 486] on input "5" at bounding box center [746, 480] width 117 height 21
click at [791, 486] on input "4" at bounding box center [746, 480] width 117 height 21
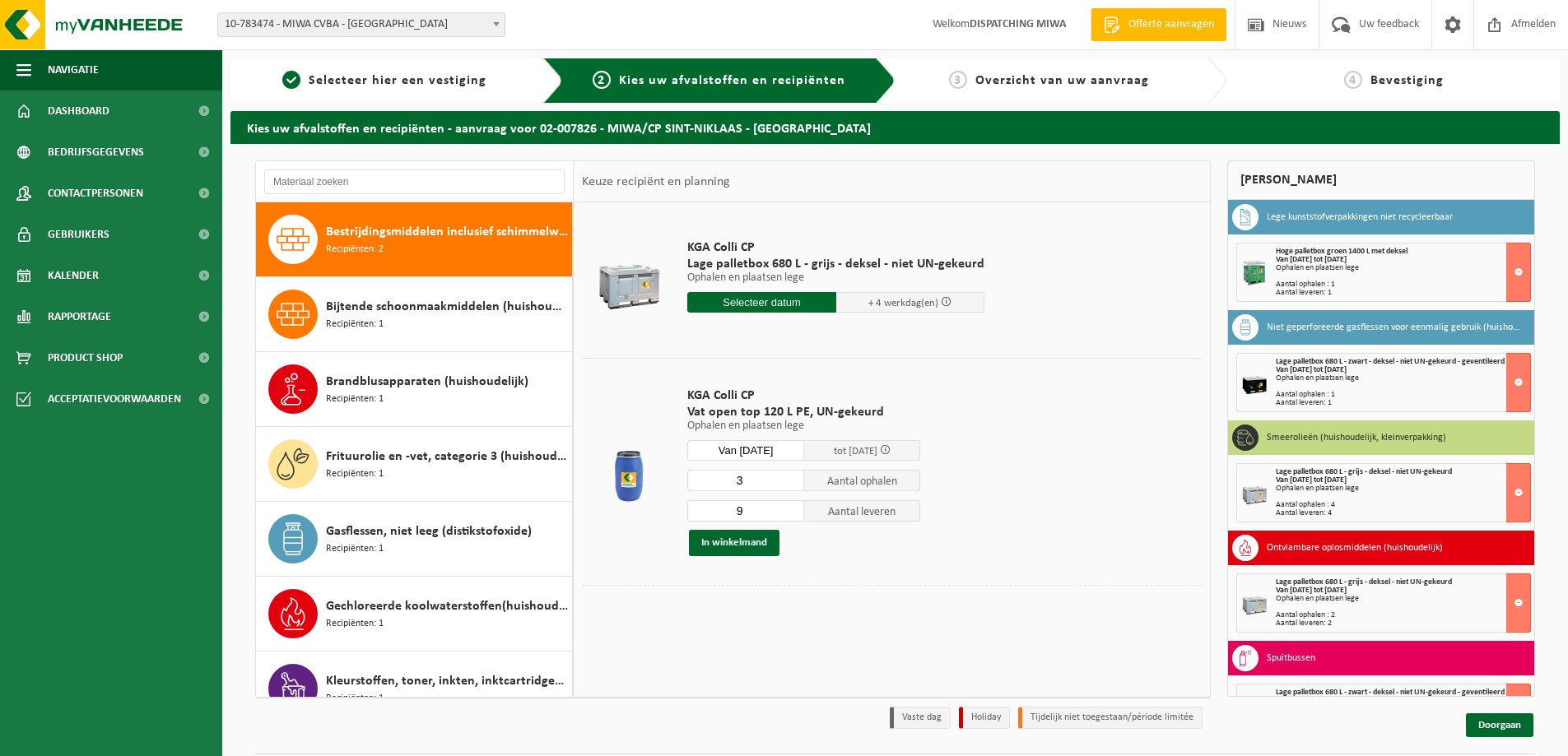
type input "3"
click at [791, 486] on input "3" at bounding box center [746, 480] width 117 height 21
click at [791, 515] on input "8" at bounding box center [746, 511] width 117 height 21
click at [791, 515] on input "7" at bounding box center [746, 511] width 117 height 21
click at [791, 515] on input "6" at bounding box center [746, 511] width 117 height 21
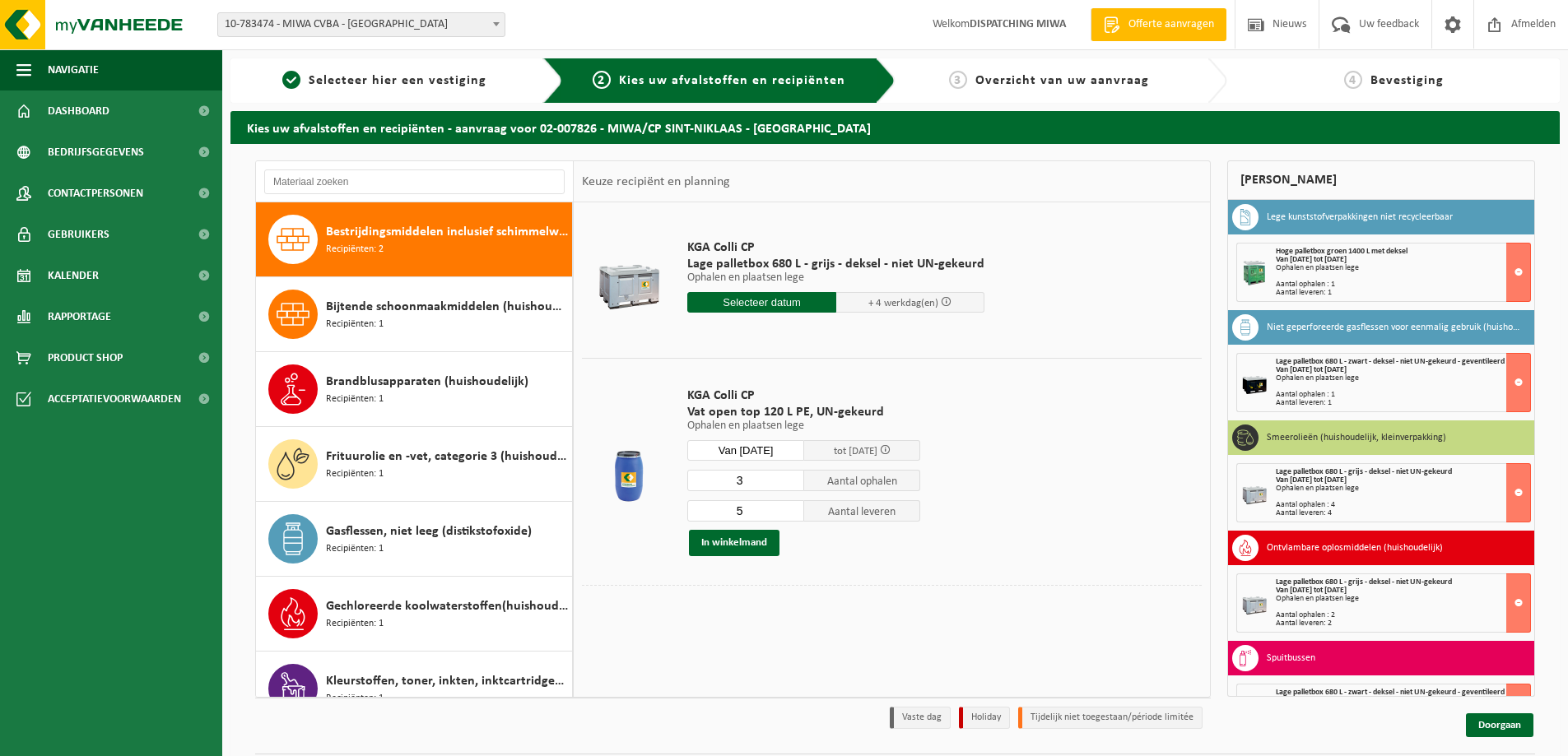
click at [791, 515] on input "5" at bounding box center [746, 511] width 117 height 21
click at [791, 515] on input "4" at bounding box center [746, 511] width 117 height 21
type input "3"
click at [791, 515] on input "3" at bounding box center [746, 511] width 117 height 21
click at [731, 542] on button "In winkelmand" at bounding box center [733, 543] width 91 height 26
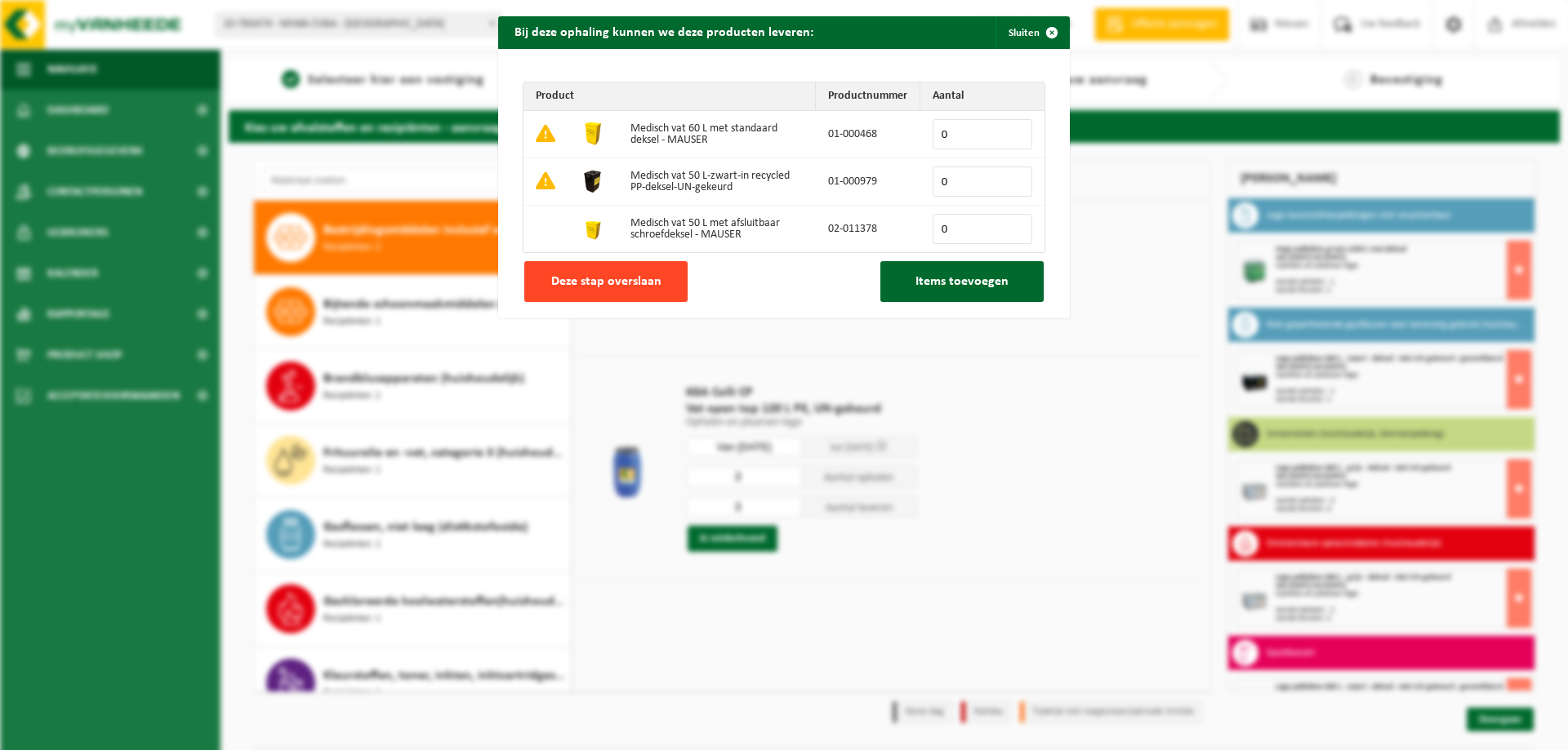
click at [590, 277] on span "Deze stap overslaan" at bounding box center [606, 281] width 110 height 13
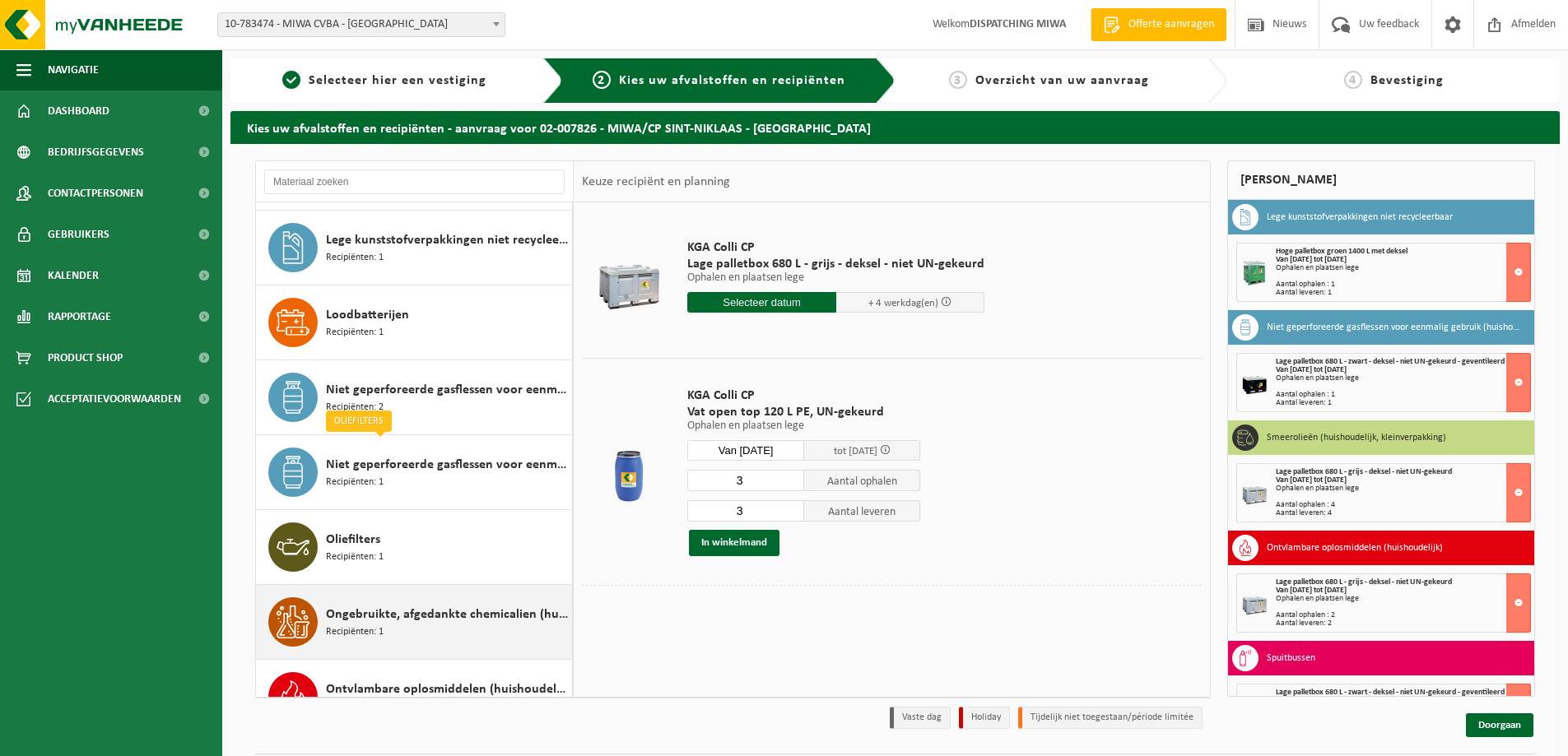
scroll to position [823, 0]
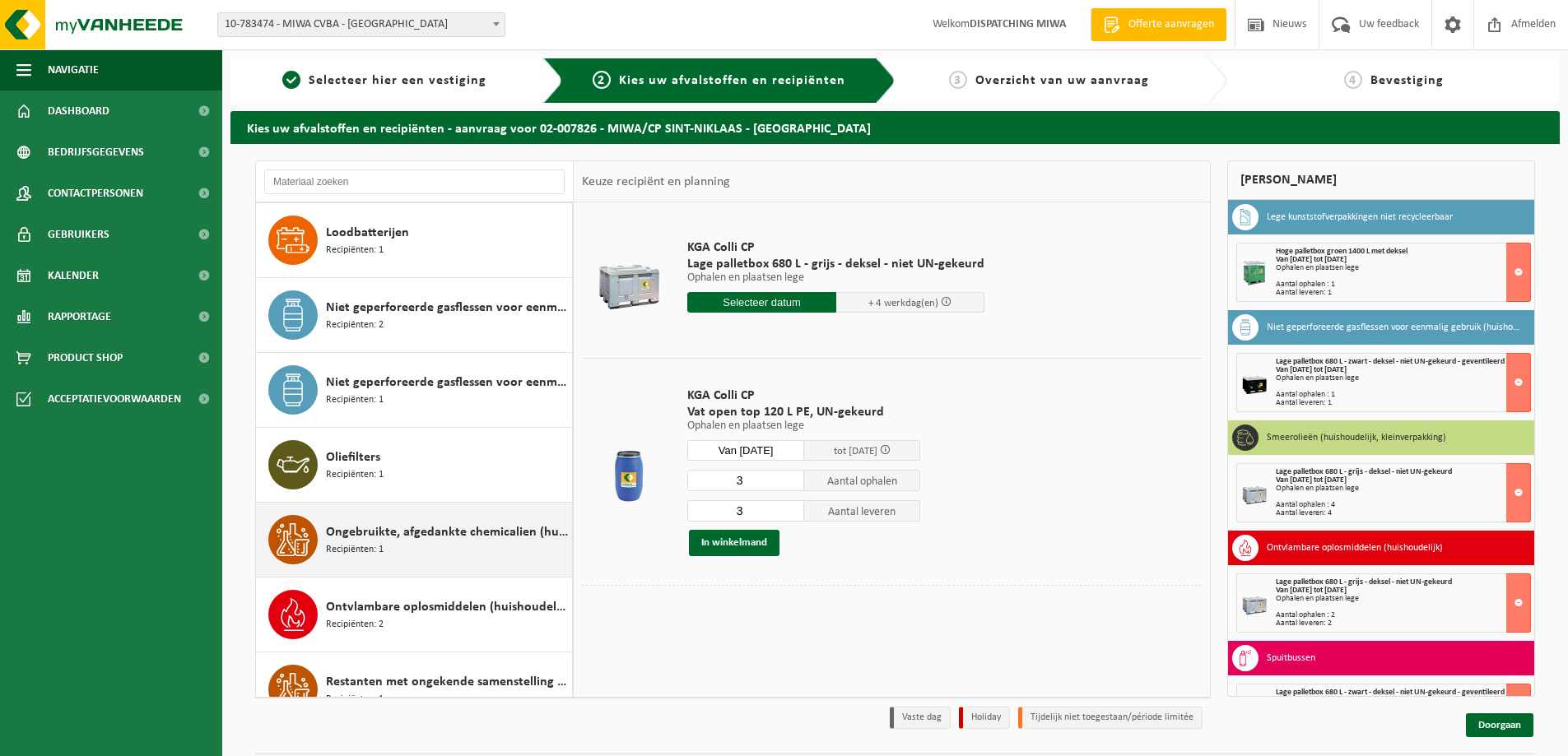
click at [369, 529] on span "Ongebruikte, afgedankte chemicalien (huishoudelijk)" at bounding box center [447, 532] width 242 height 19
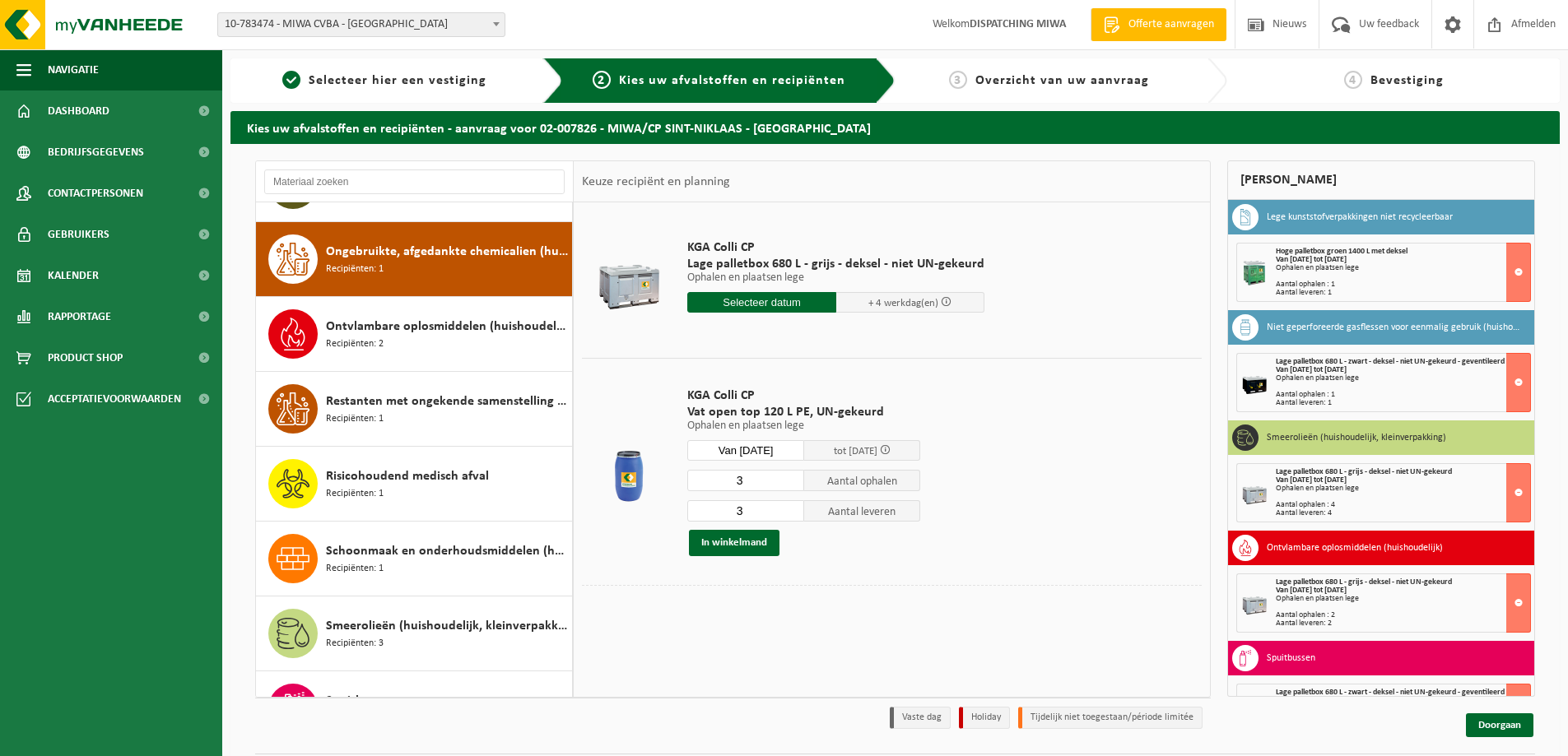
scroll to position [1123, 0]
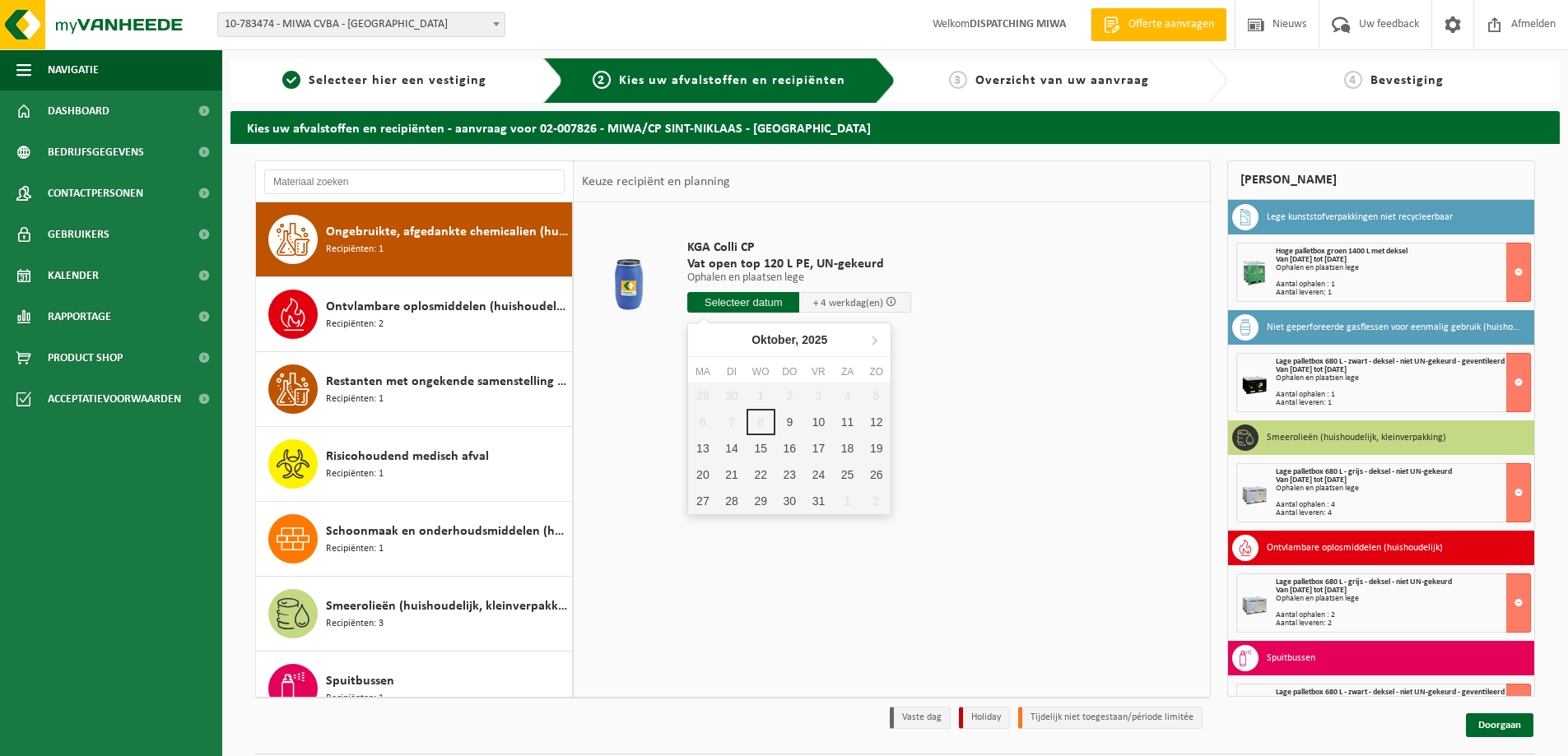
click at [741, 305] on input "text" at bounding box center [743, 302] width 112 height 20
click at [700, 475] on div "20" at bounding box center [702, 475] width 29 height 26
type input "Van [DATE]"
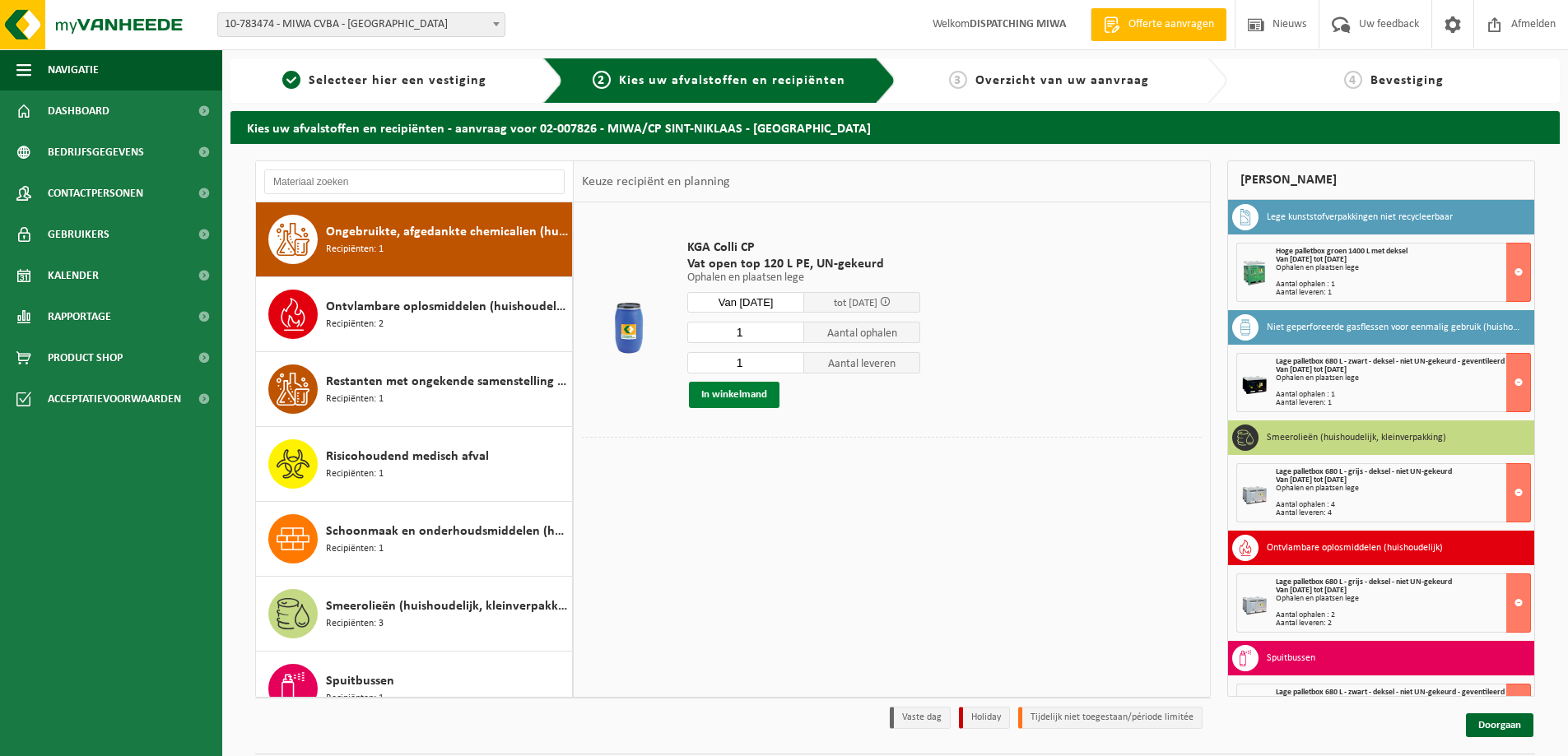
click at [732, 392] on button "In winkelmand" at bounding box center [733, 395] width 91 height 26
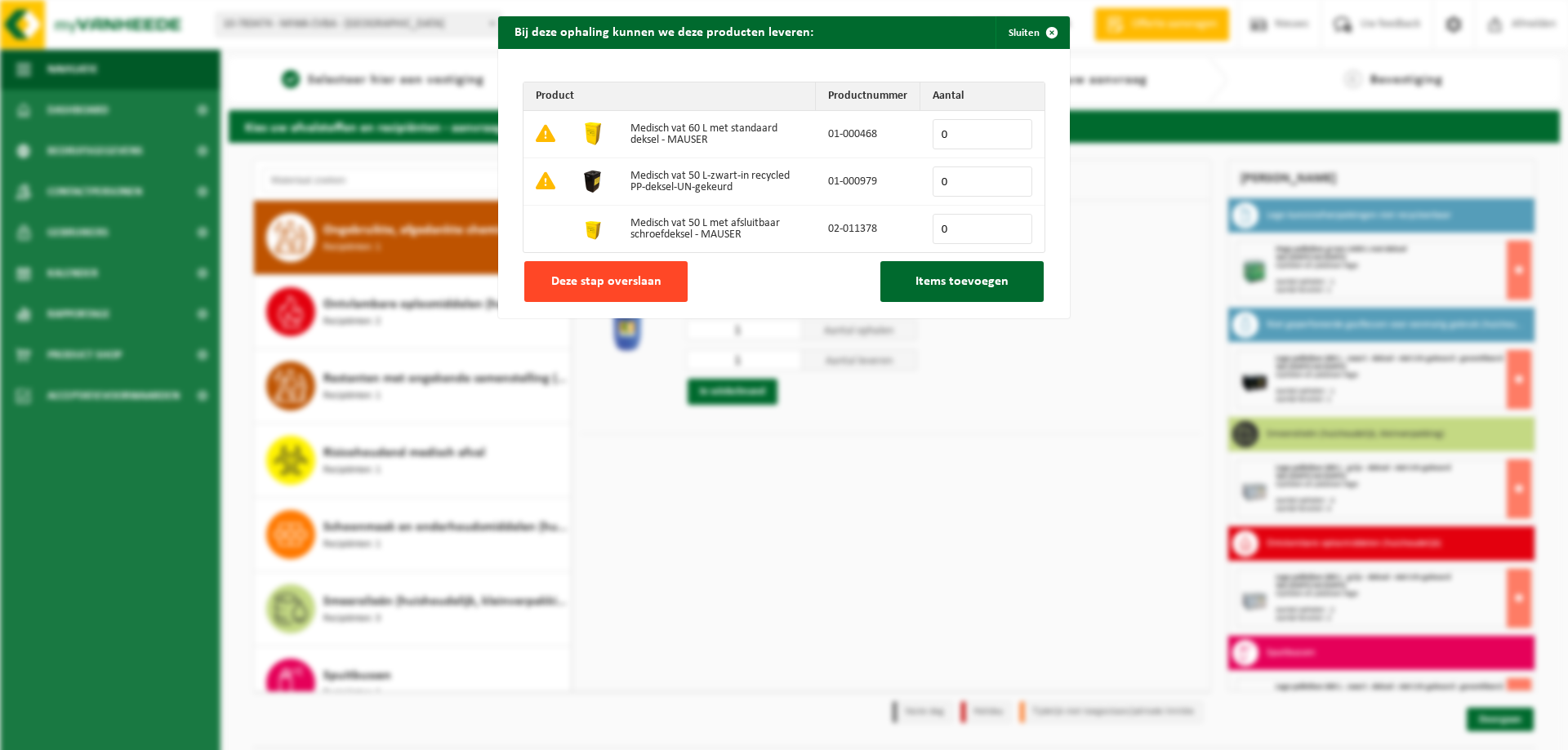
click at [622, 272] on button "Deze stap overslaan" at bounding box center [606, 282] width 163 height 41
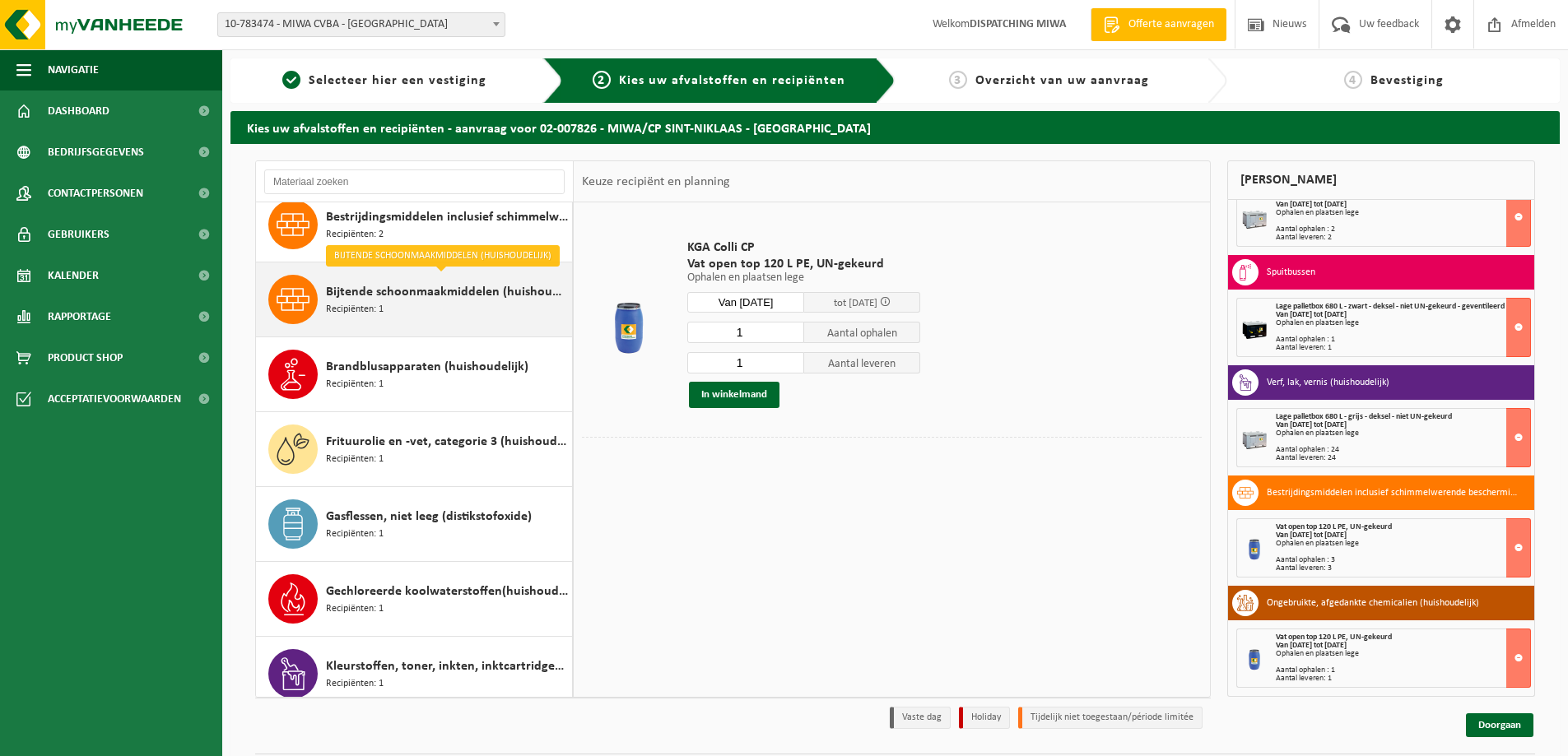
scroll to position [247, 0]
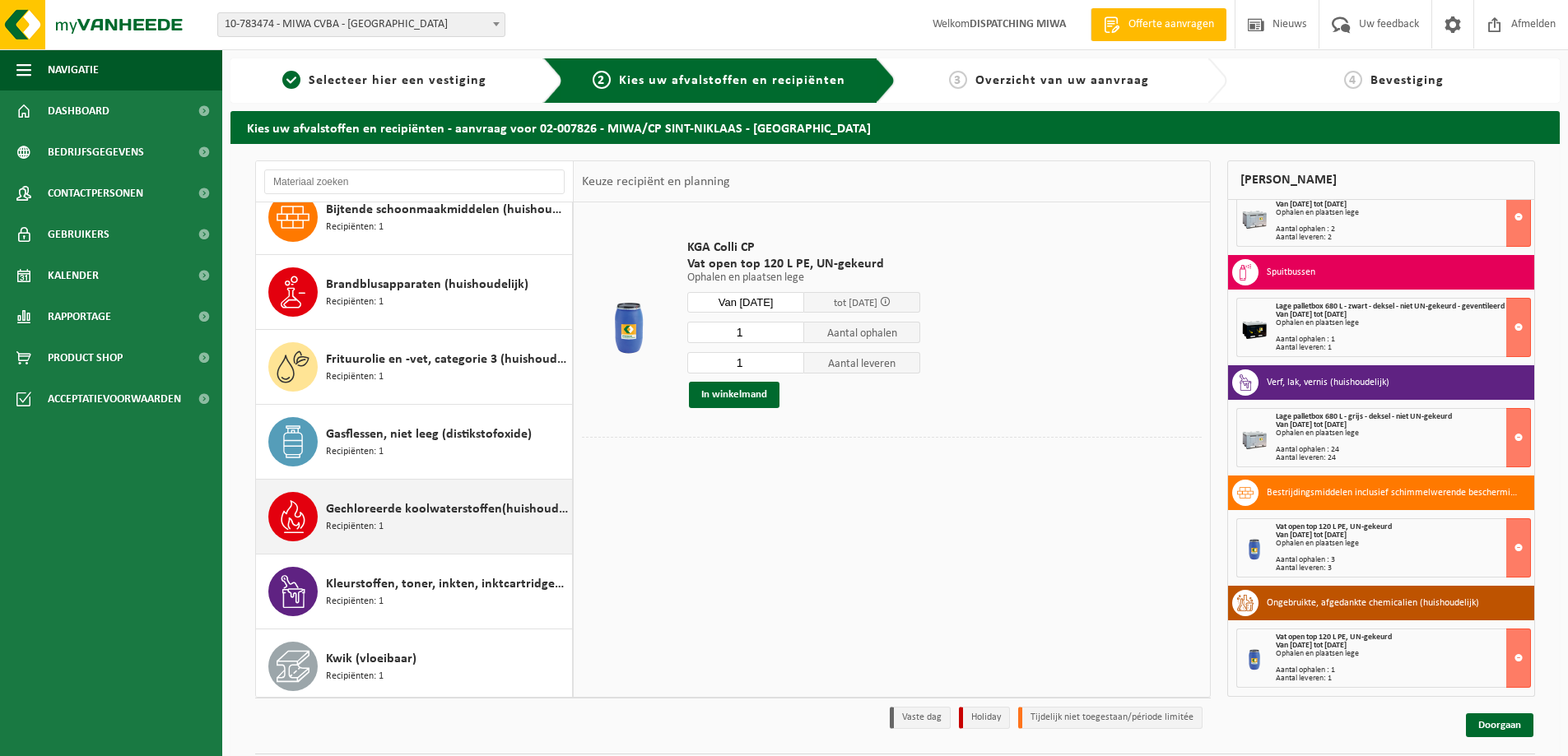
click at [347, 520] on span "Recipiënten: 1" at bounding box center [355, 527] width 58 height 16
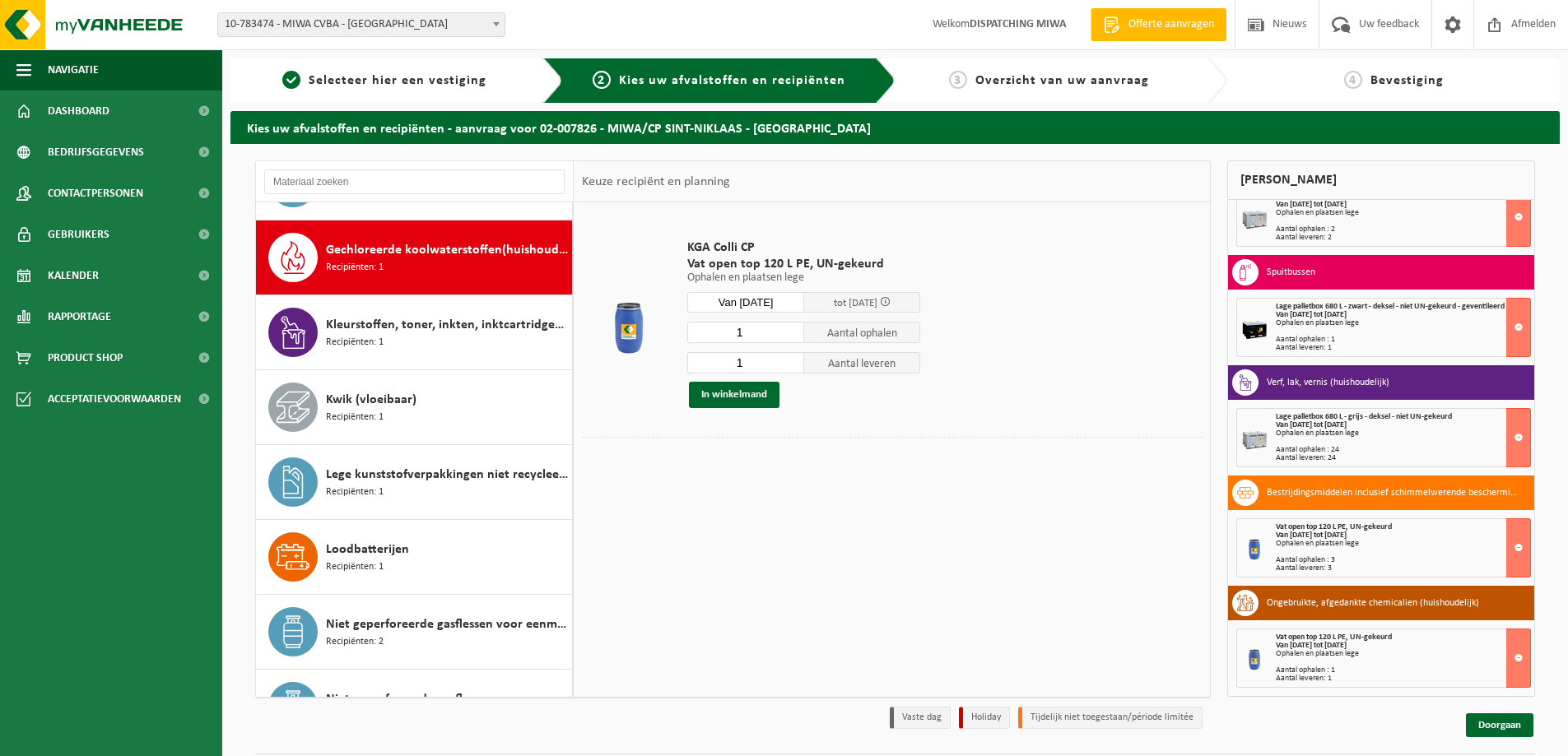
scroll to position [524, 0]
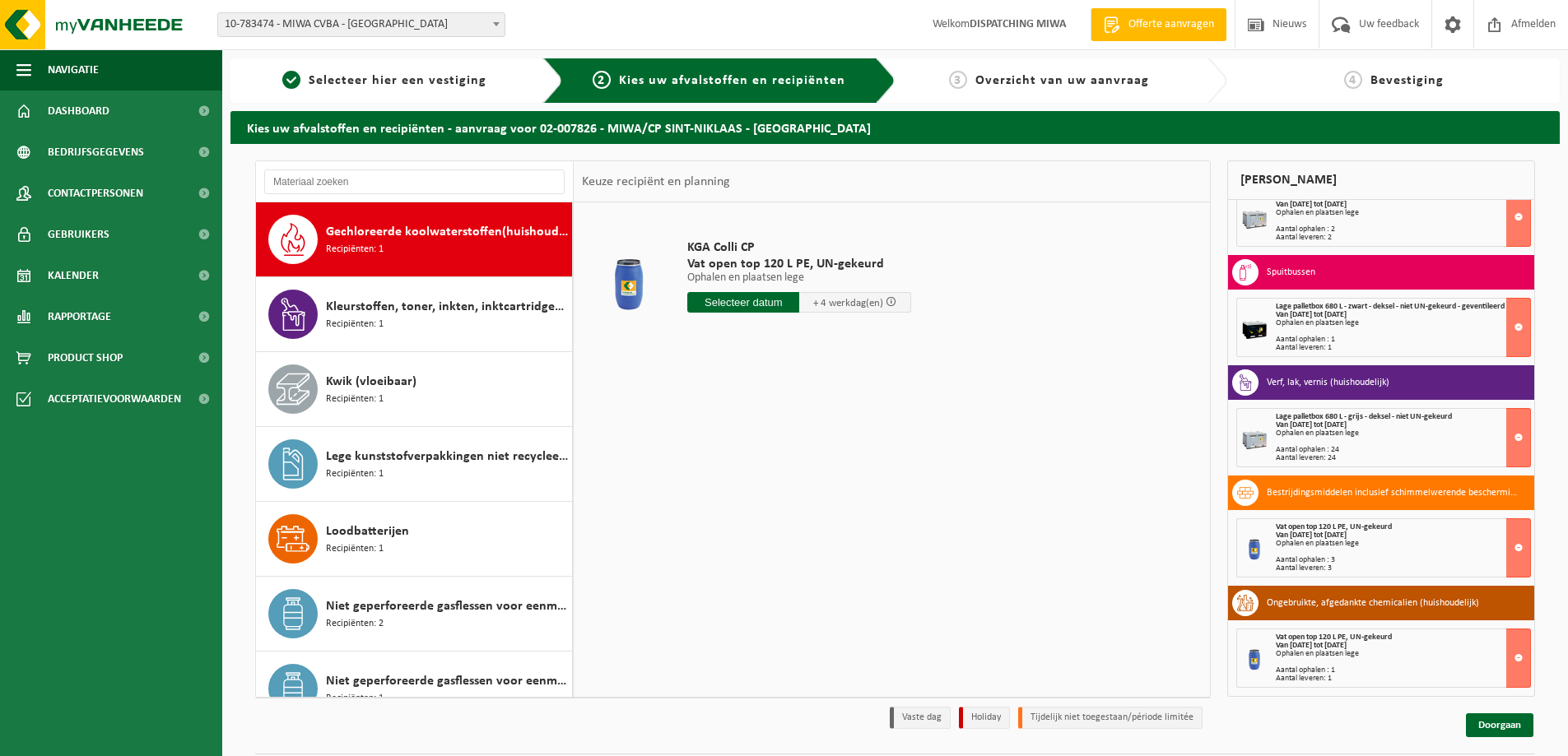
click at [716, 302] on input "text" at bounding box center [743, 302] width 112 height 20
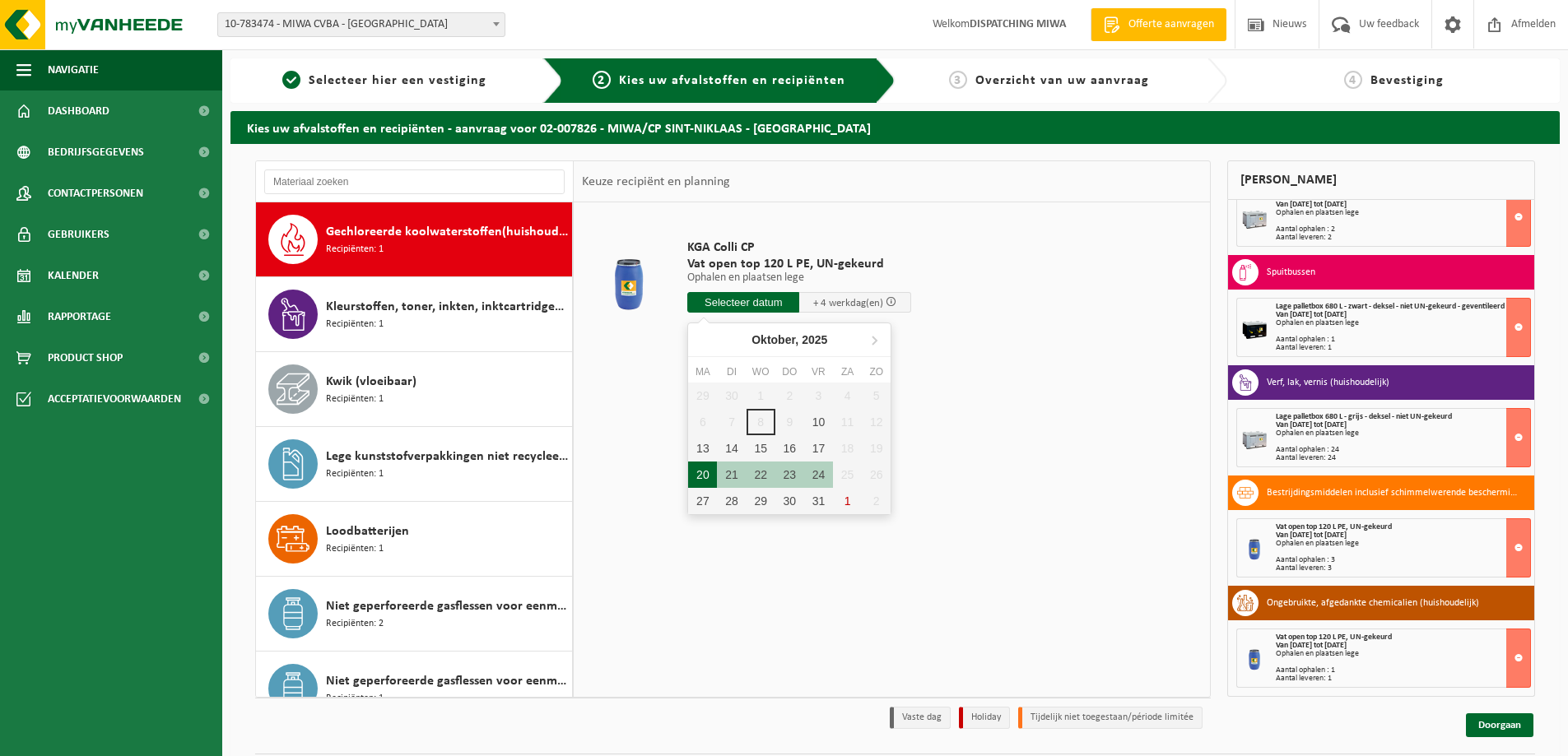
click at [704, 472] on div "20" at bounding box center [702, 475] width 29 height 26
type input "Van [DATE]"
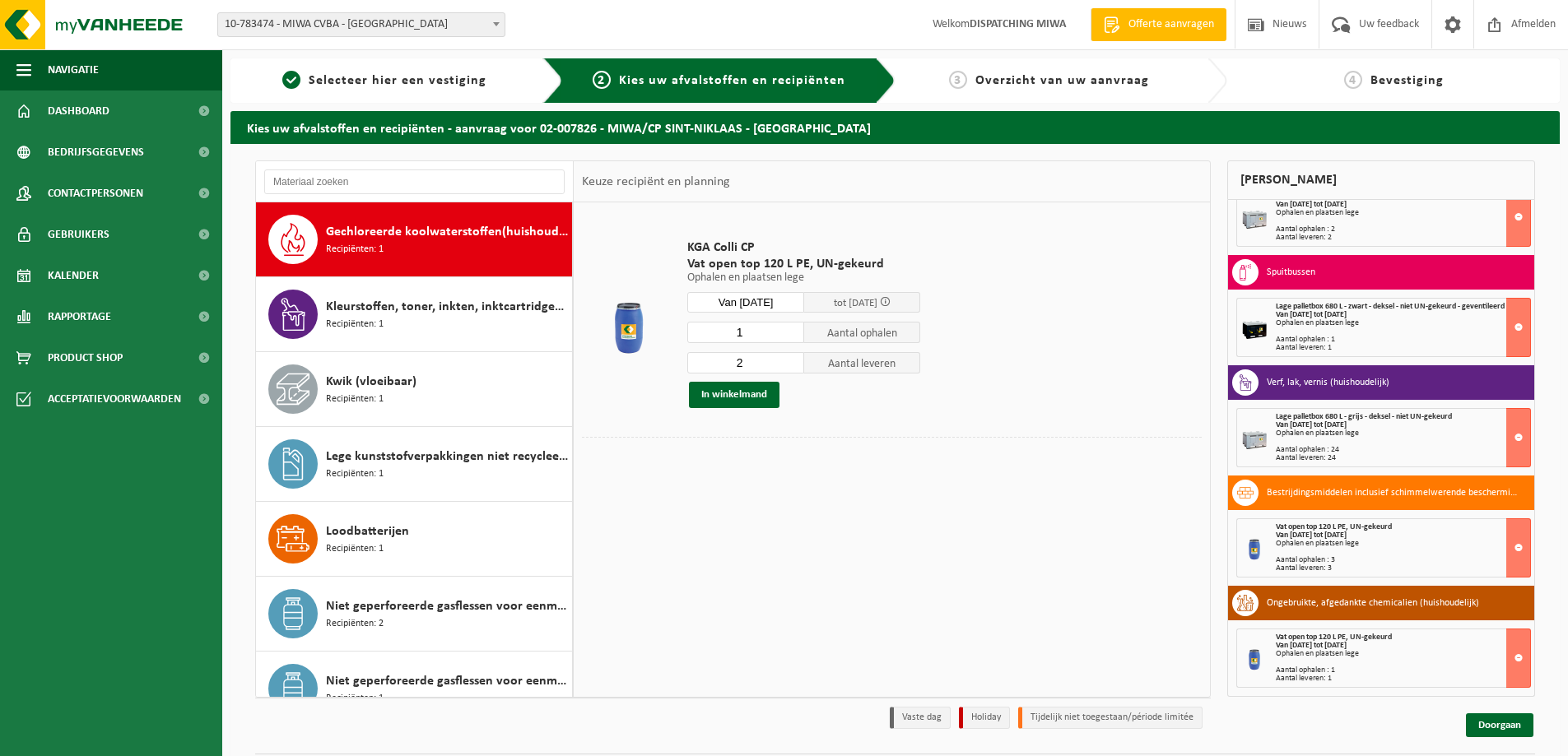
type input "1"
click at [792, 336] on input "1" at bounding box center [746, 332] width 117 height 21
type input "1"
click at [791, 363] on input "1" at bounding box center [746, 363] width 117 height 21
click at [741, 392] on button "In winkelmand" at bounding box center [733, 395] width 91 height 26
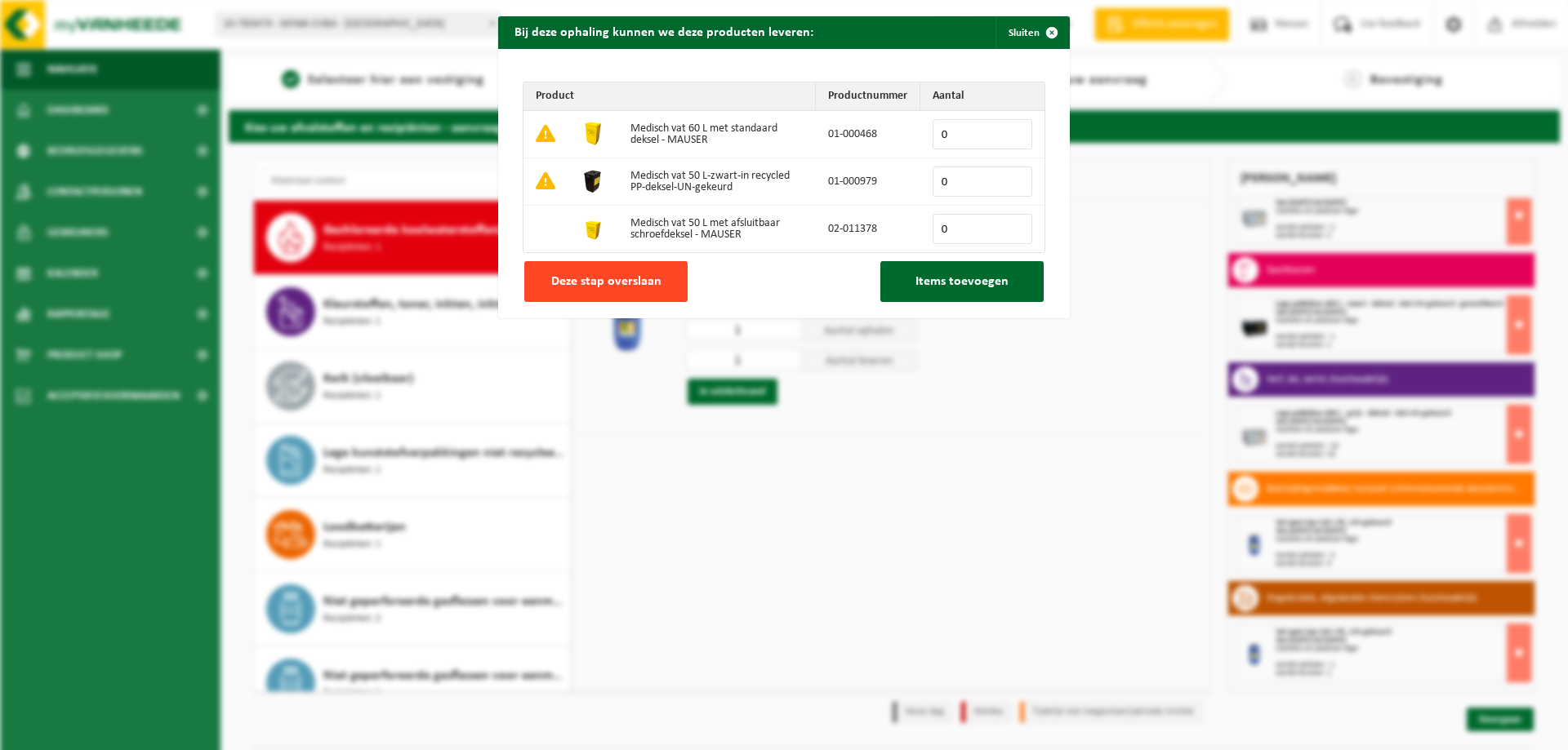
click at [620, 279] on span "Deze stap overslaan" at bounding box center [606, 281] width 110 height 13
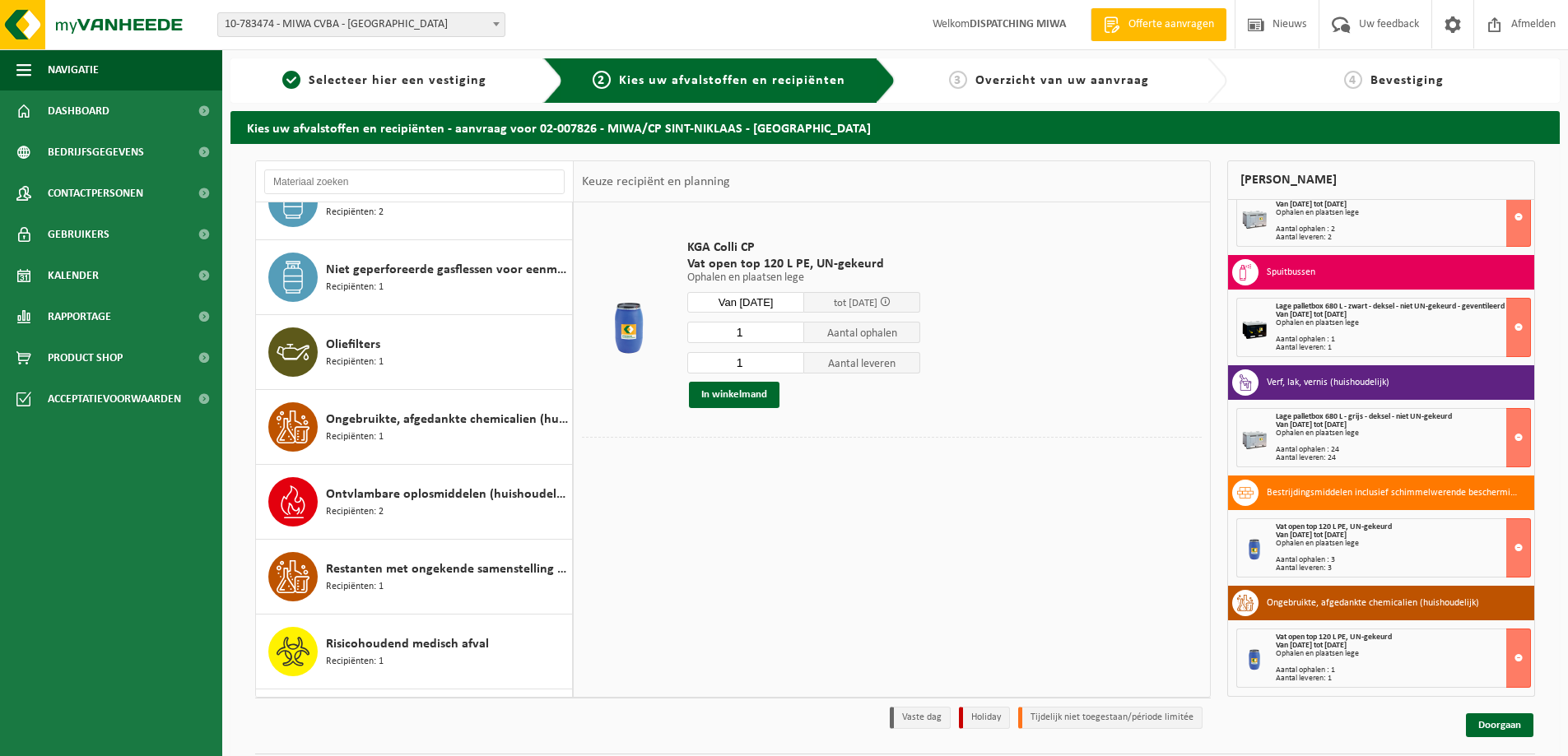
scroll to position [1182, 0]
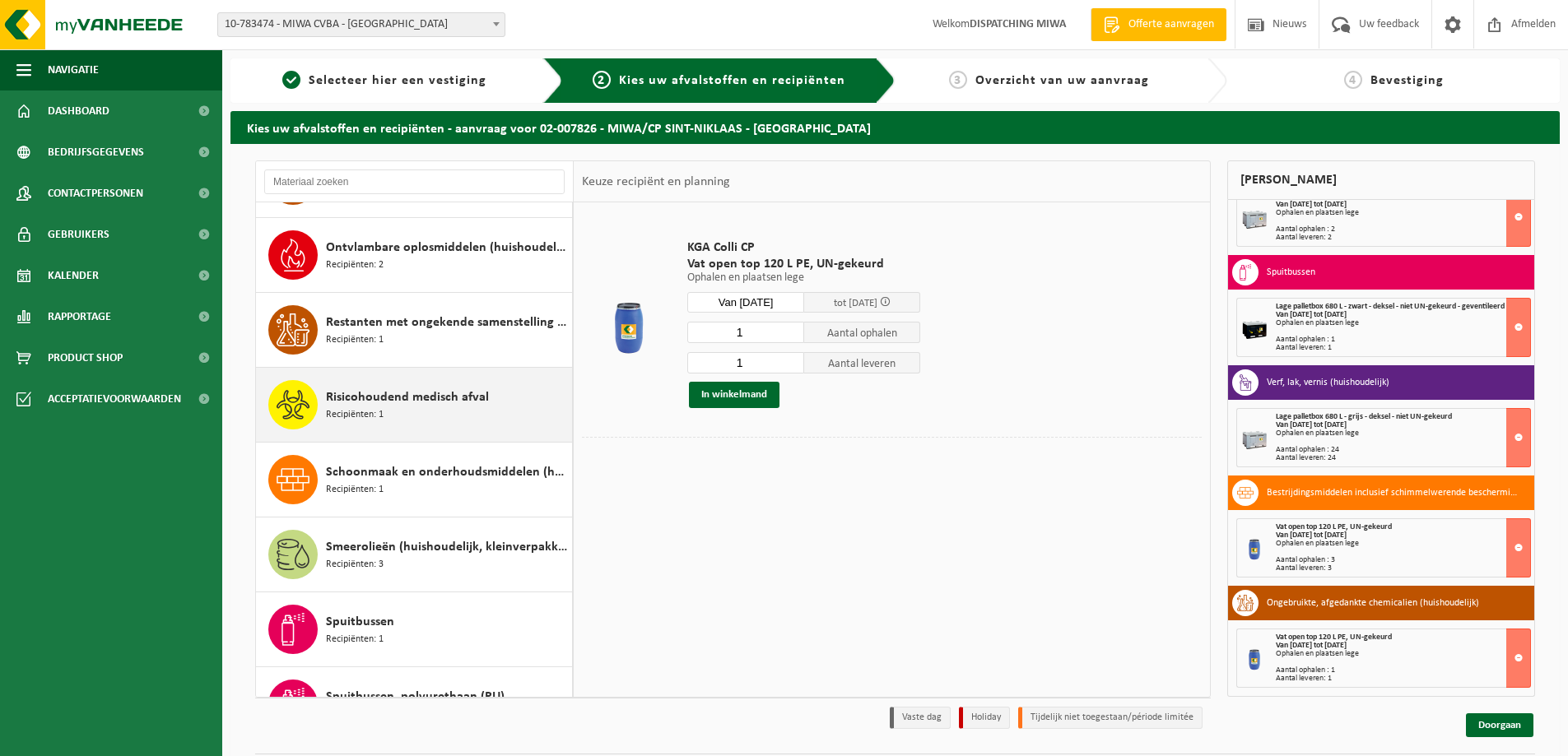
click at [397, 402] on span "Risicohoudend medisch afval" at bounding box center [407, 397] width 163 height 19
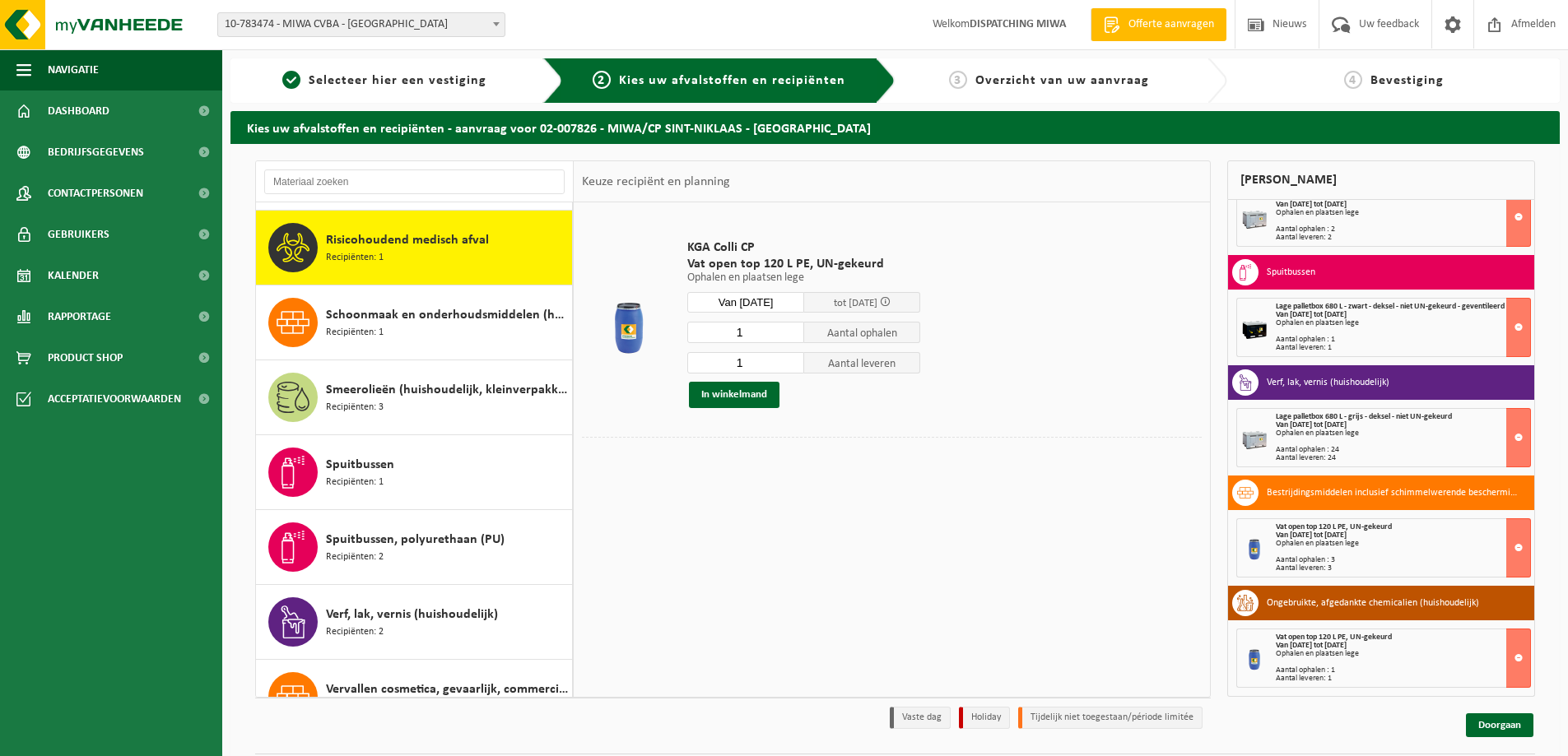
scroll to position [1348, 0]
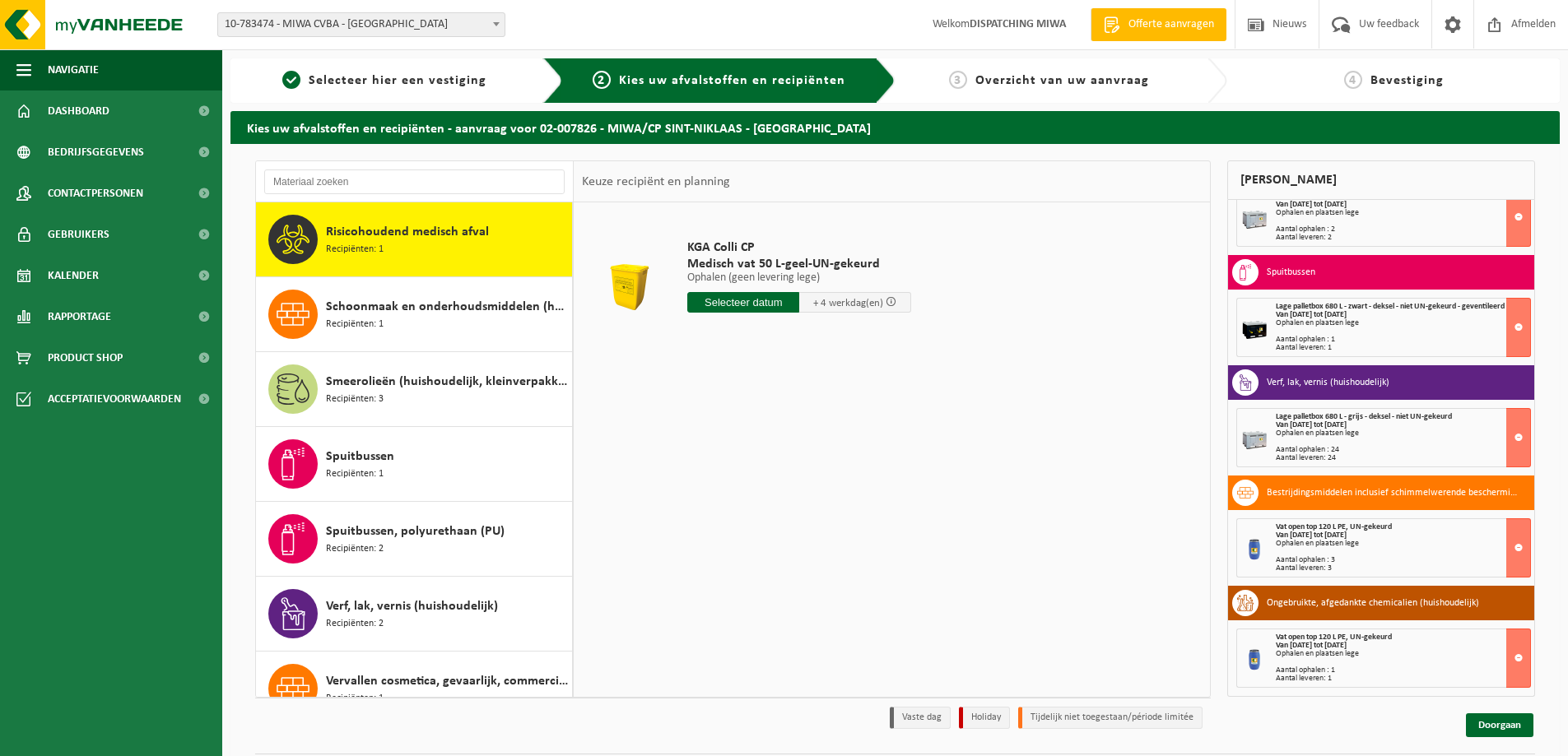
click at [752, 306] on input "text" at bounding box center [743, 302] width 112 height 20
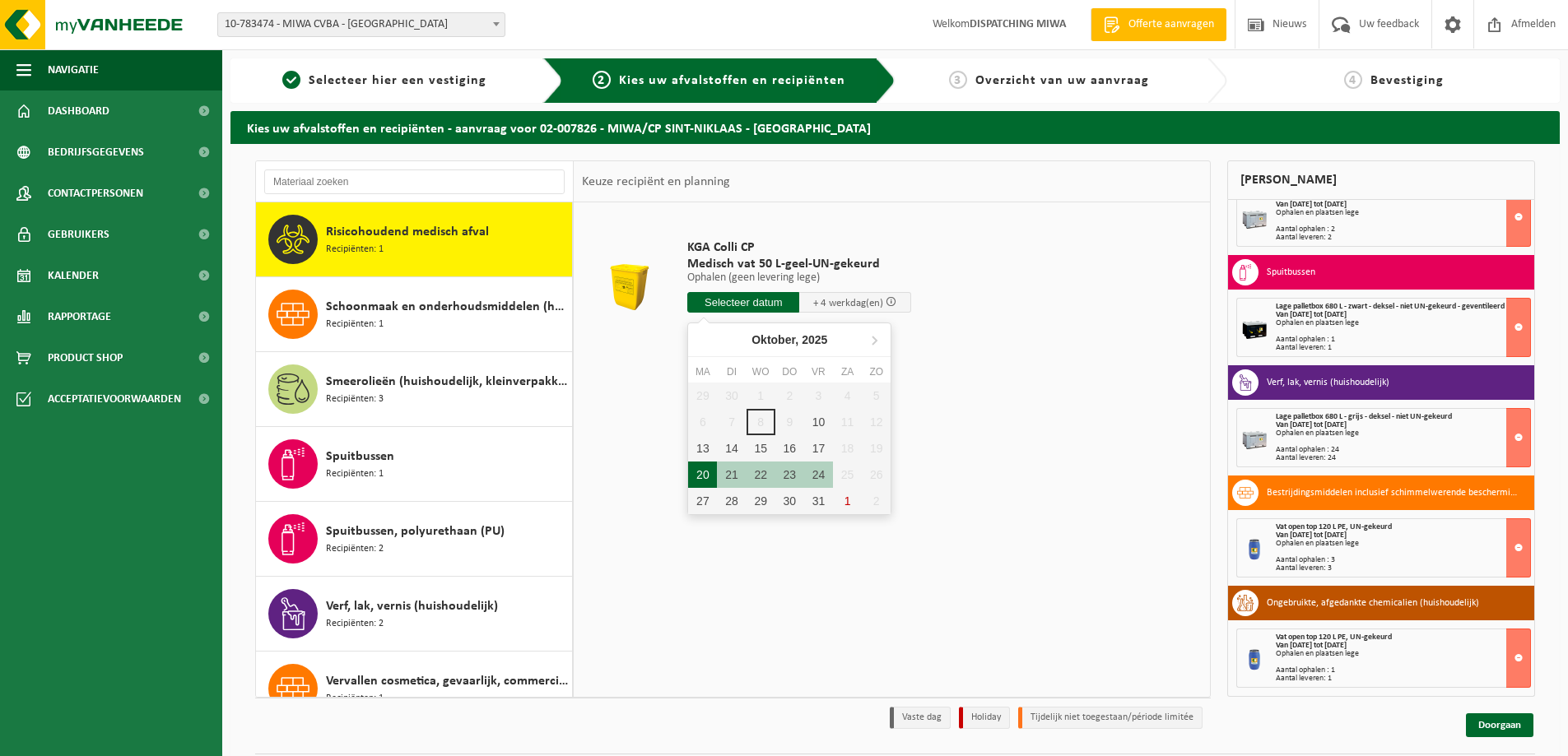
click at [706, 471] on div "20" at bounding box center [702, 475] width 29 height 26
type input "Van [DATE]"
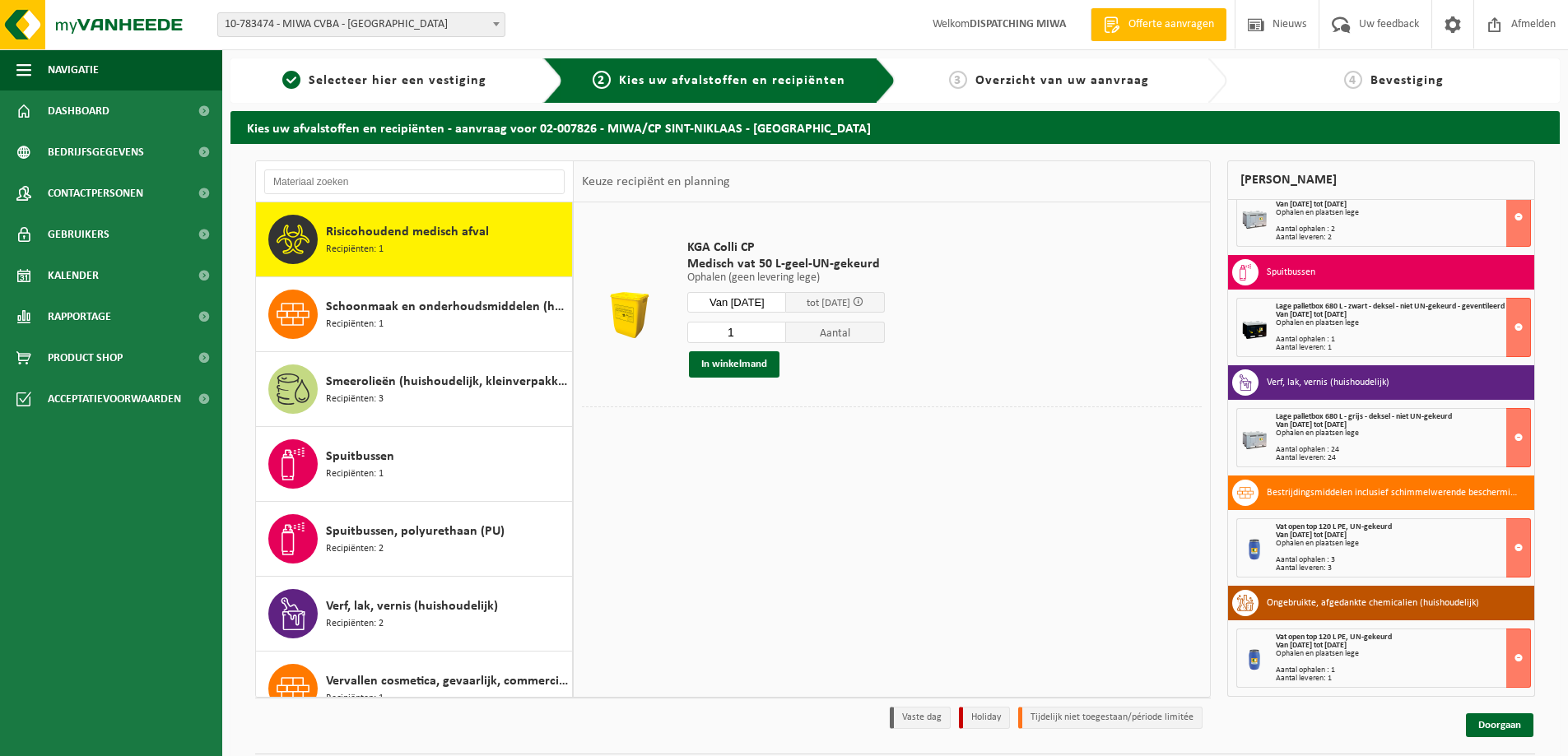
type input "1"
click at [786, 336] on input "1" at bounding box center [737, 332] width 98 height 21
click at [738, 361] on button "In winkelmand" at bounding box center [733, 365] width 91 height 26
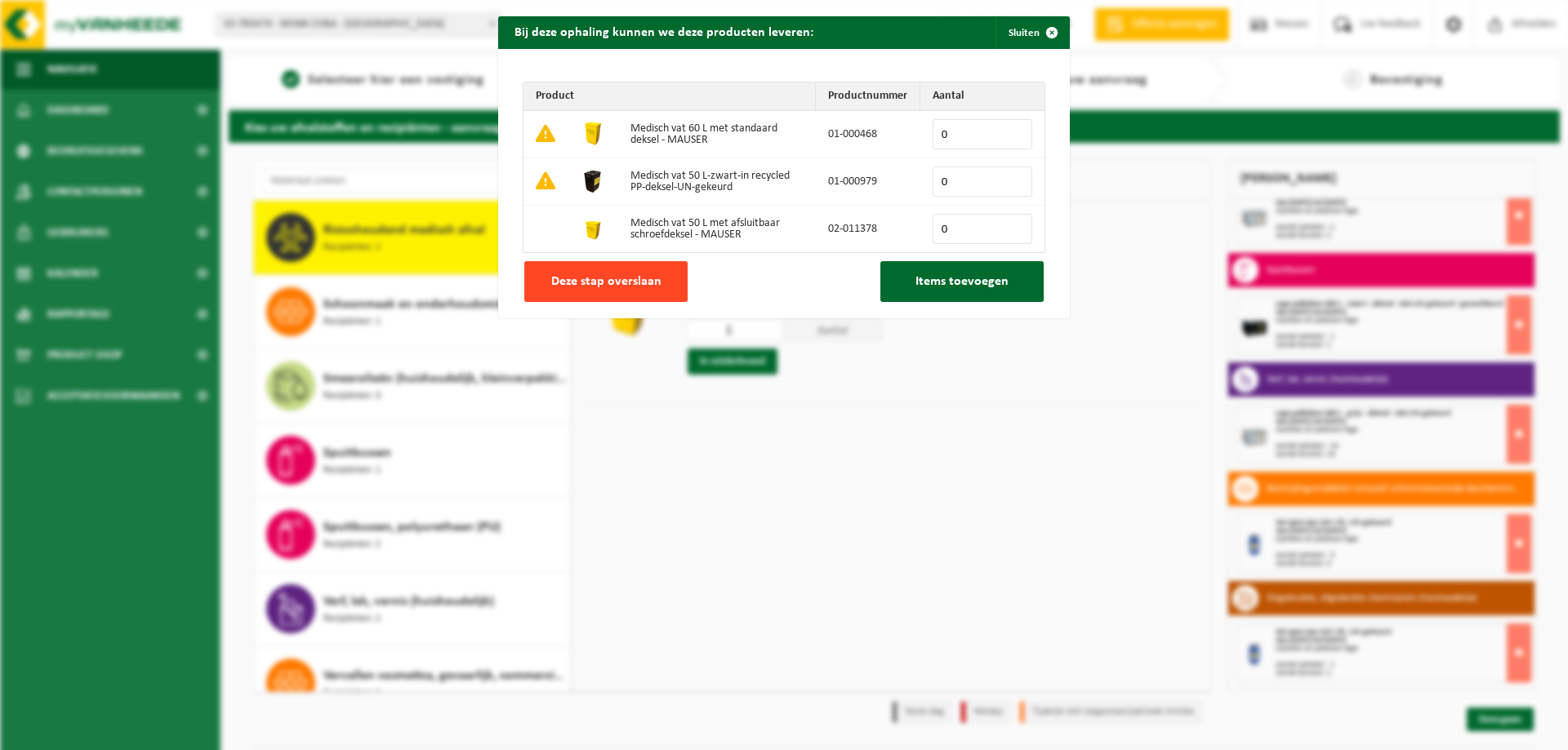
click at [619, 285] on span "Deze stap overslaan" at bounding box center [606, 281] width 110 height 13
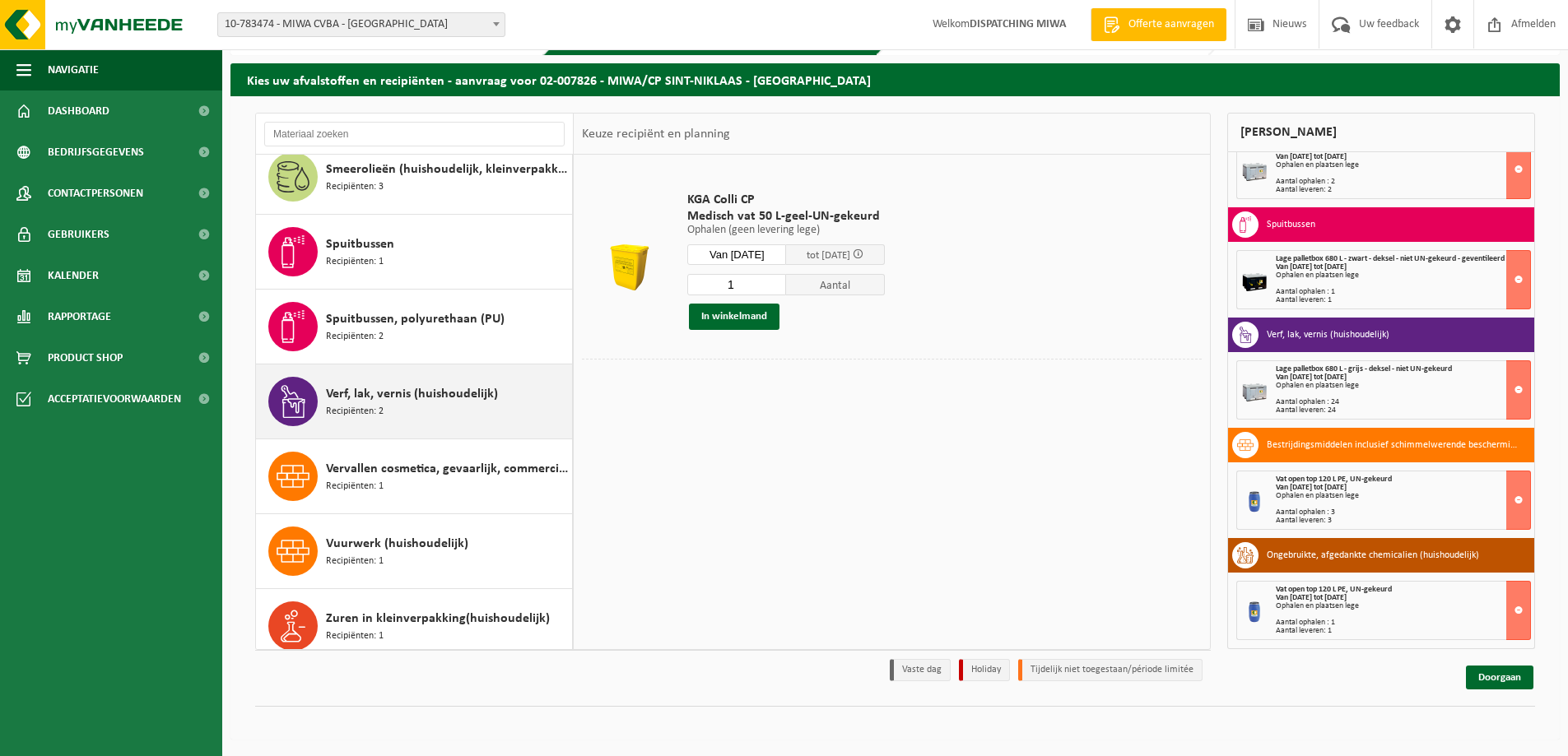
scroll to position [1526, 0]
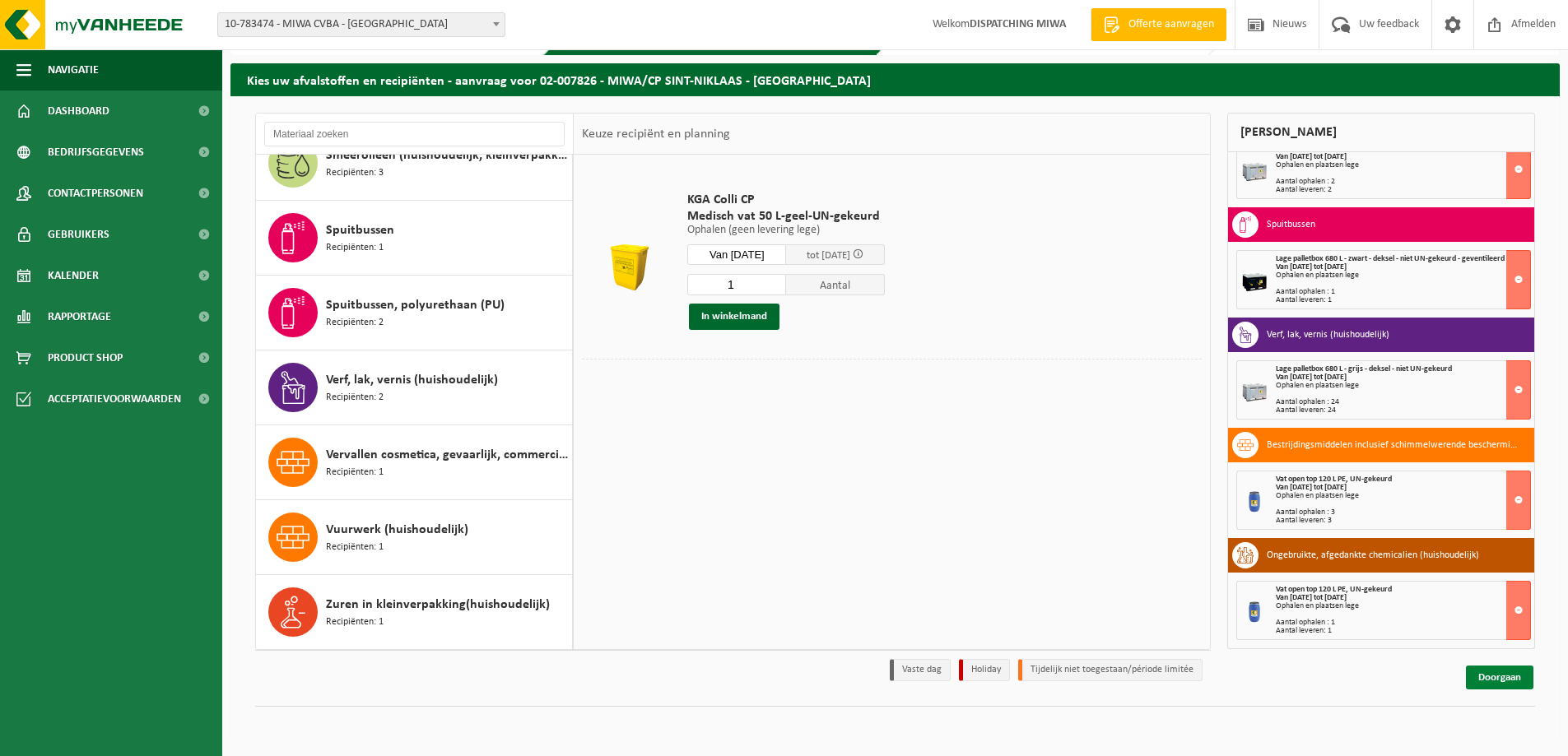
click at [1506, 681] on link "Doorgaan" at bounding box center [1499, 677] width 68 height 24
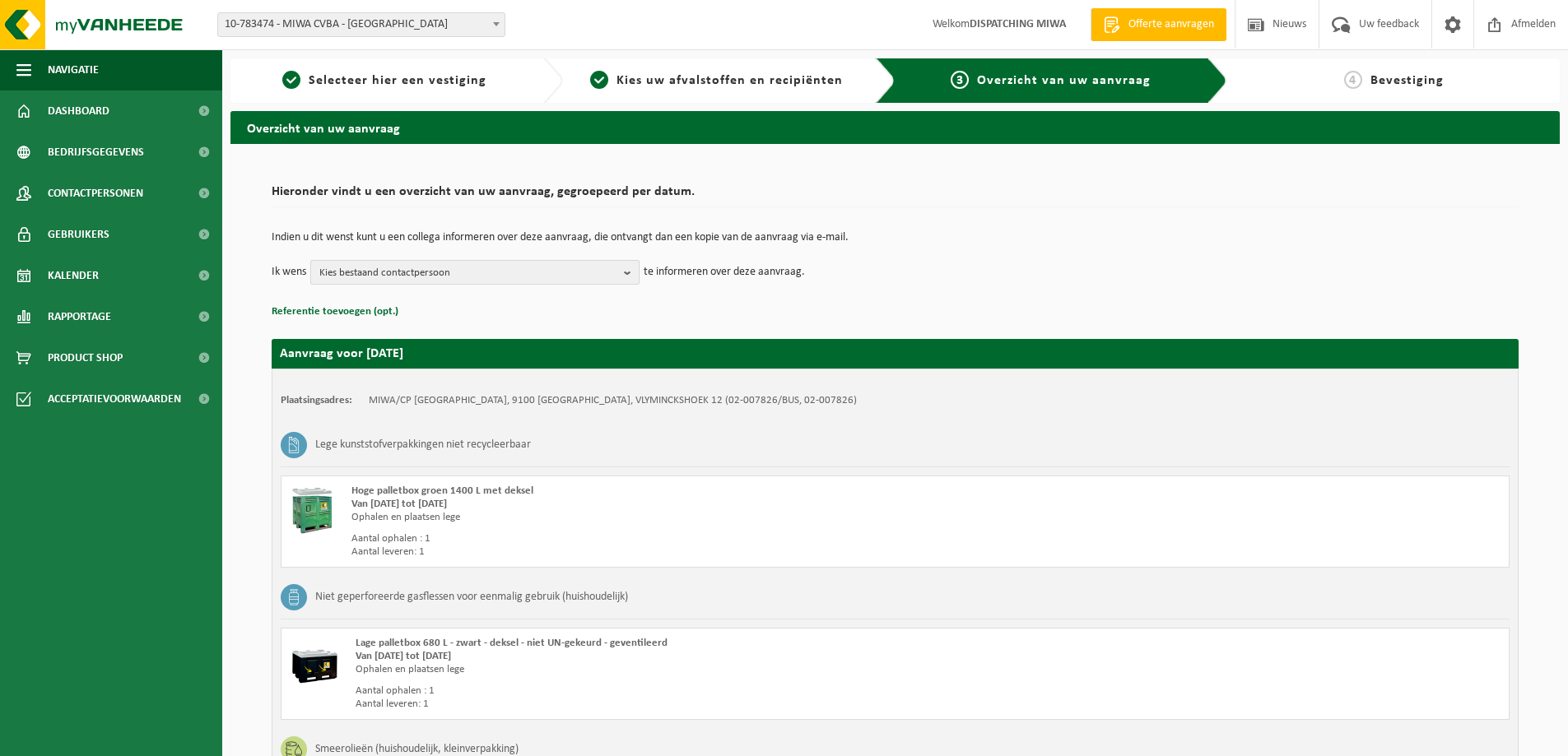
click at [626, 272] on b "button" at bounding box center [631, 273] width 15 height 23
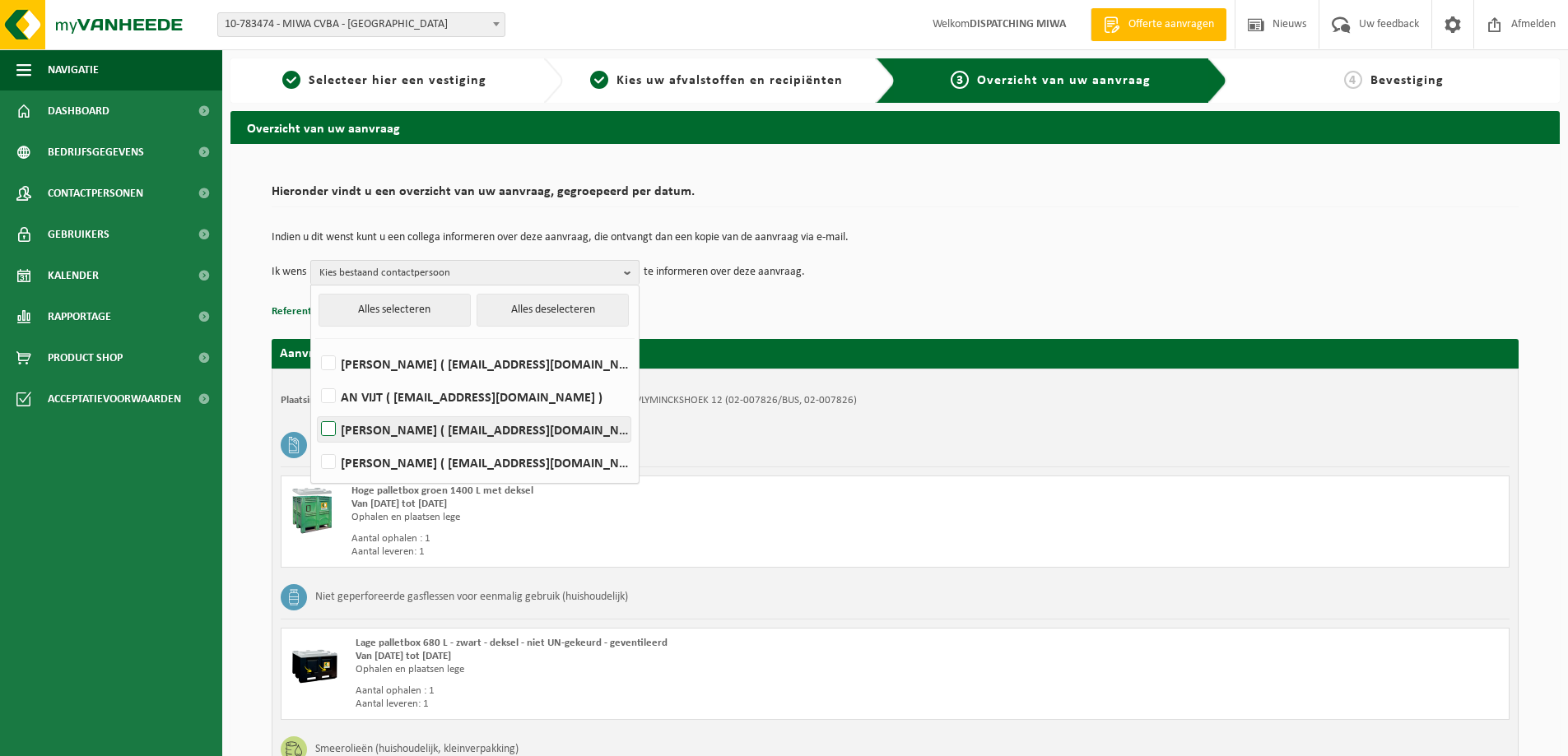
click at [436, 429] on label "Jochen Voermantrouw ( jochen.voermantrouw@miwa.be )" at bounding box center [474, 430] width 313 height 25
click at [315, 409] on input "Jochen Voermantrouw ( jochen.voermantrouw@miwa.be )" at bounding box center [315, 408] width 1 height 1
checkbox input "true"
click at [799, 310] on p "Referentie toevoegen (opt.)" at bounding box center [895, 312] width 1247 height 21
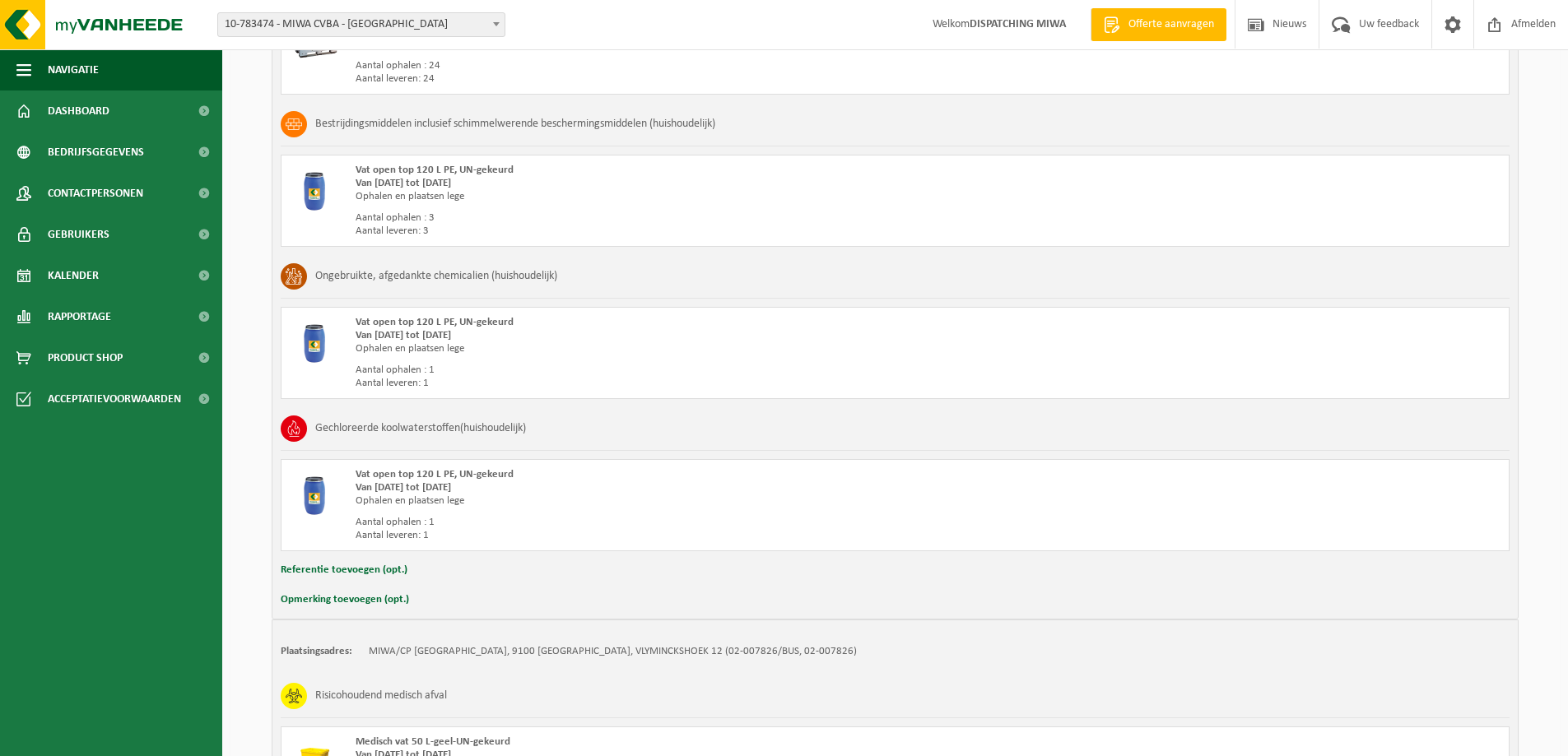
scroll to position [1435, 0]
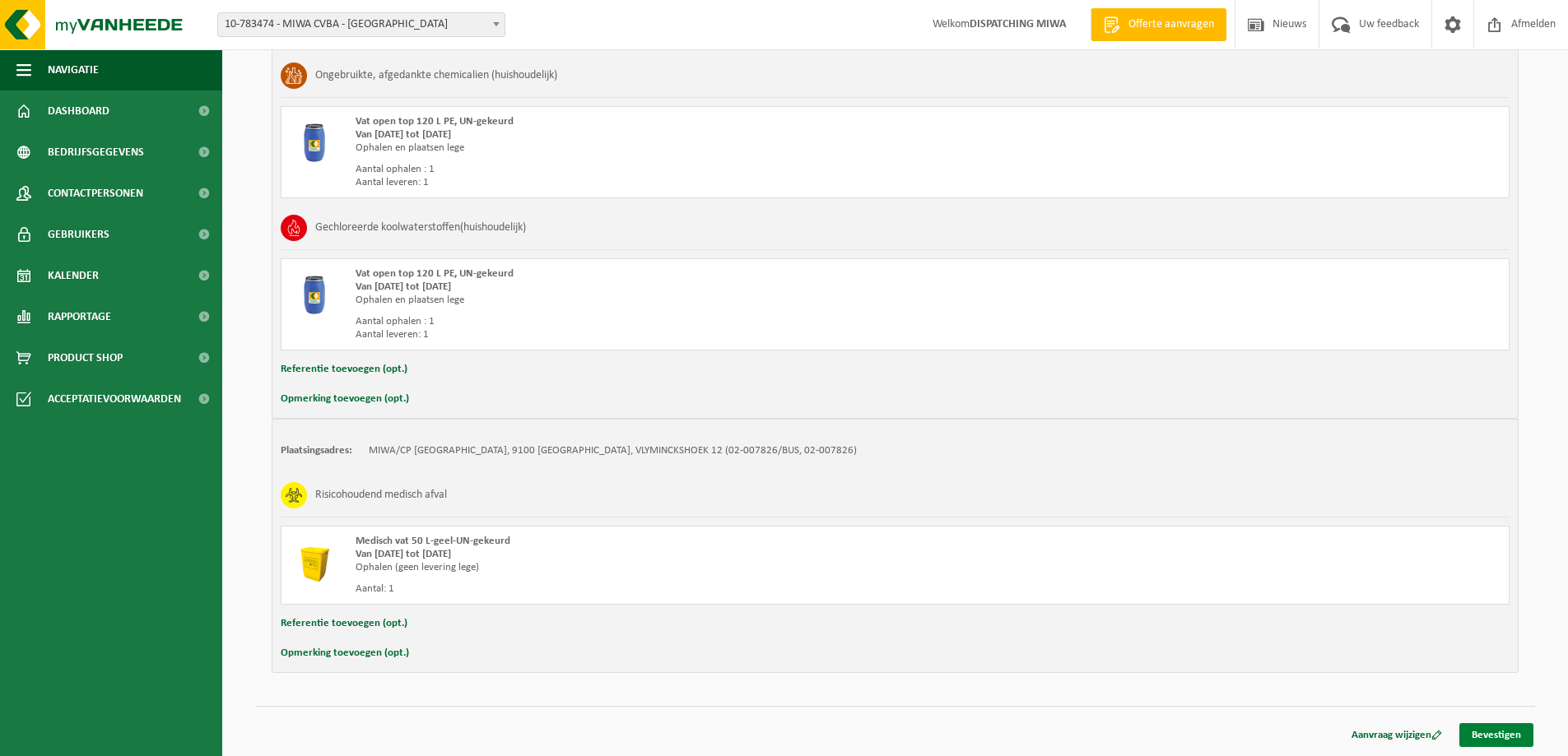
click at [1503, 731] on link "Bevestigen" at bounding box center [1496, 735] width 74 height 24
